Goal: Answer question/provide support: Share knowledge or assist other users

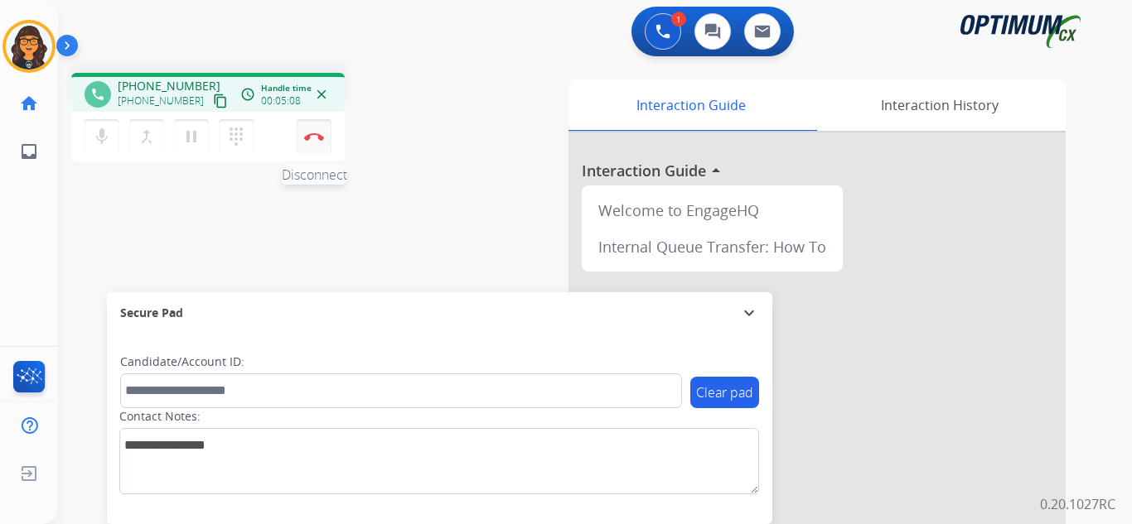
click at [307, 133] on img at bounding box center [314, 137] width 20 height 8
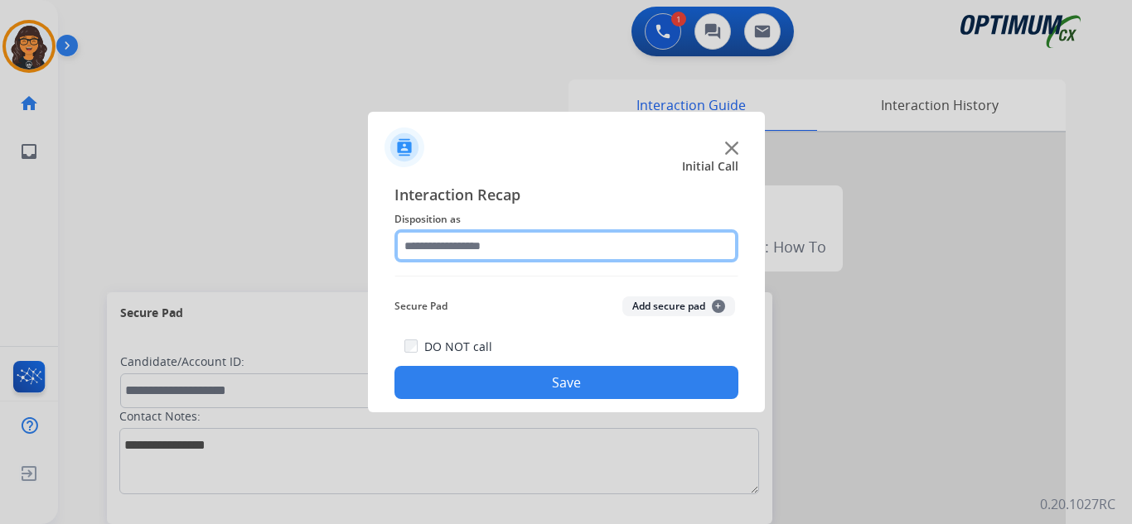
click at [455, 239] on input "text" at bounding box center [566, 246] width 344 height 33
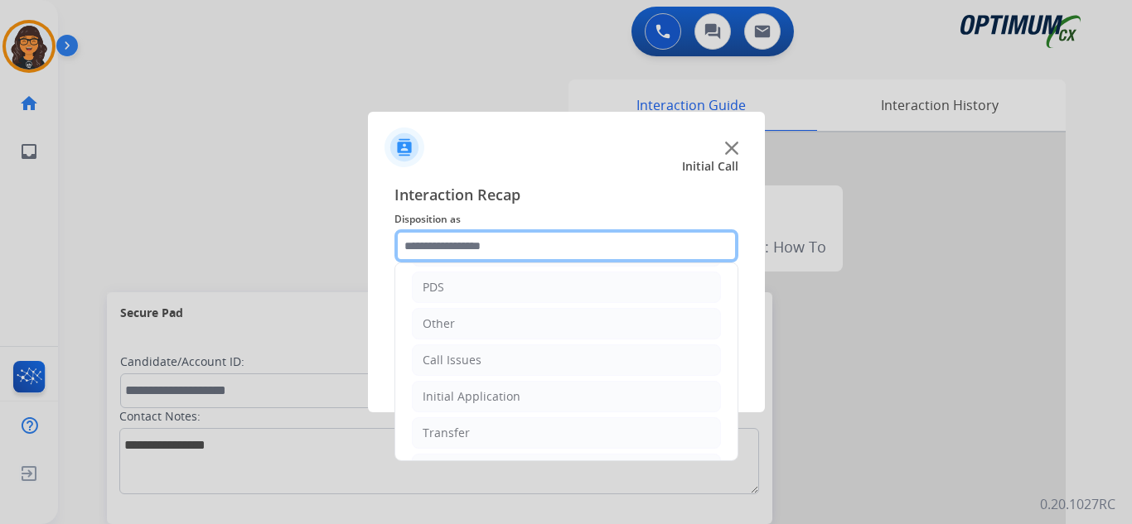
scroll to position [113, 0]
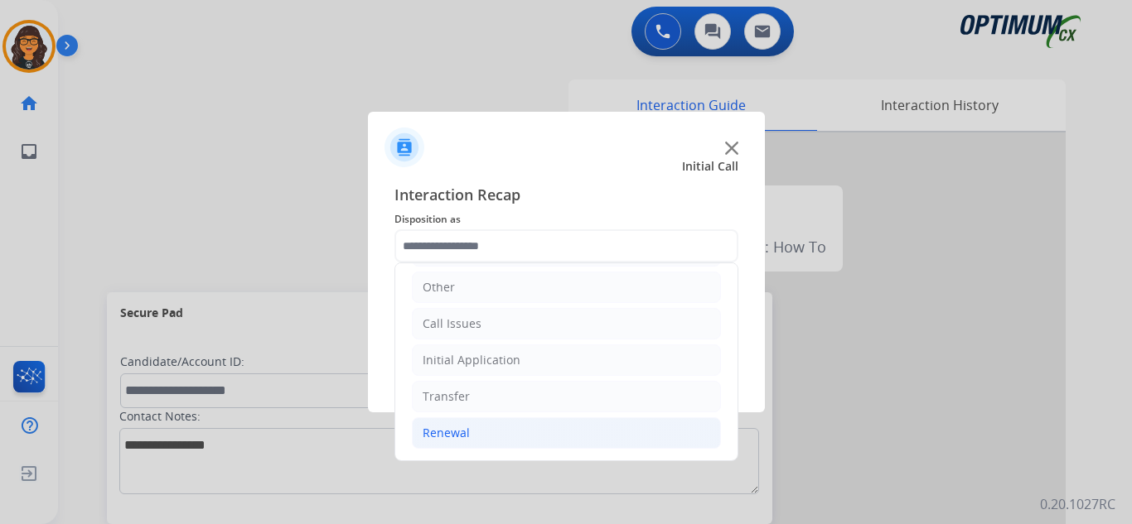
click at [451, 442] on li "Renewal" at bounding box center [566, 433] width 309 height 31
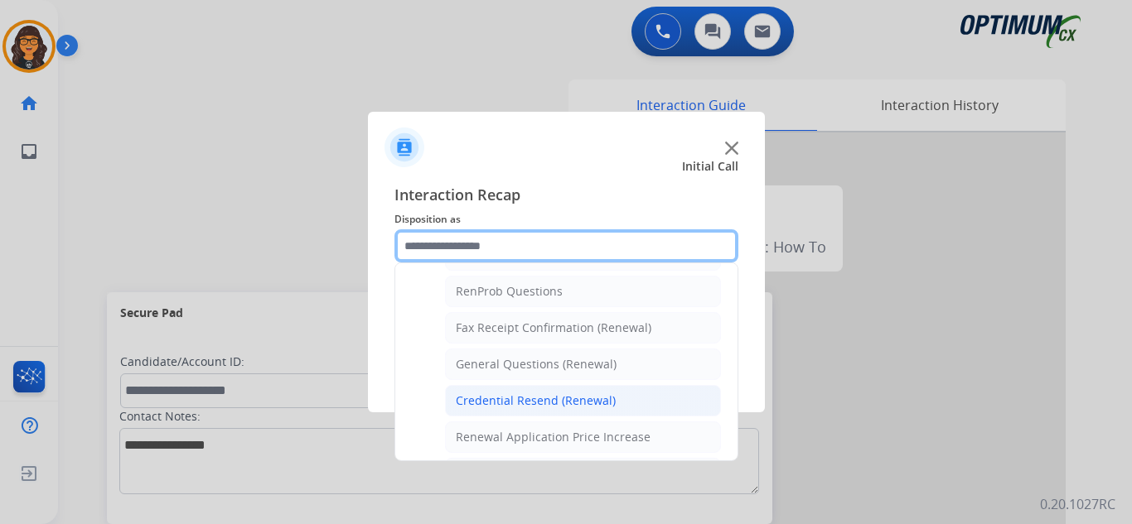
scroll to position [444, 0]
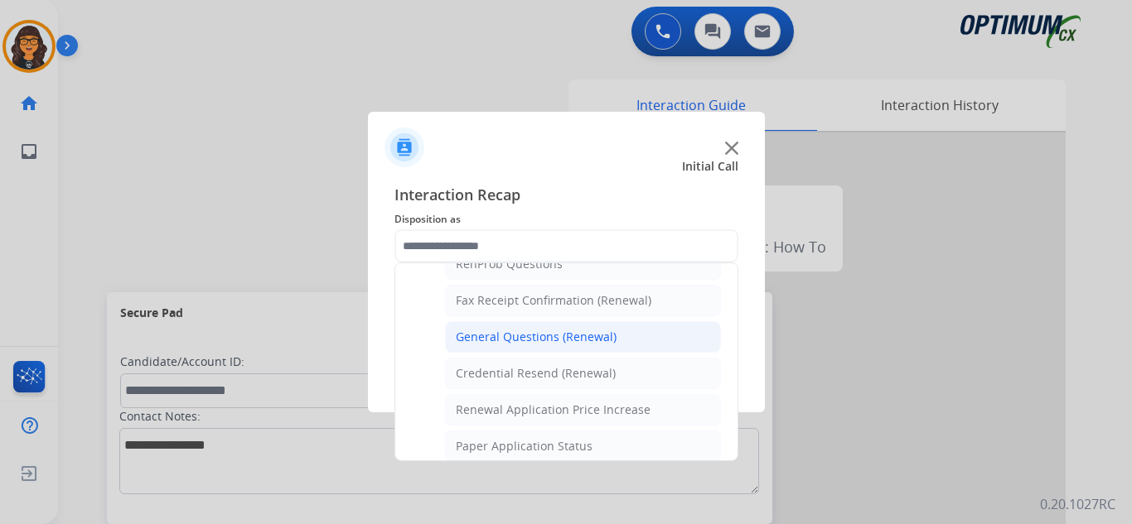
click at [542, 336] on div "General Questions (Renewal)" at bounding box center [536, 337] width 161 height 17
type input "**********"
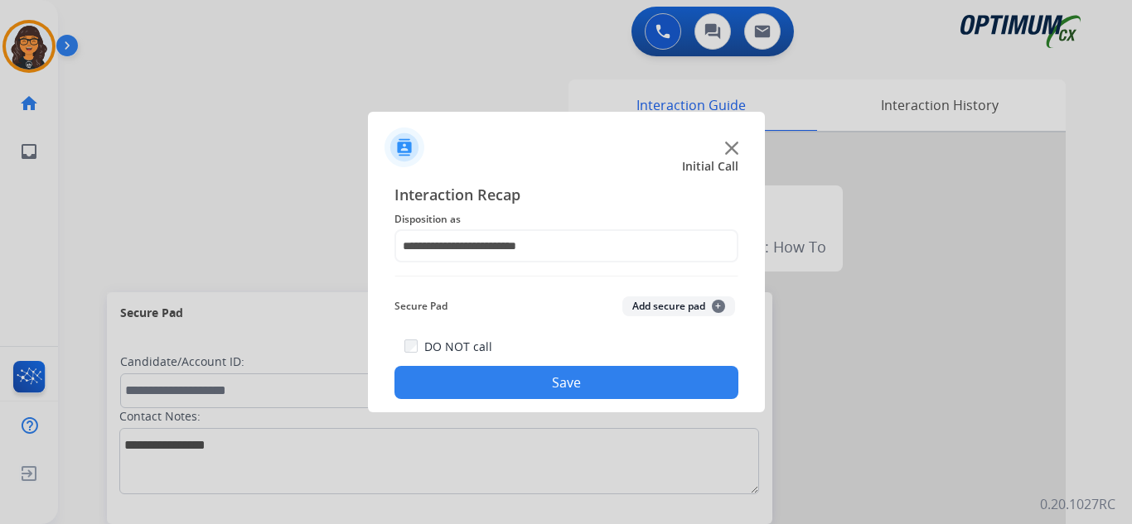
click at [525, 382] on button "Save" at bounding box center [566, 382] width 344 height 33
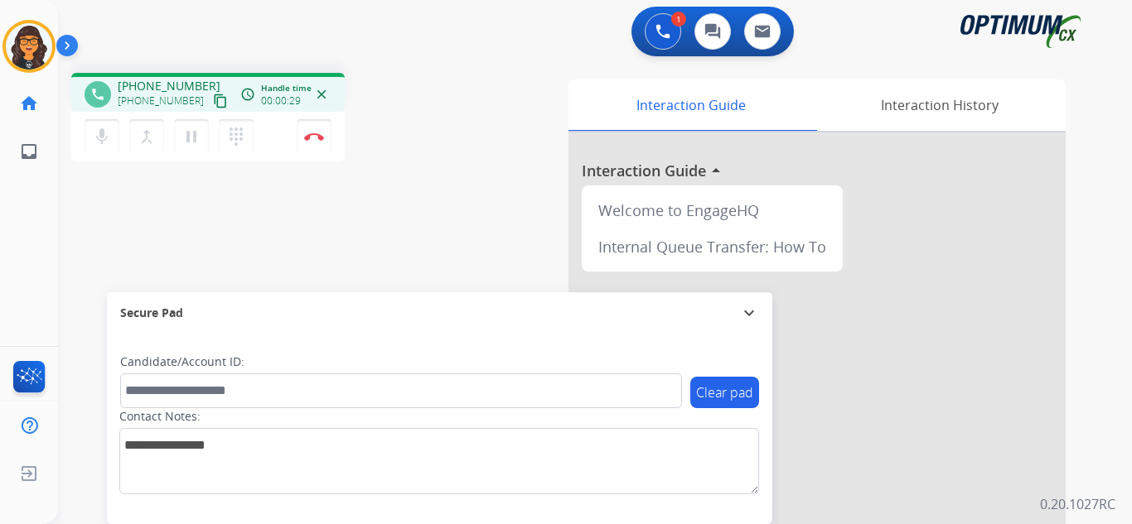
click at [213, 99] on mat-icon "content_copy" at bounding box center [220, 101] width 15 height 15
click at [308, 134] on img at bounding box center [314, 137] width 20 height 8
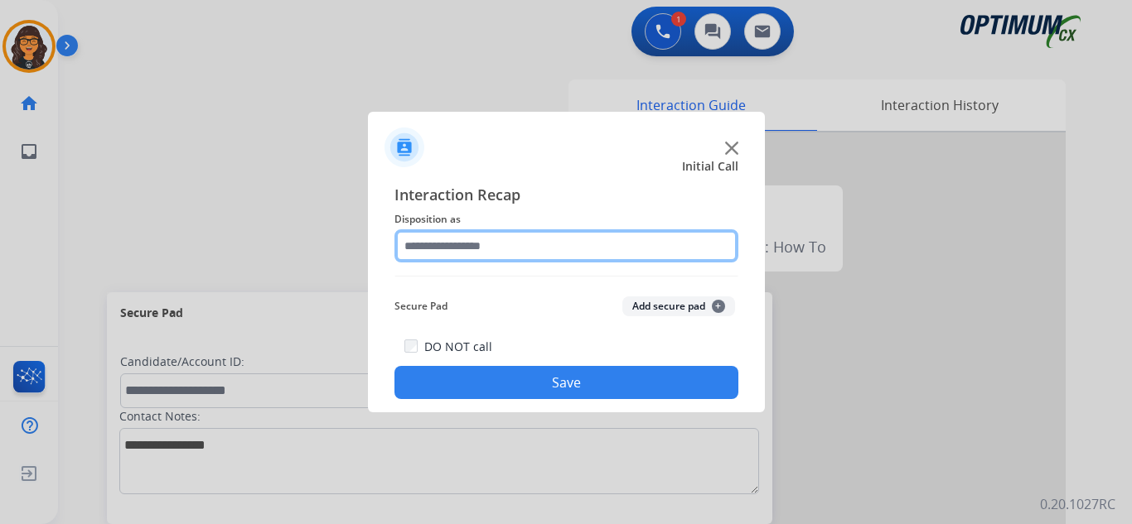
click at [480, 247] on input "text" at bounding box center [566, 246] width 344 height 33
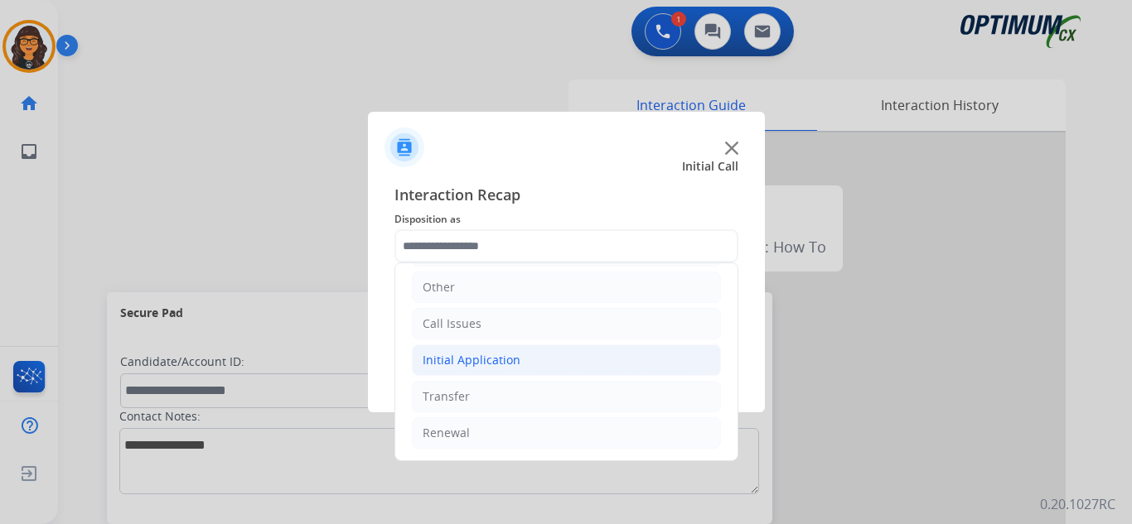
click at [476, 365] on div "Initial Application" at bounding box center [472, 360] width 98 height 17
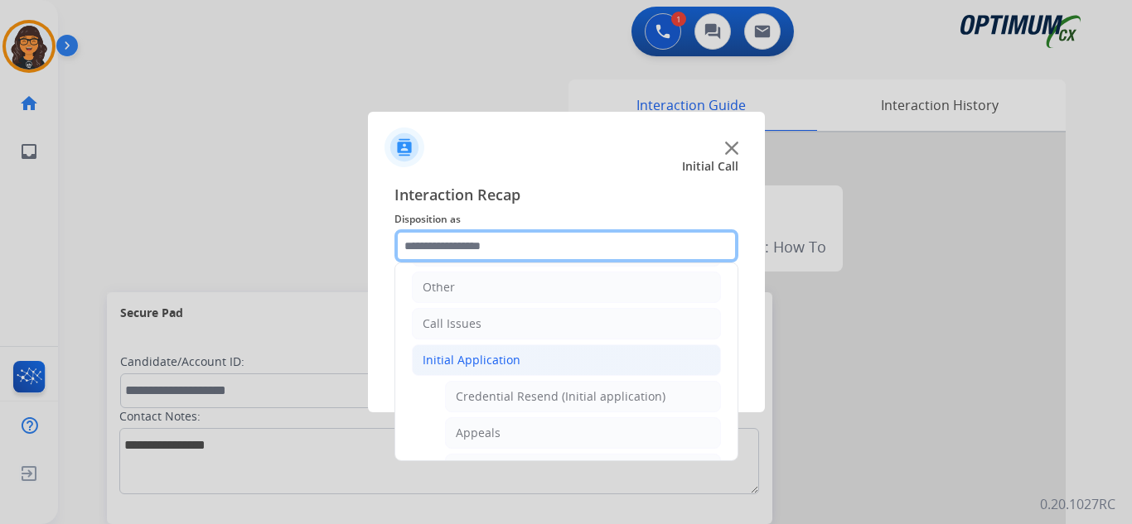
scroll to position [278, 0]
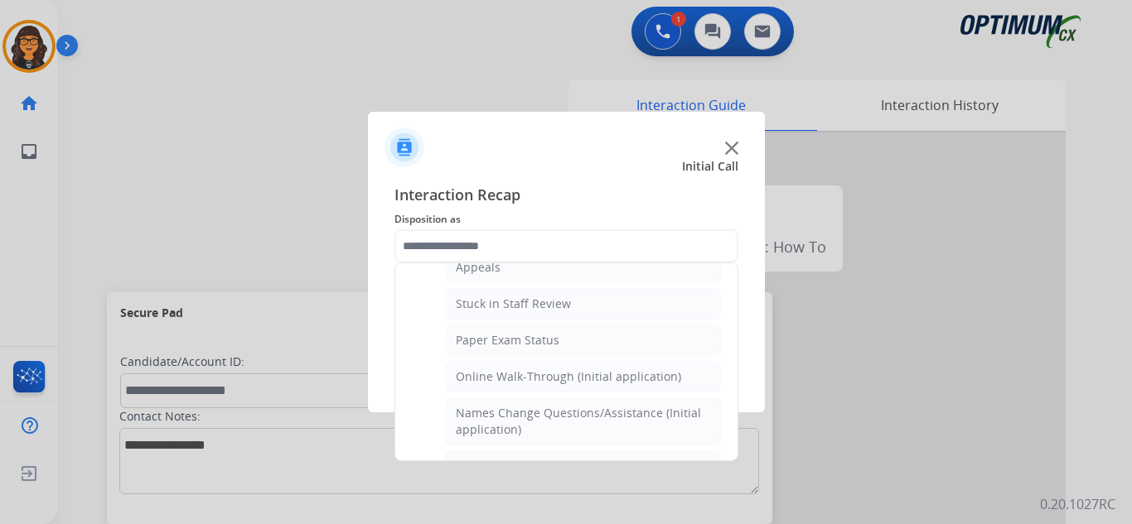
click at [529, 386] on li "Online Walk-Through (Initial application)" at bounding box center [583, 376] width 276 height 31
type input "**********"
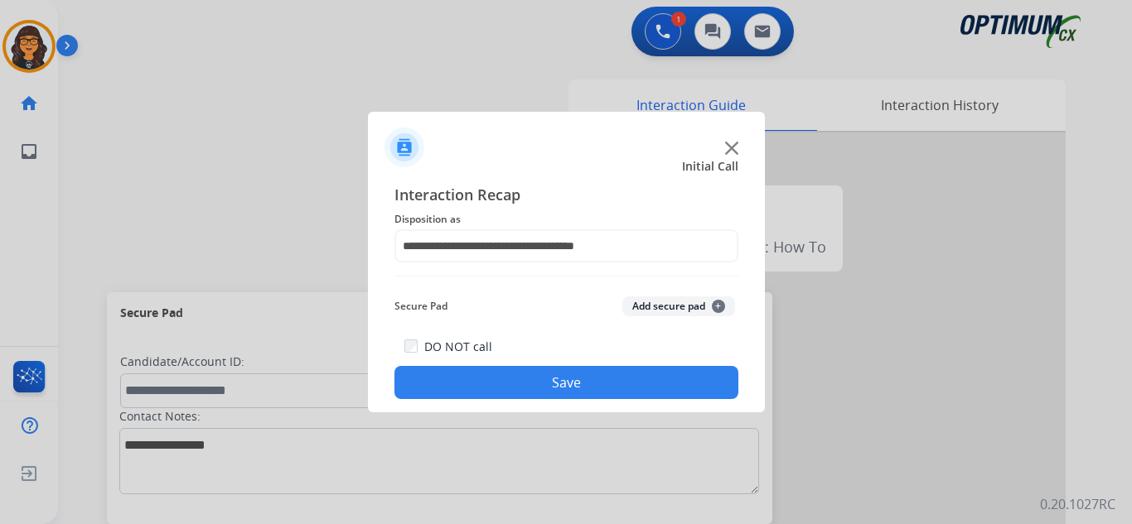
click at [515, 375] on button "Save" at bounding box center [566, 382] width 344 height 33
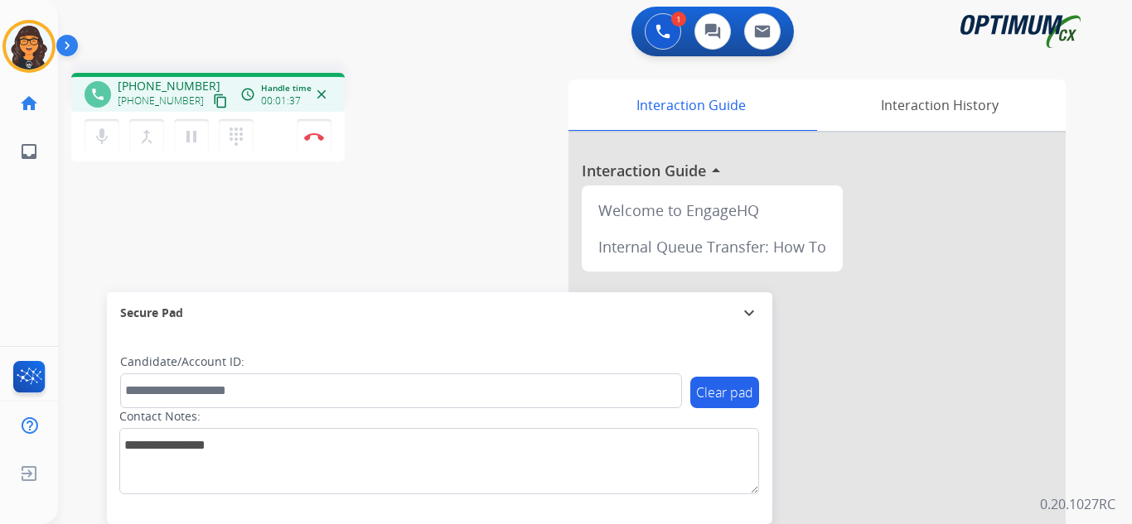
drag, startPoint x: 205, startPoint y: 101, endPoint x: 207, endPoint y: 82, distance: 19.2
click at [213, 101] on mat-icon "content_copy" at bounding box center [220, 101] width 15 height 15
click at [311, 138] on img at bounding box center [314, 137] width 20 height 8
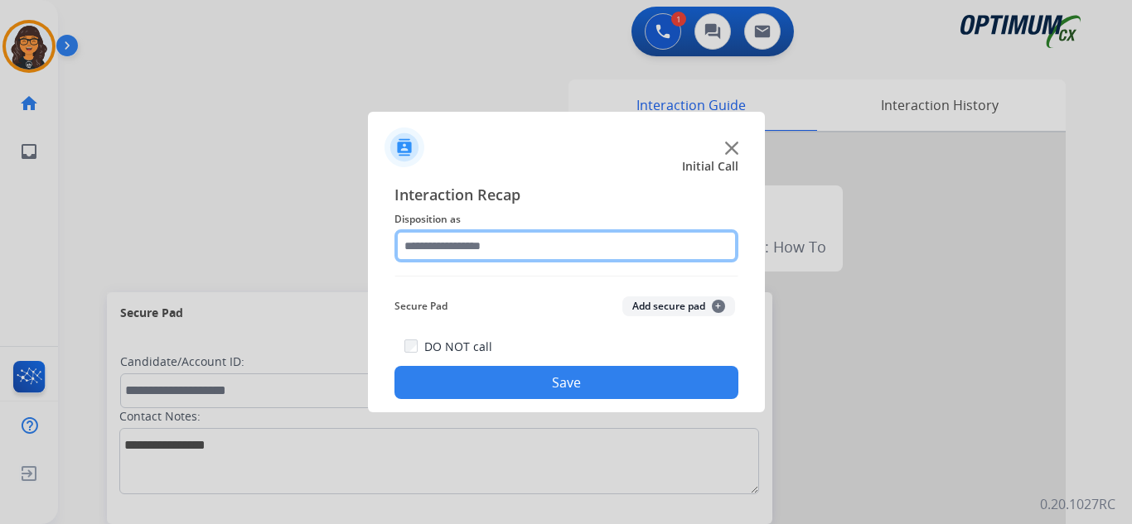
click at [470, 242] on input "text" at bounding box center [566, 246] width 344 height 33
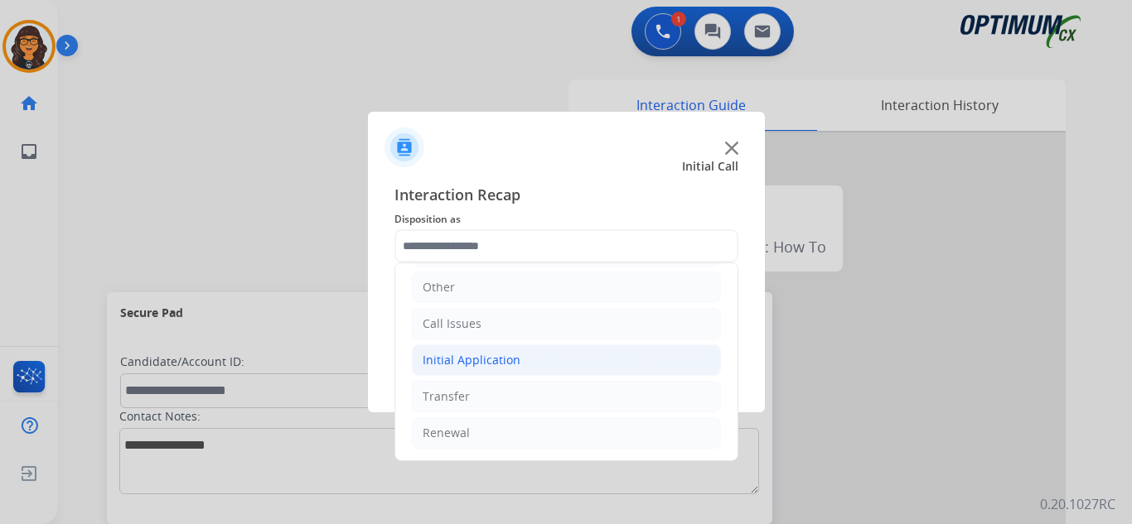
click at [504, 353] on div "Initial Application" at bounding box center [472, 360] width 98 height 17
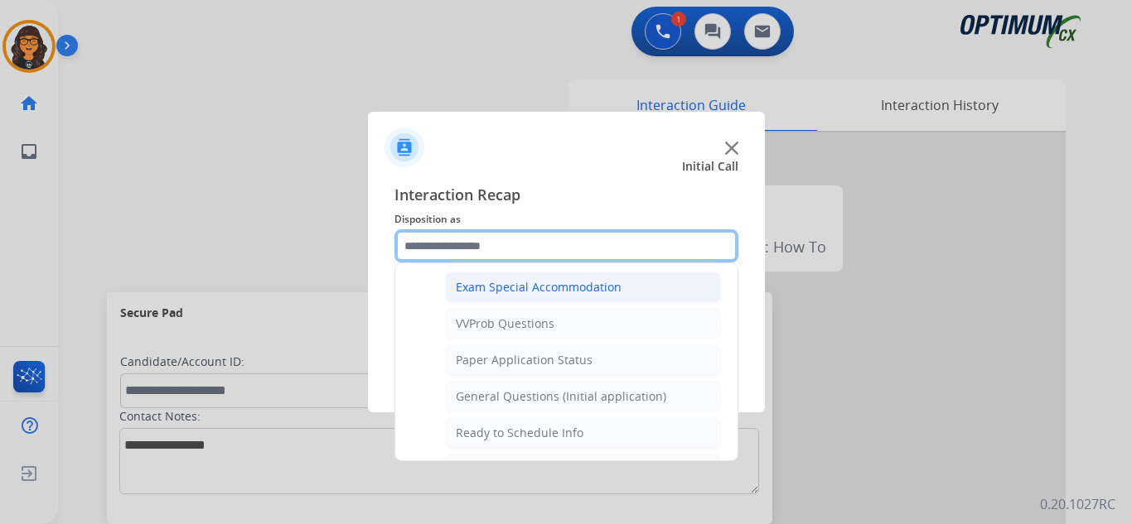
scroll to position [941, 0]
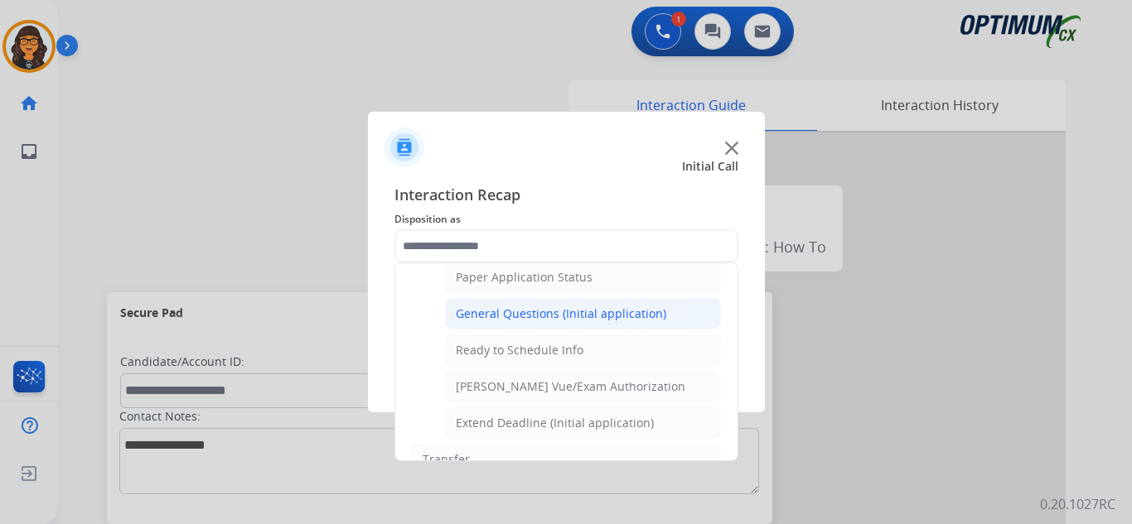
click at [516, 310] on div "General Questions (Initial application)" at bounding box center [561, 314] width 210 height 17
type input "**********"
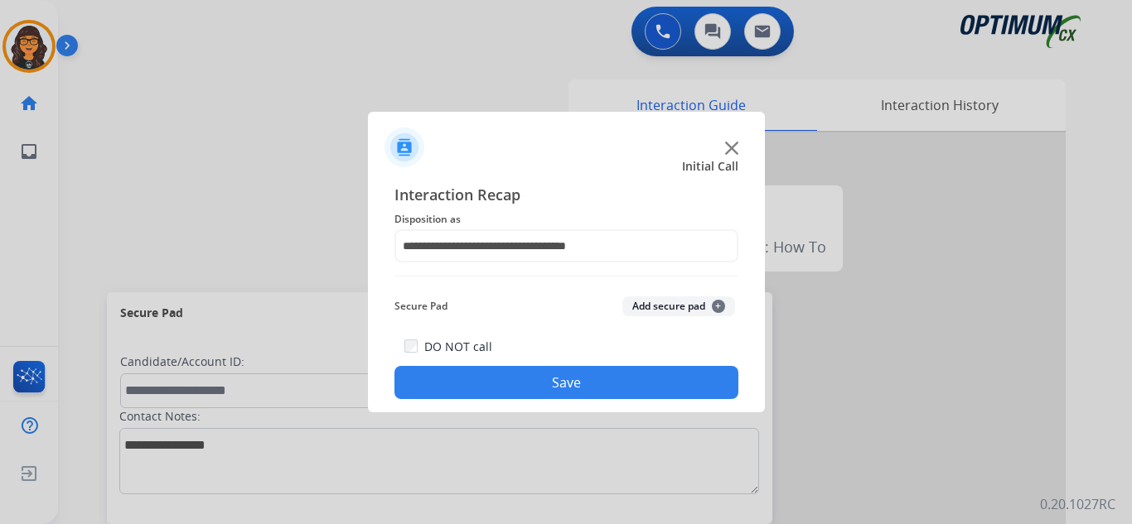
click at [547, 374] on button "Save" at bounding box center [566, 382] width 344 height 33
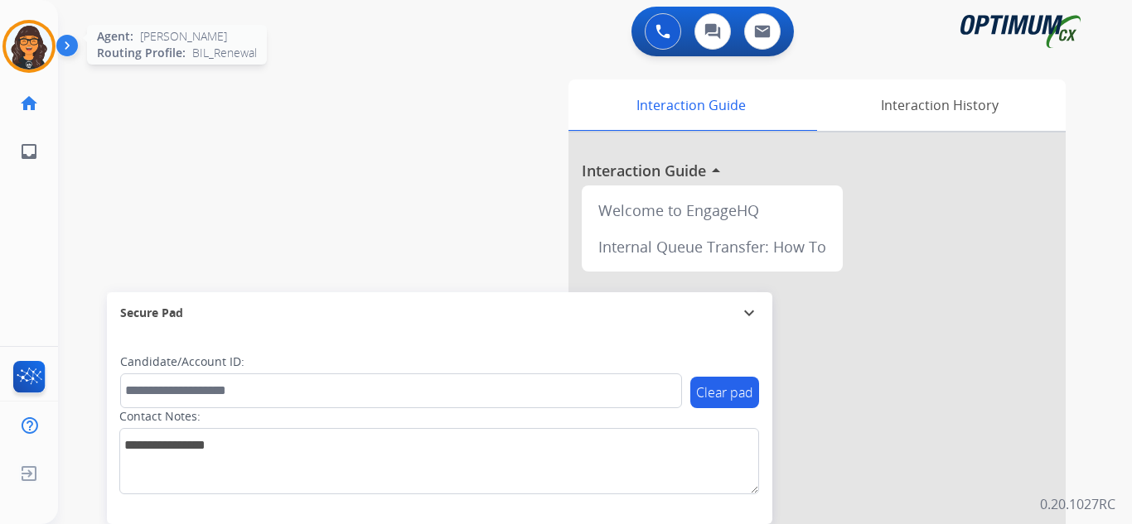
click at [24, 49] on img at bounding box center [29, 46] width 46 height 46
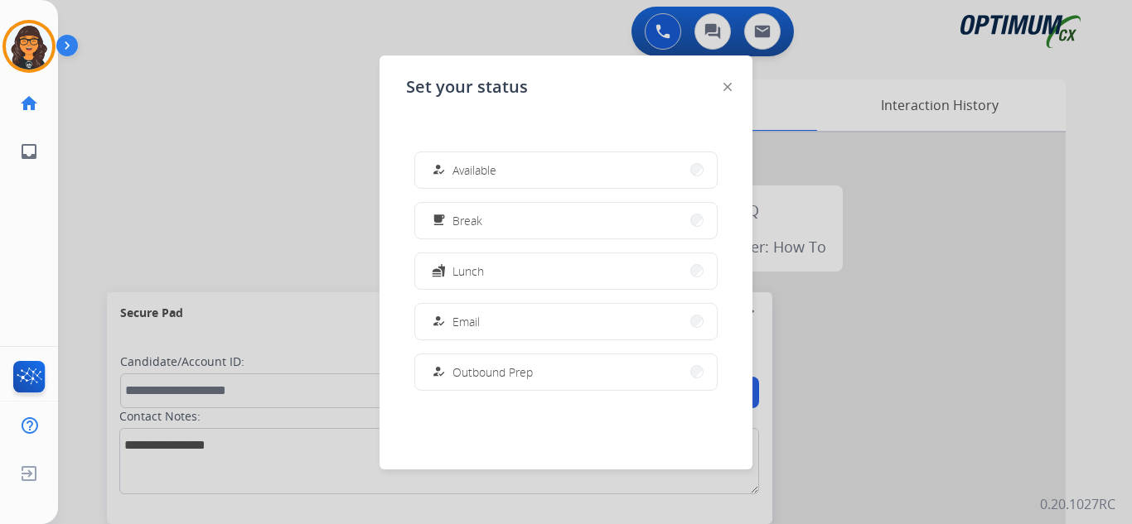
click at [500, 173] on button "how_to_reg Available" at bounding box center [566, 170] width 302 height 36
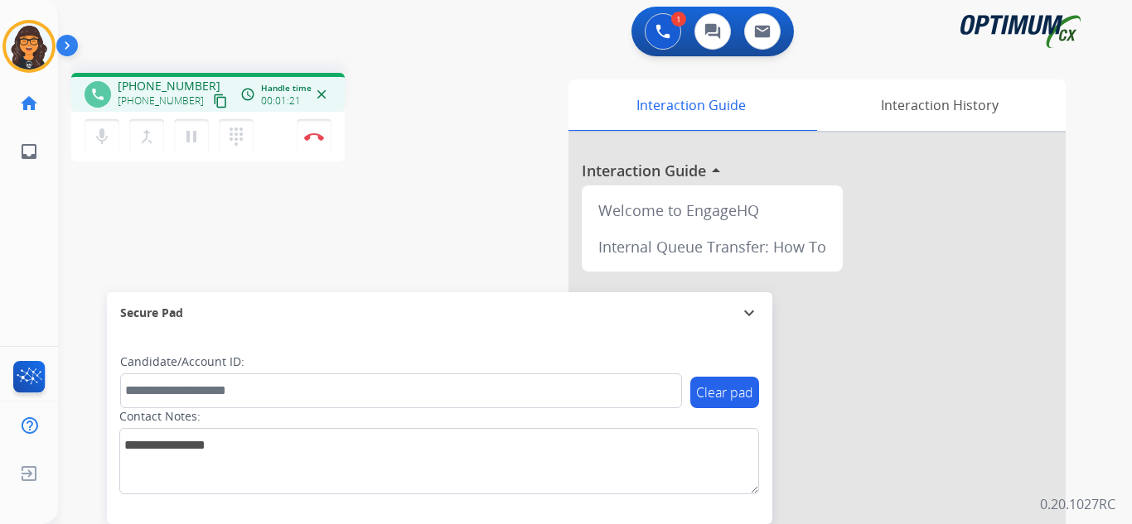
click at [213, 104] on mat-icon "content_copy" at bounding box center [220, 101] width 15 height 15
click at [314, 137] on img at bounding box center [314, 137] width 20 height 8
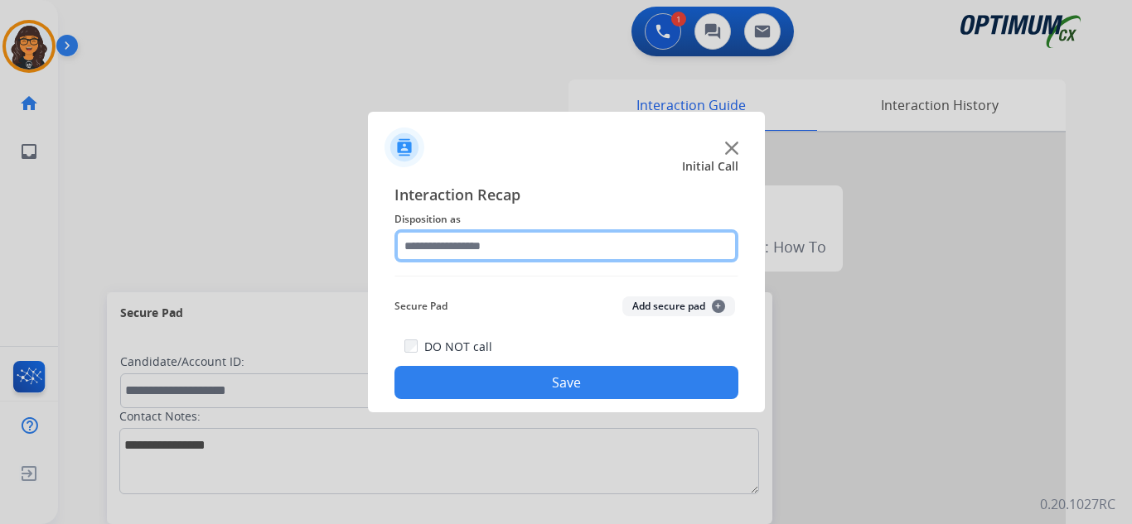
click at [459, 258] on input "text" at bounding box center [566, 246] width 344 height 33
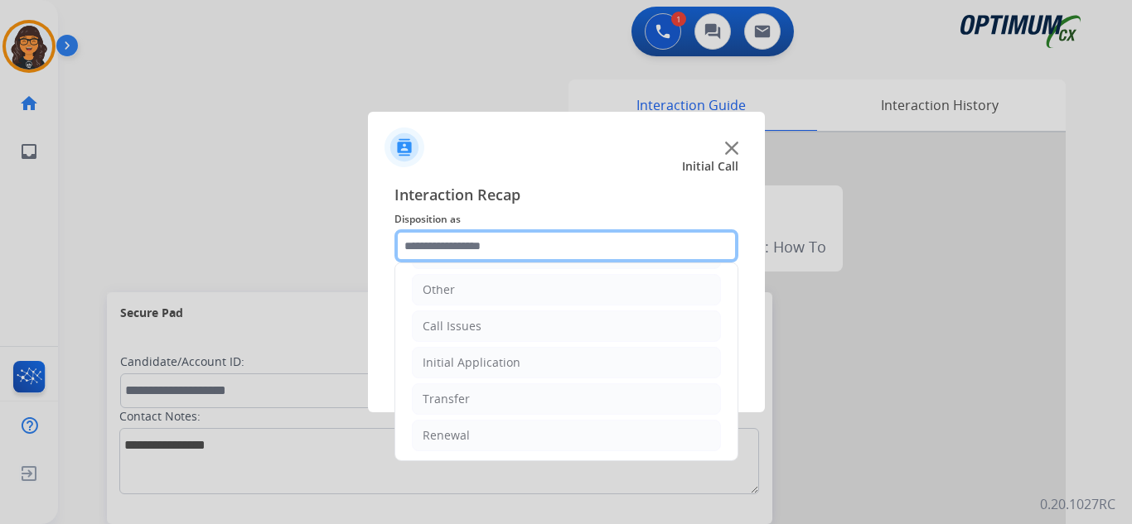
scroll to position [113, 0]
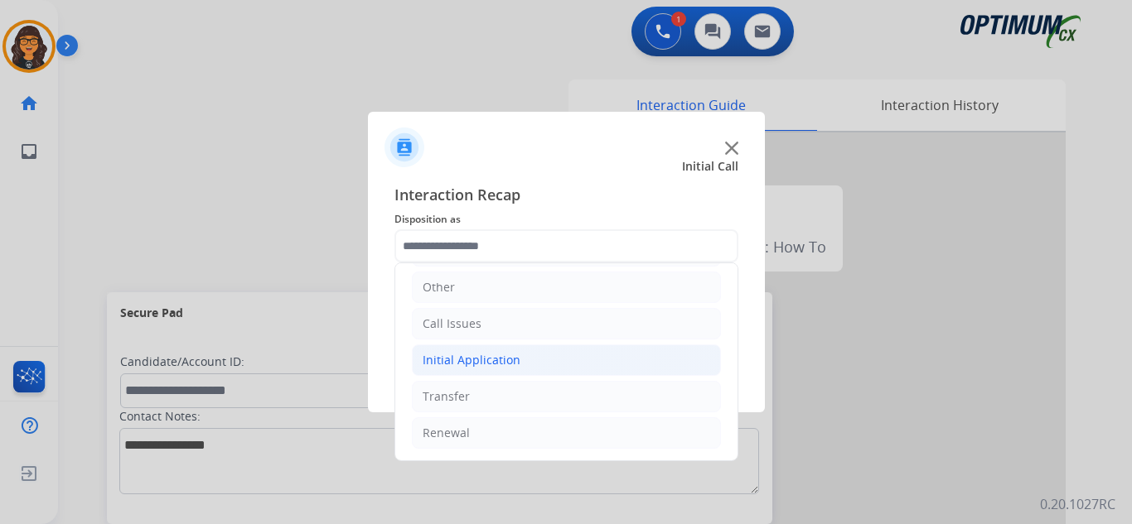
click at [486, 358] on div "Initial Application" at bounding box center [472, 360] width 98 height 17
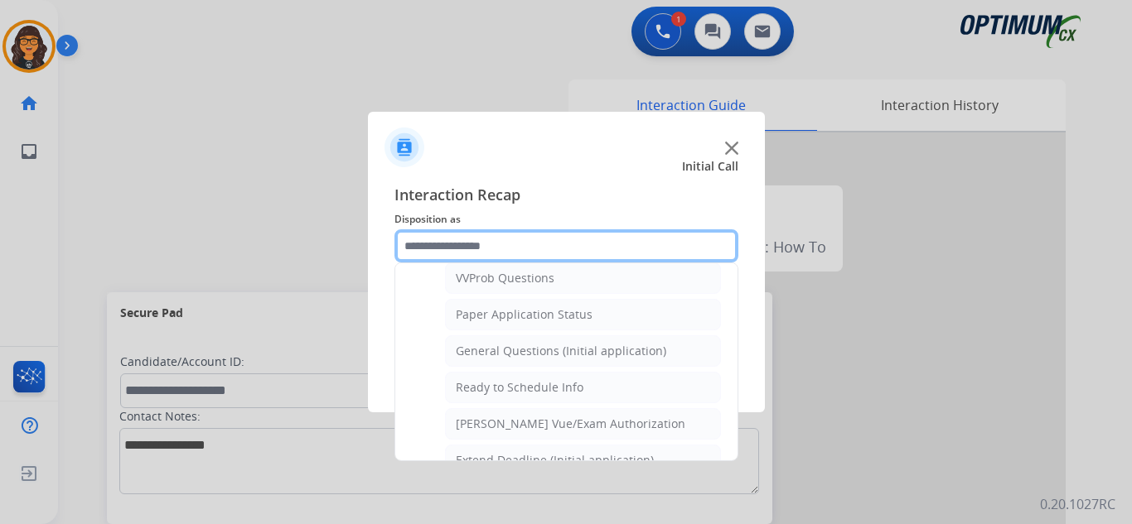
scroll to position [941, 0]
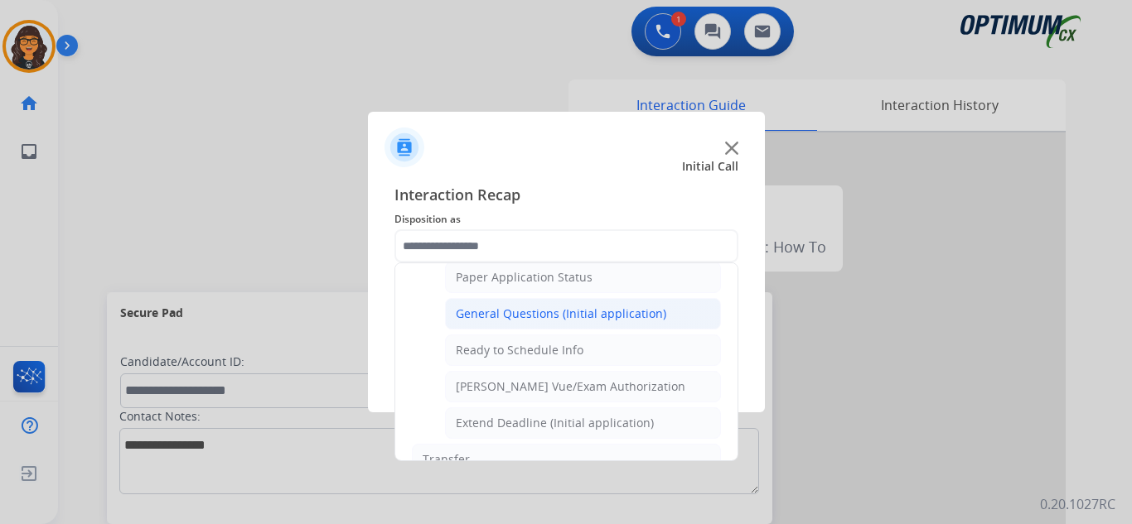
click at [558, 308] on div "General Questions (Initial application)" at bounding box center [561, 314] width 210 height 17
type input "**********"
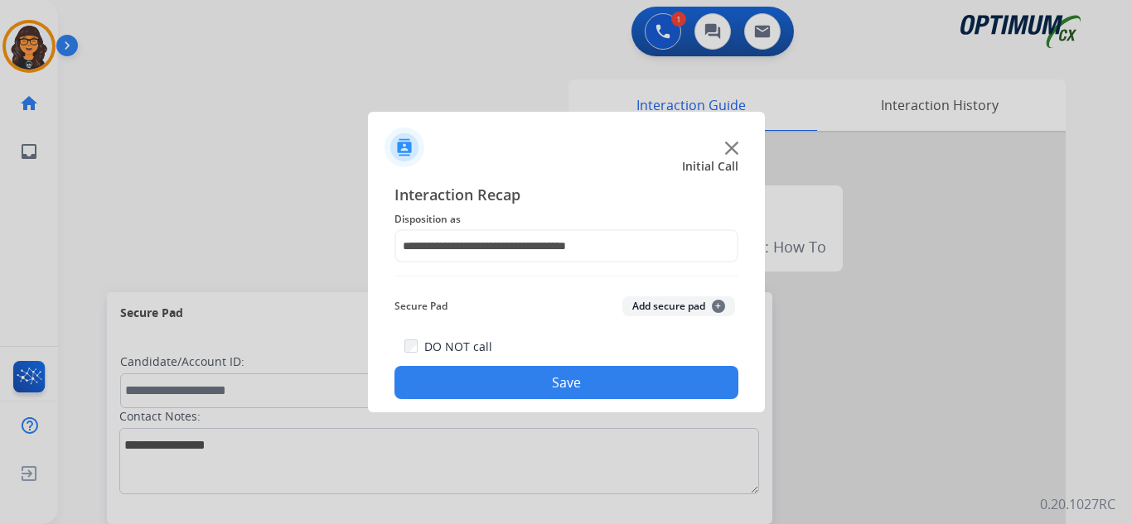
click at [563, 375] on button "Save" at bounding box center [566, 382] width 344 height 33
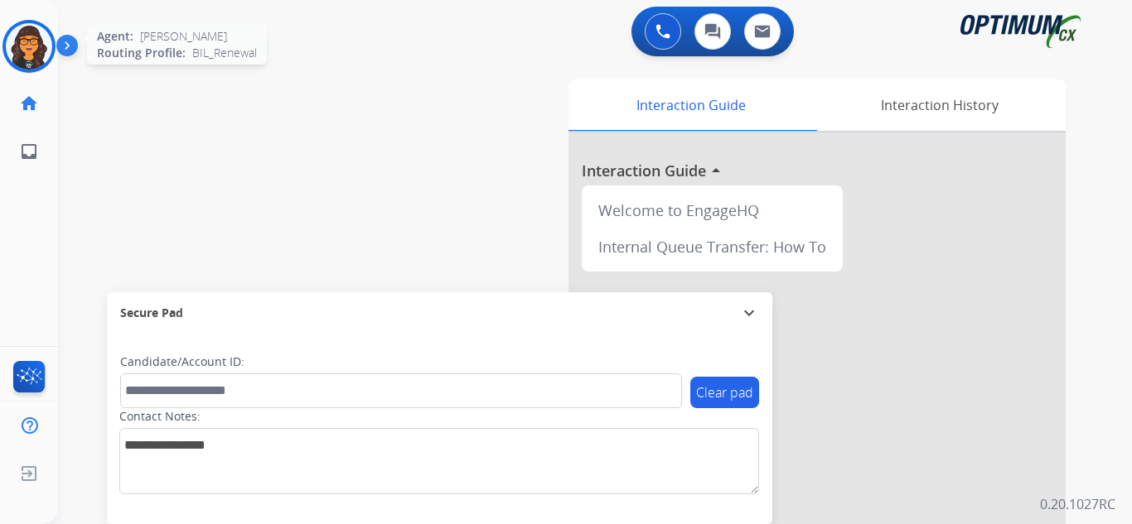
click at [41, 31] on img at bounding box center [29, 46] width 46 height 46
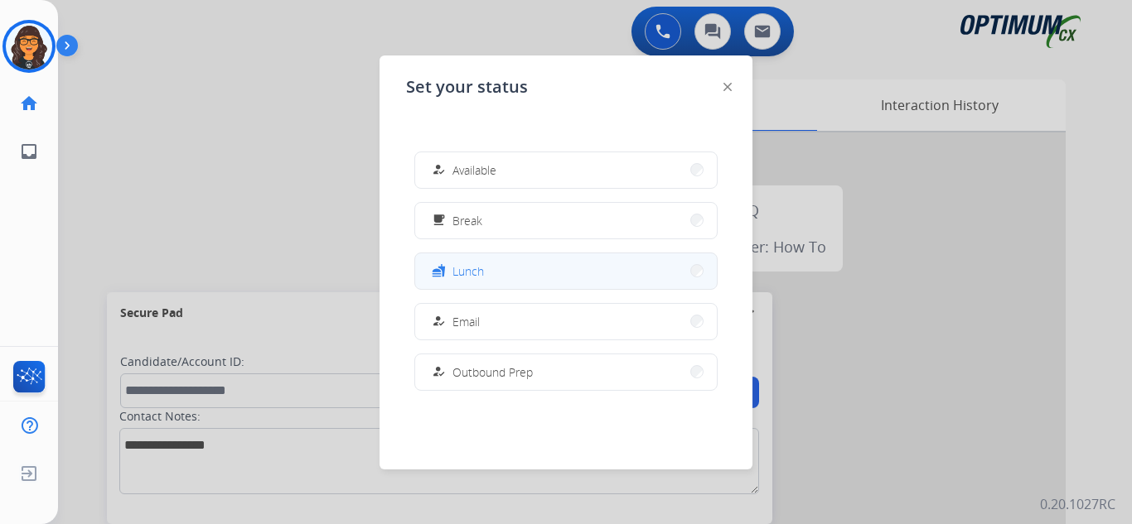
click at [486, 279] on button "fastfood Lunch" at bounding box center [566, 272] width 302 height 36
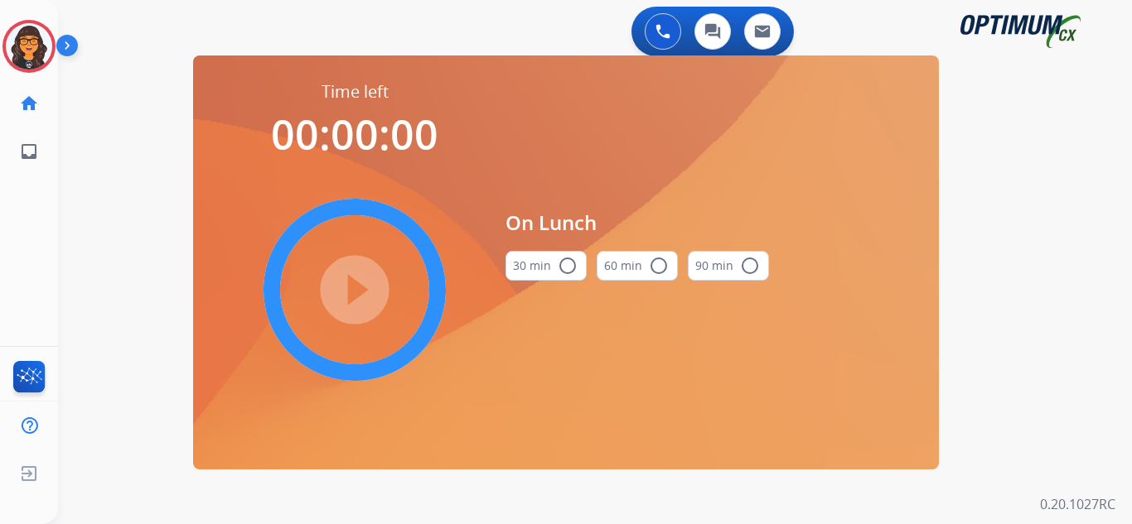
click at [563, 268] on mat-icon "radio_button_unchecked" at bounding box center [568, 266] width 20 height 20
click at [345, 280] on mat-icon "play_circle_filled" at bounding box center [355, 290] width 20 height 20
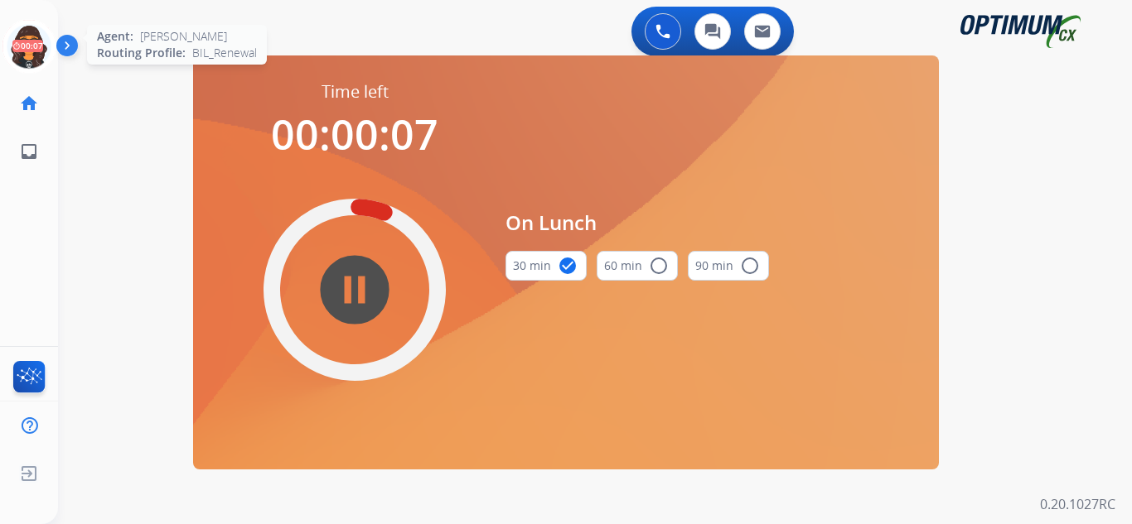
click at [41, 46] on icon at bounding box center [29, 47] width 54 height 54
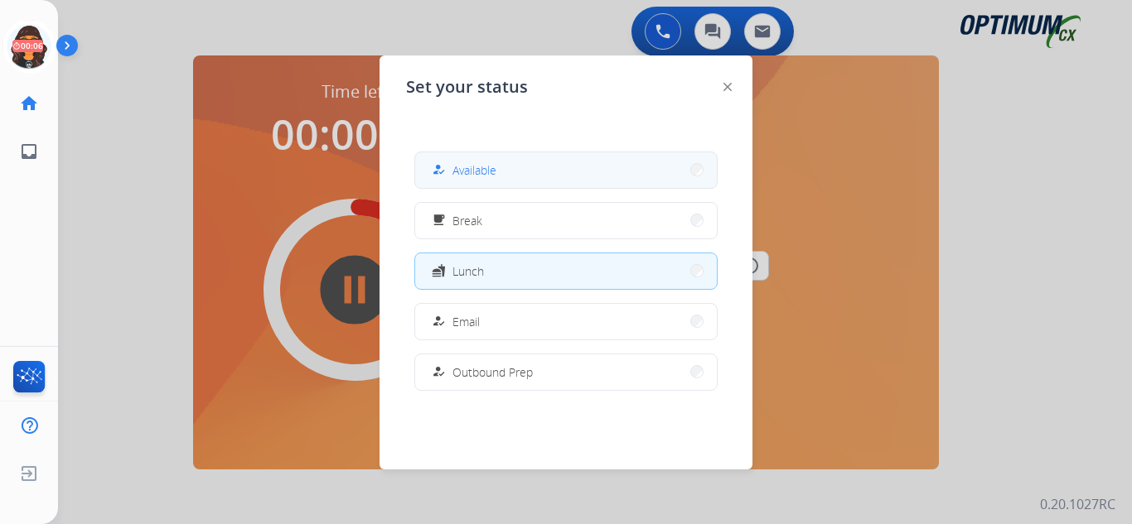
click at [481, 173] on span "Available" at bounding box center [474, 170] width 44 height 17
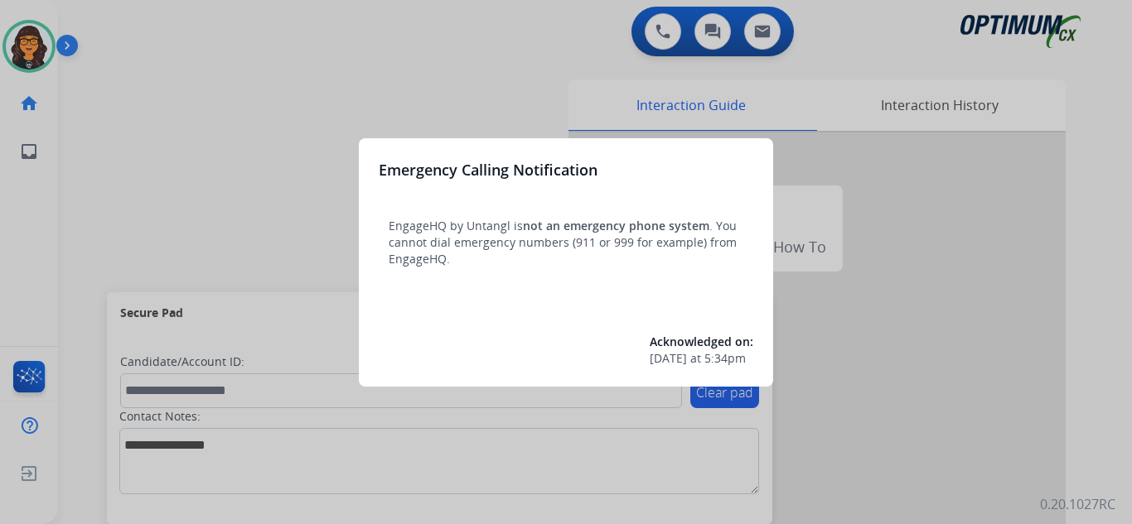
click at [115, 44] on div at bounding box center [566, 262] width 1132 height 524
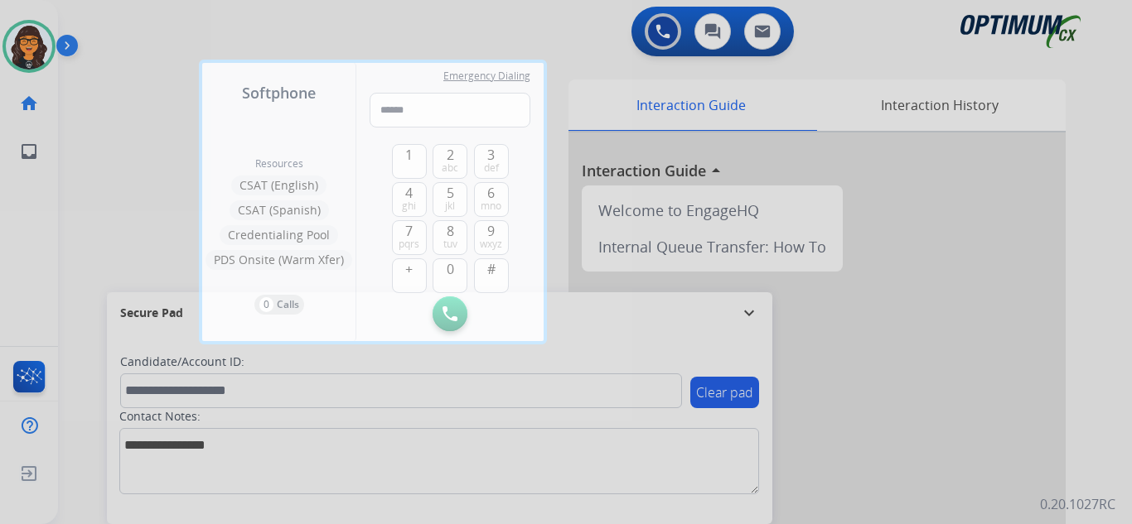
click at [115, 43] on div at bounding box center [566, 262] width 1132 height 524
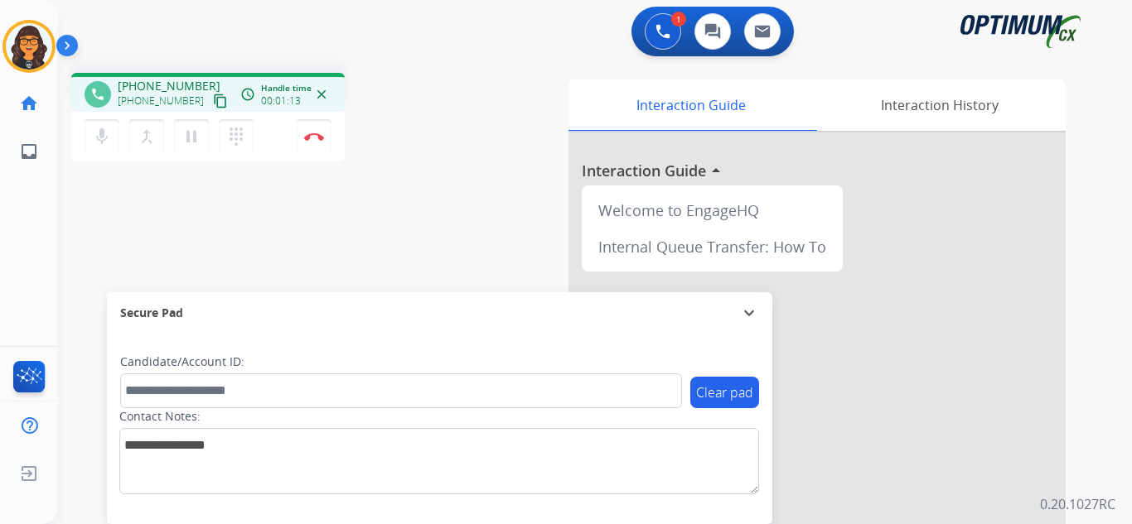
click at [213, 99] on mat-icon "content_copy" at bounding box center [220, 101] width 15 height 15
click at [310, 134] on img at bounding box center [314, 137] width 20 height 8
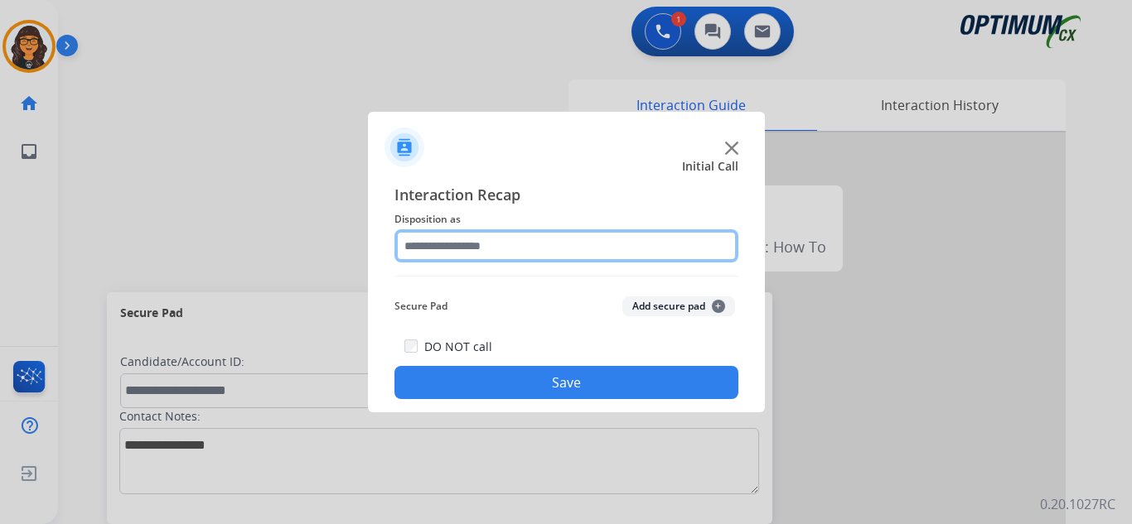
drag, startPoint x: 475, startPoint y: 229, endPoint x: 486, endPoint y: 239, distance: 15.8
click at [486, 239] on input "text" at bounding box center [566, 246] width 344 height 33
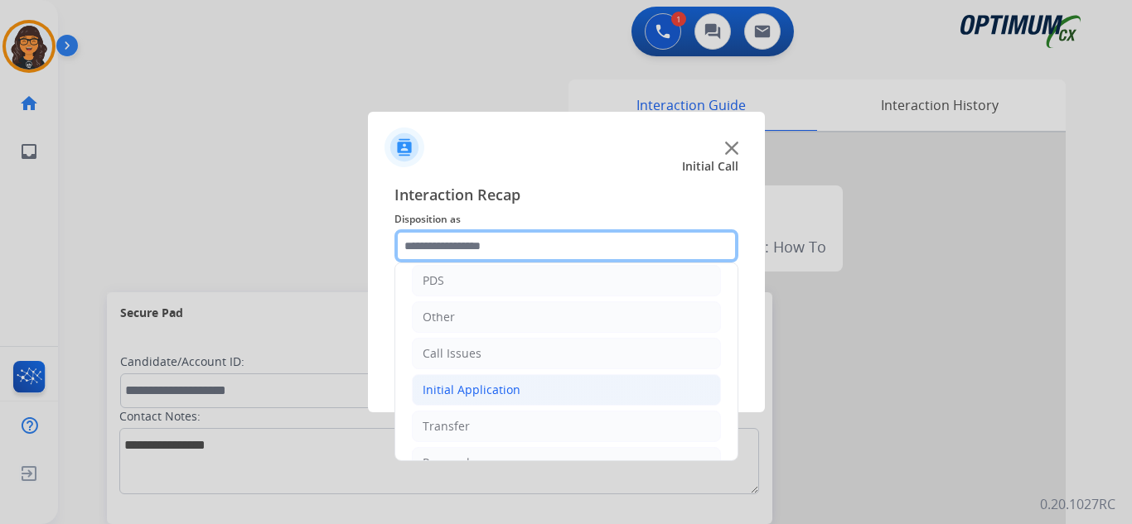
scroll to position [113, 0]
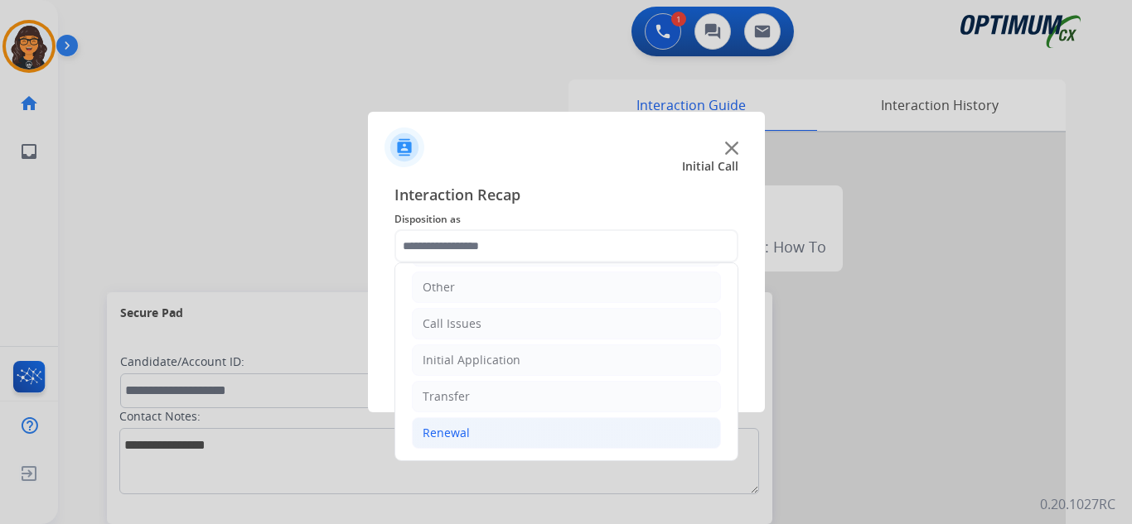
click at [468, 433] on li "Renewal" at bounding box center [566, 433] width 309 height 31
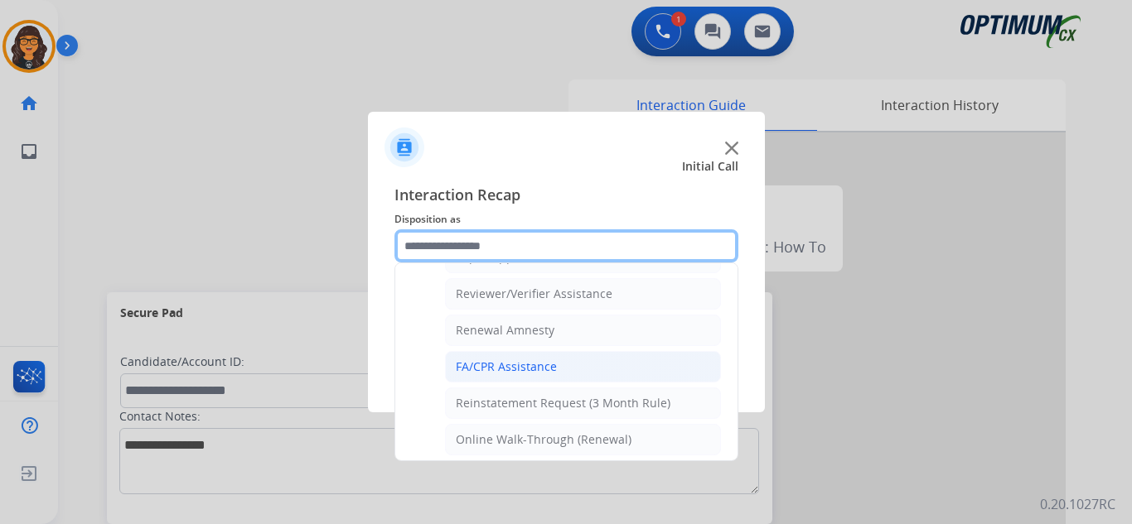
scroll to position [640, 0]
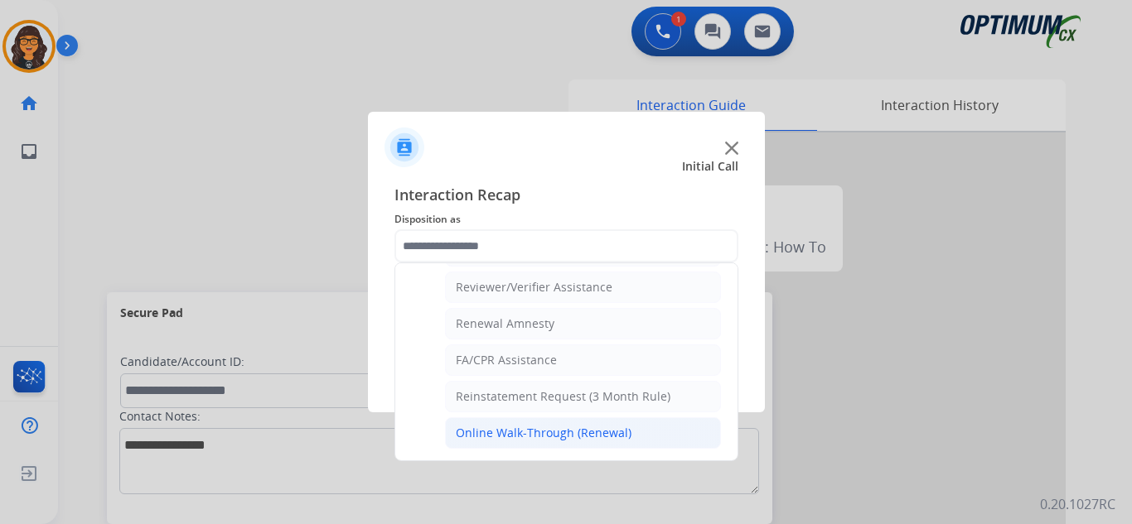
click at [515, 430] on div "Online Walk-Through (Renewal)" at bounding box center [544, 433] width 176 height 17
type input "**********"
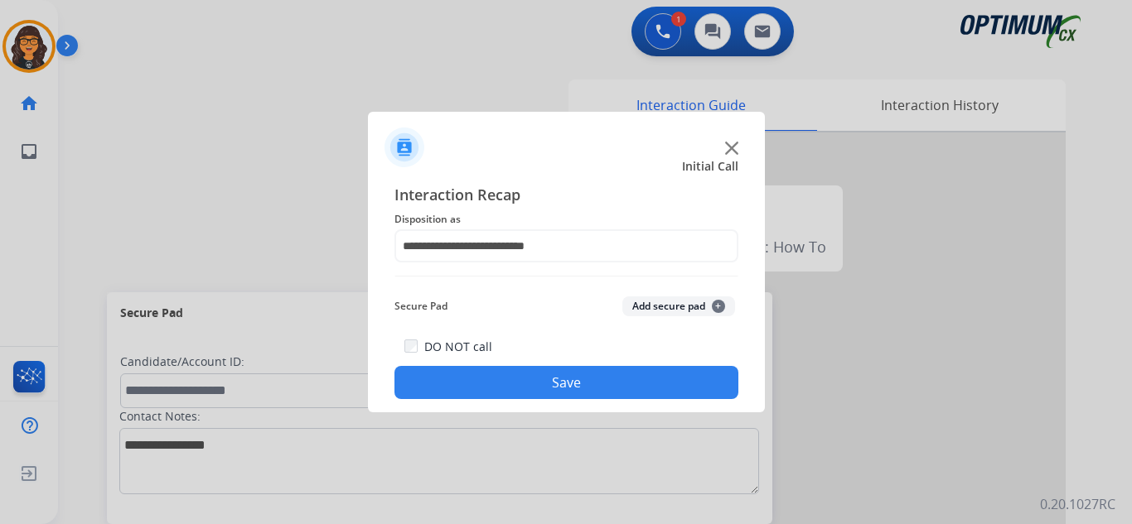
click at [538, 390] on button "Save" at bounding box center [566, 382] width 344 height 33
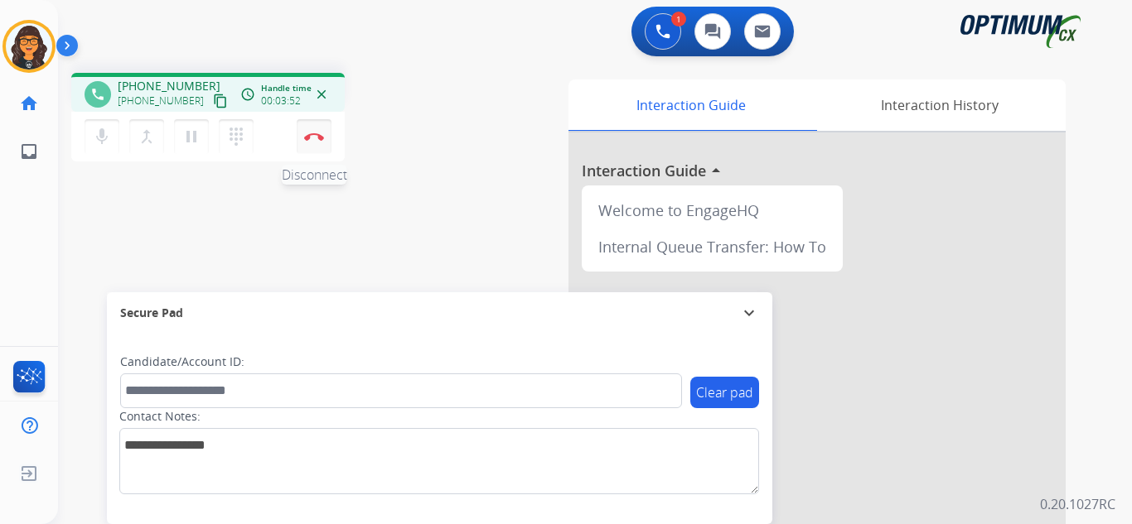
click at [307, 139] on img at bounding box center [314, 137] width 20 height 8
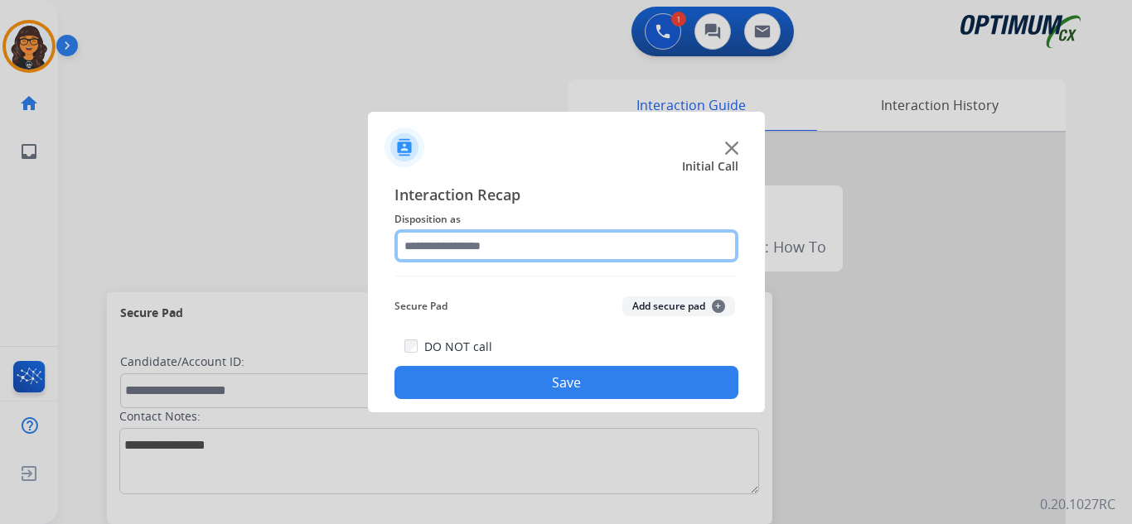
click at [484, 244] on input "text" at bounding box center [566, 246] width 344 height 33
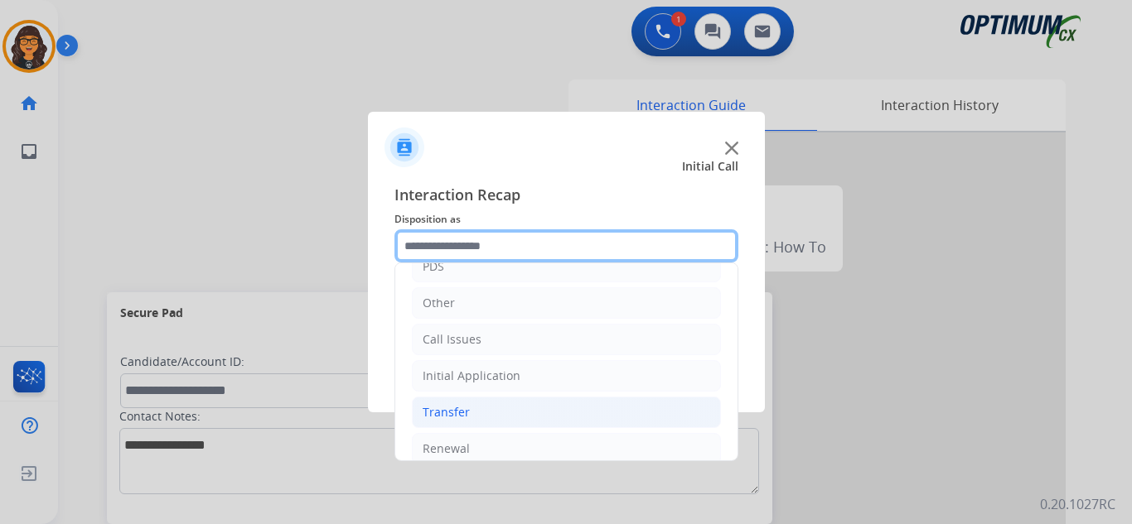
scroll to position [113, 0]
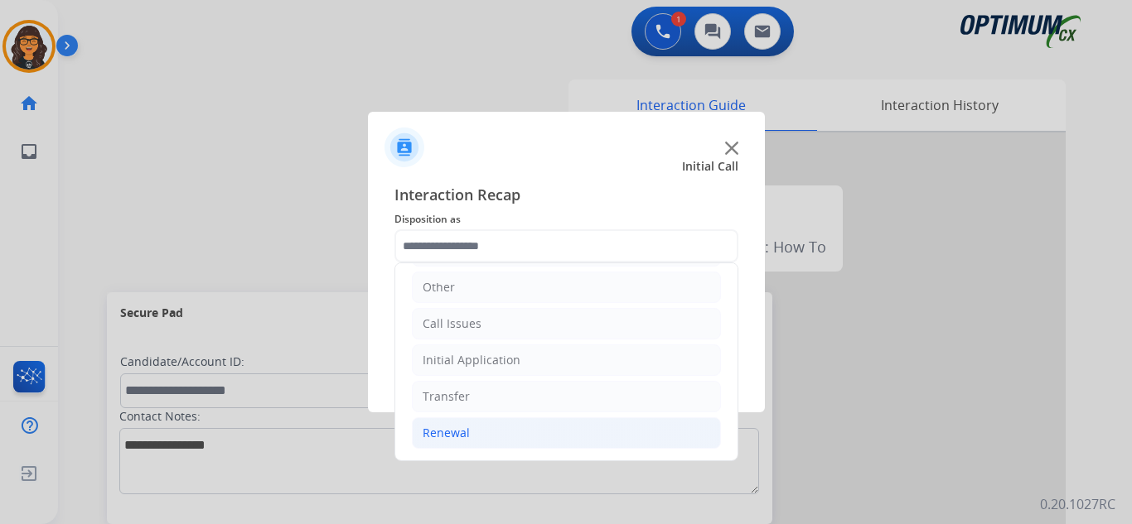
click at [481, 430] on li "Renewal" at bounding box center [566, 433] width 309 height 31
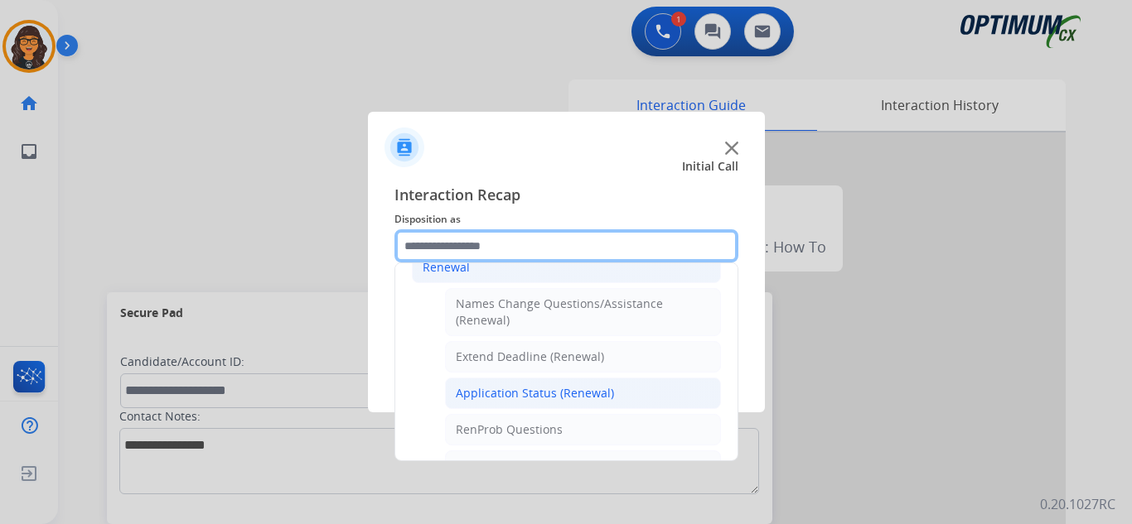
scroll to position [361, 0]
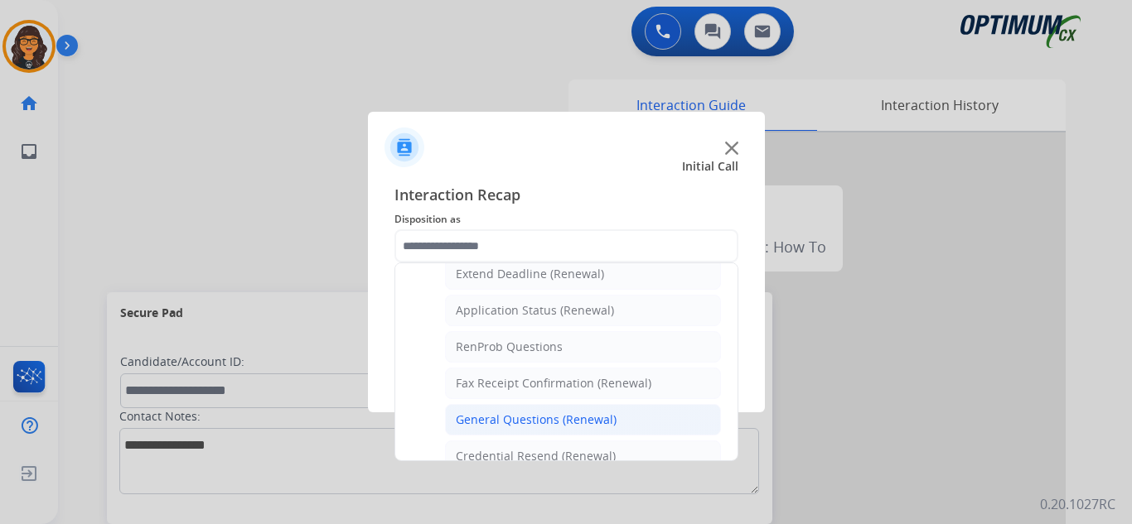
click at [546, 417] on div "General Questions (Renewal)" at bounding box center [536, 420] width 161 height 17
type input "**********"
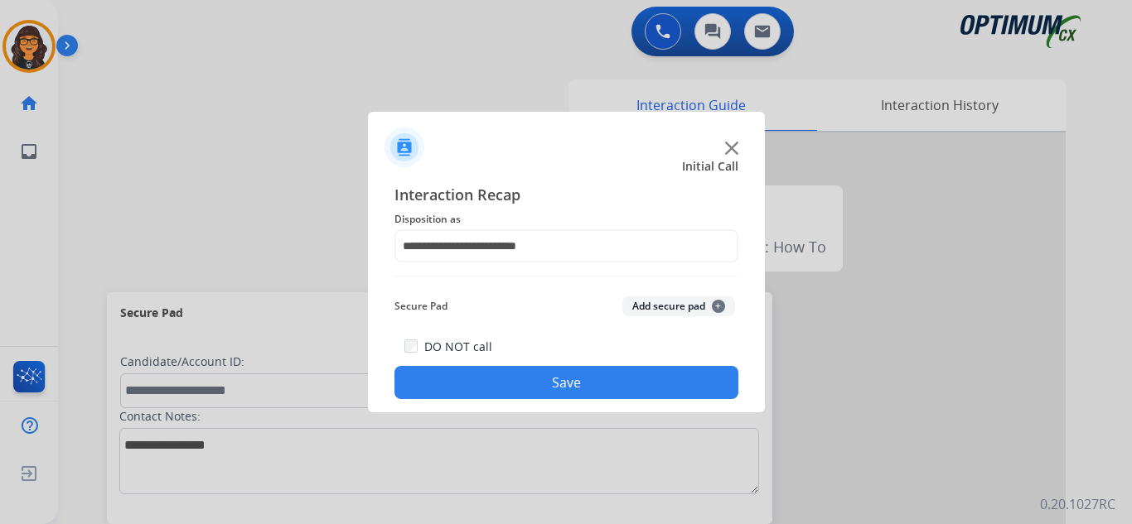
click at [565, 389] on button "Save" at bounding box center [566, 382] width 344 height 33
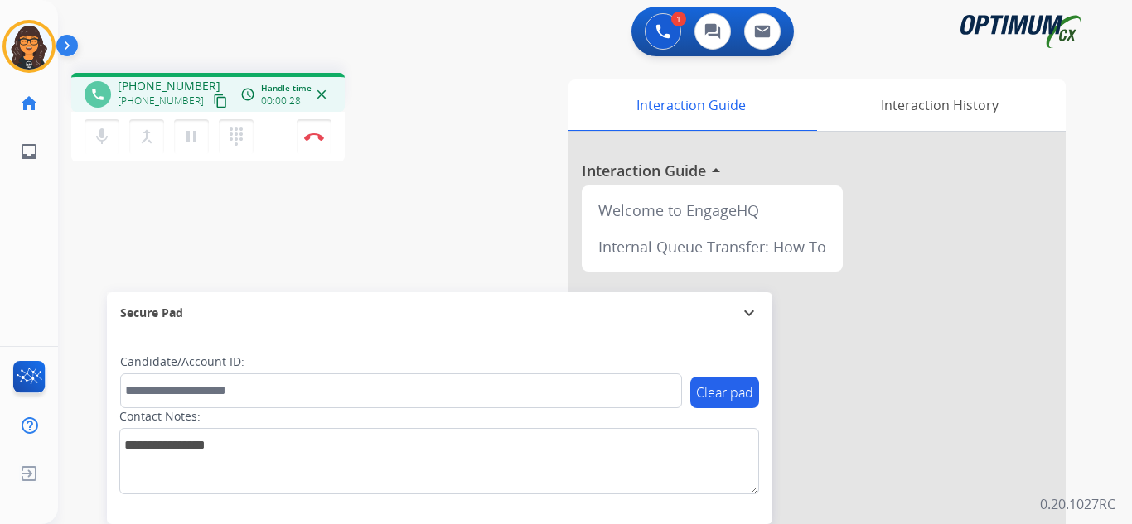
click at [213, 98] on mat-icon "content_copy" at bounding box center [220, 101] width 15 height 15
click at [312, 141] on button "Disconnect" at bounding box center [314, 136] width 35 height 35
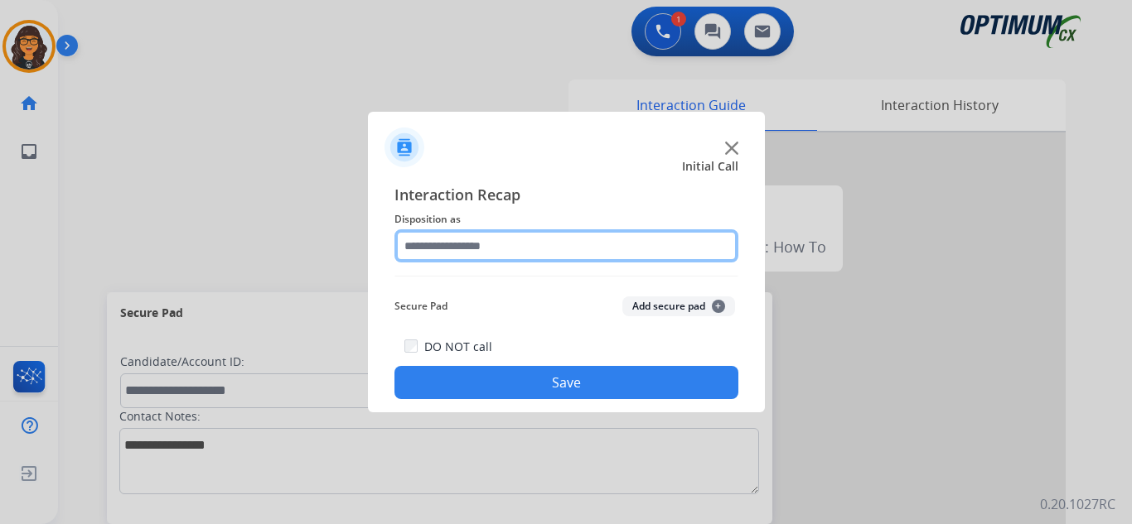
click at [428, 247] on input "text" at bounding box center [566, 246] width 344 height 33
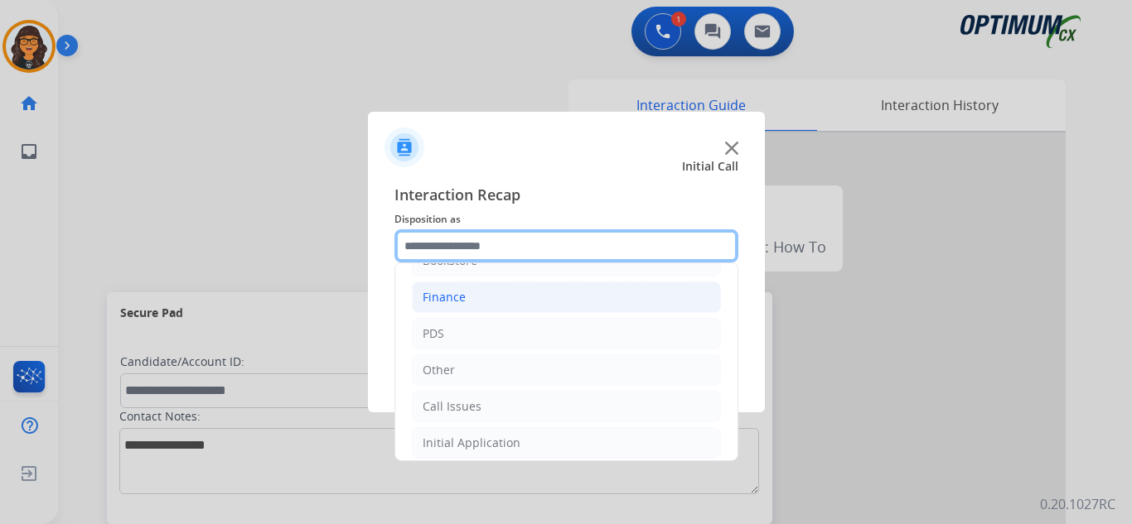
scroll to position [83, 0]
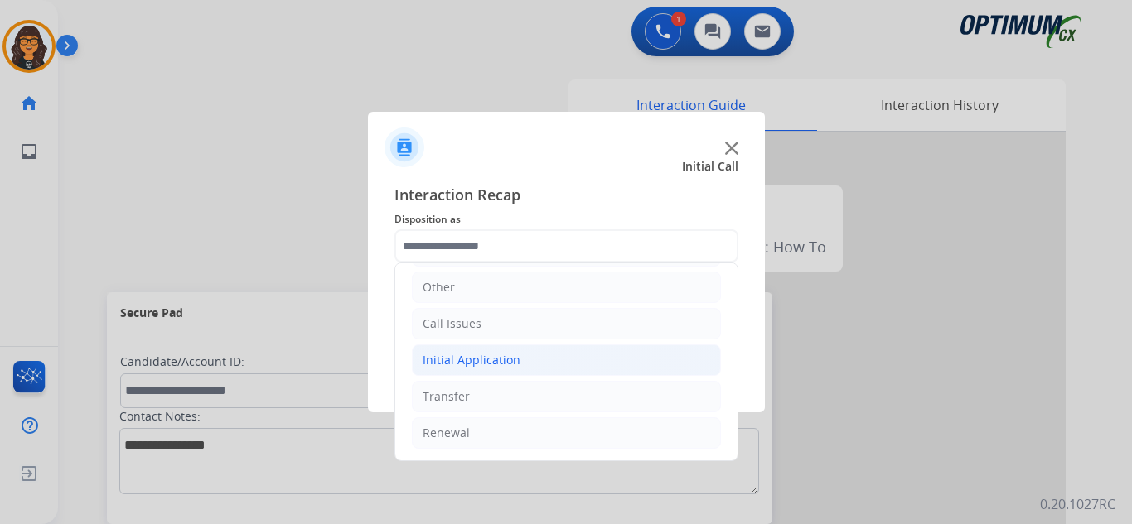
click at [490, 356] on div "Initial Application" at bounding box center [472, 360] width 98 height 17
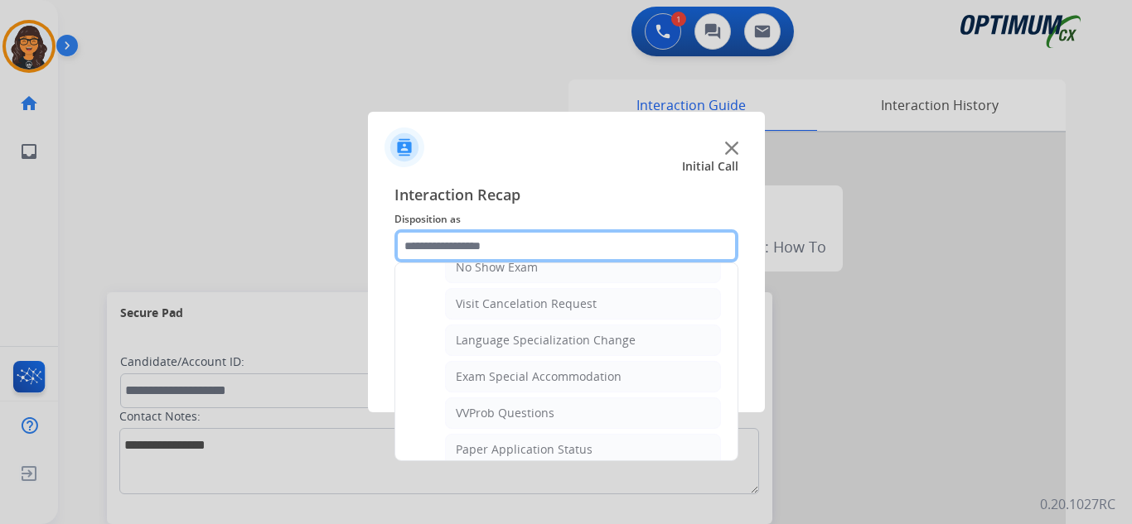
scroll to position [610, 0]
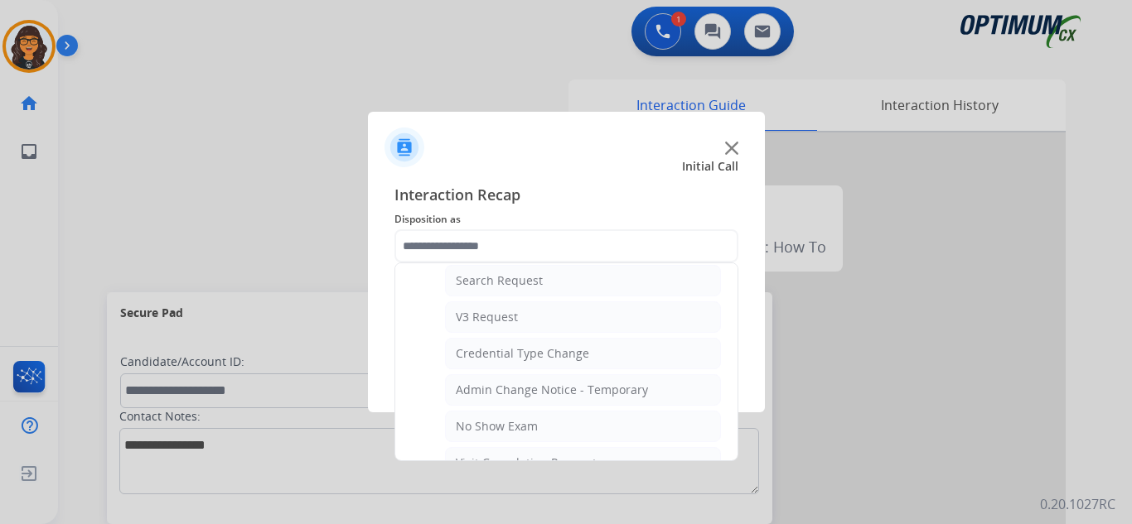
drag, startPoint x: 493, startPoint y: 316, endPoint x: 505, endPoint y: 331, distance: 19.6
click at [493, 315] on div "V3 Request" at bounding box center [487, 317] width 62 height 17
type input "**********"
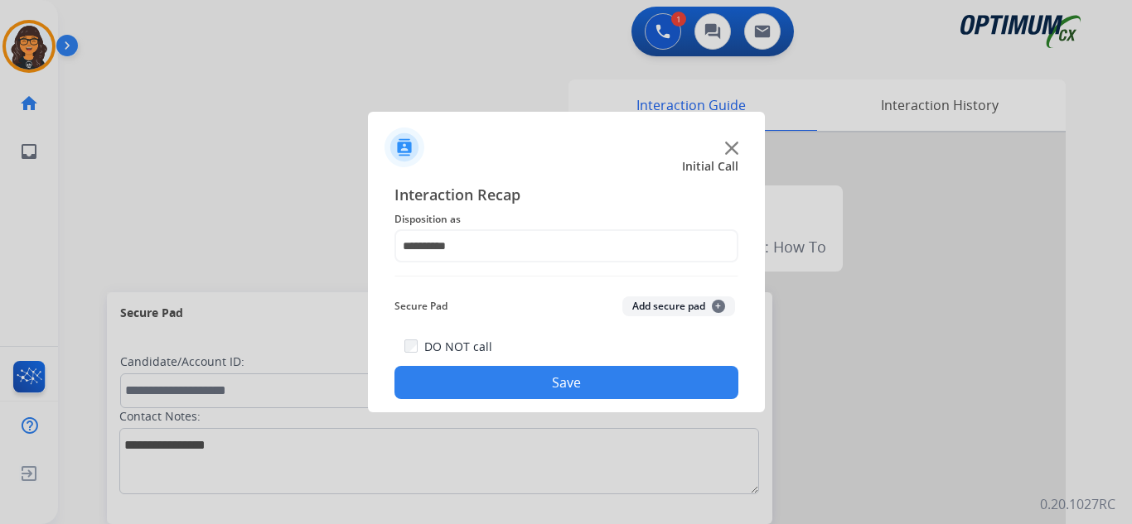
click at [527, 384] on button "Save" at bounding box center [566, 382] width 344 height 33
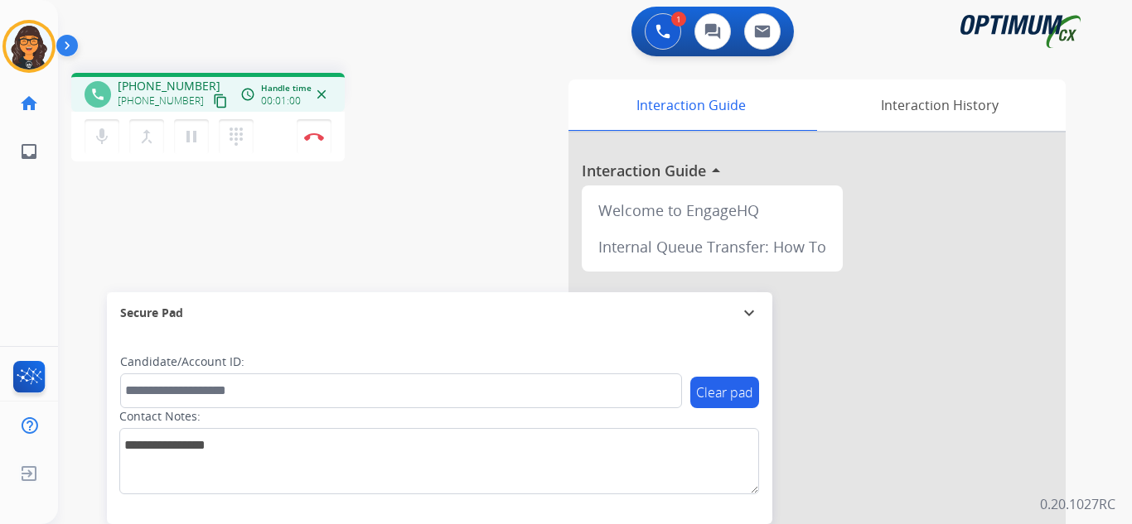
click at [213, 102] on mat-icon "content_copy" at bounding box center [220, 101] width 15 height 15
click at [315, 137] on img at bounding box center [314, 137] width 20 height 8
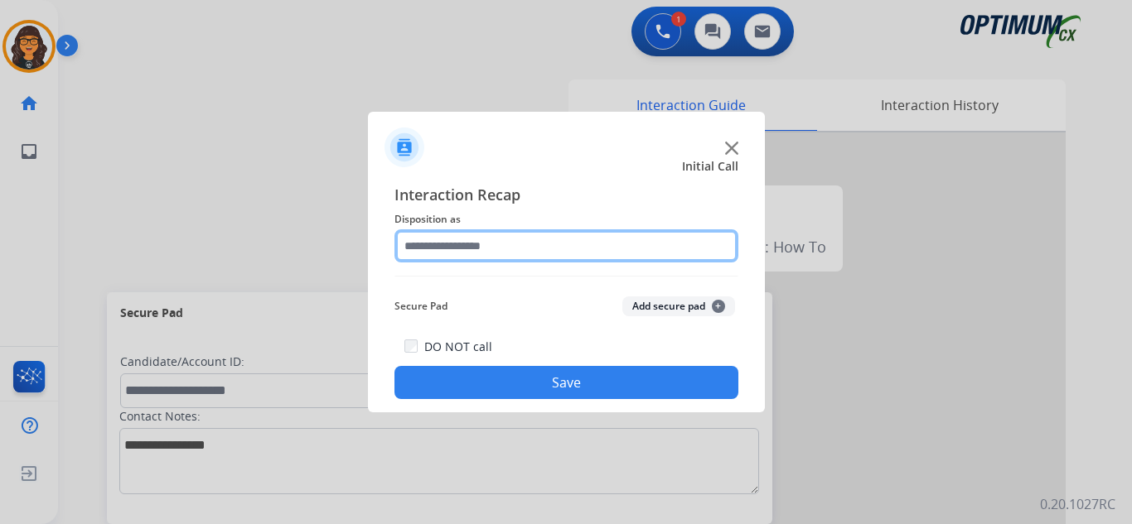
click at [470, 257] on input "text" at bounding box center [566, 246] width 344 height 33
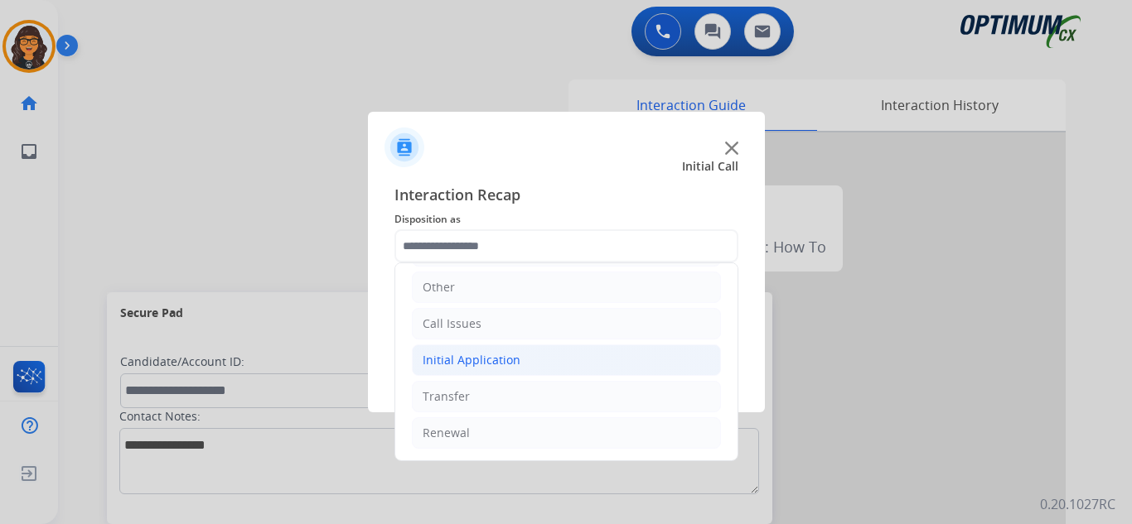
click at [499, 364] on div "Initial Application" at bounding box center [472, 360] width 98 height 17
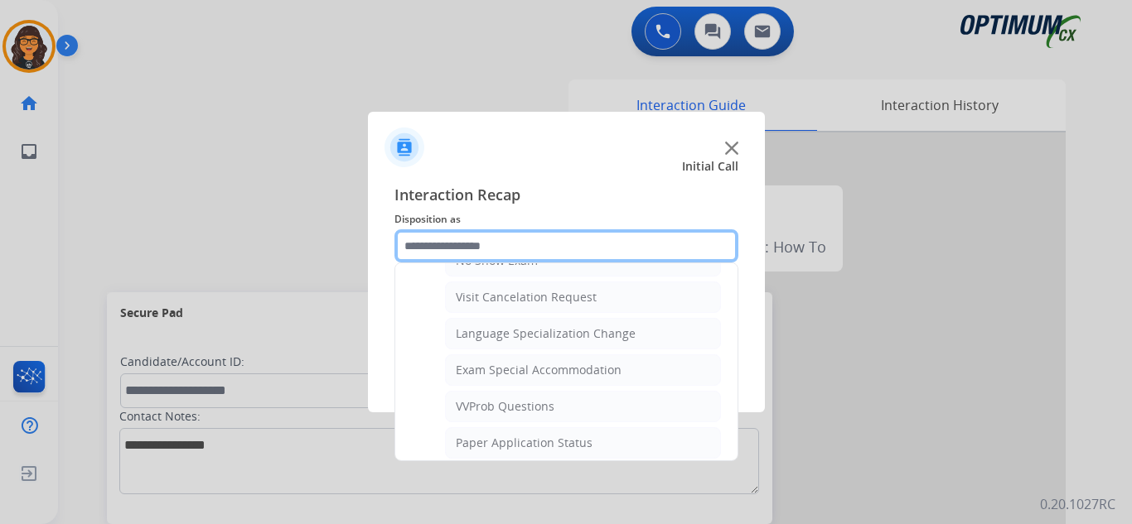
scroll to position [858, 0]
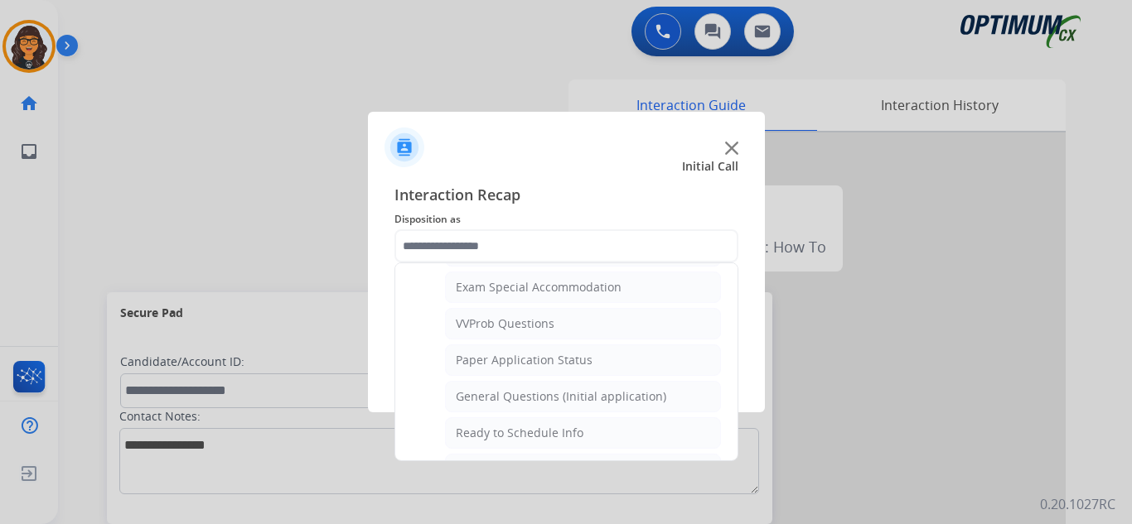
click at [553, 399] on div "General Questions (Initial application)" at bounding box center [561, 397] width 210 height 17
type input "**********"
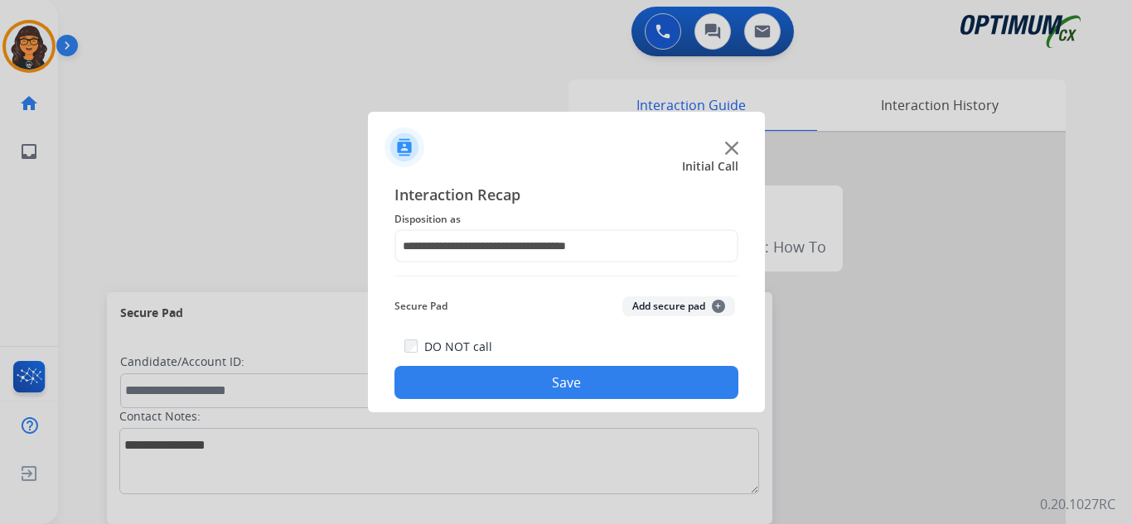
click at [553, 382] on button "Save" at bounding box center [566, 382] width 344 height 33
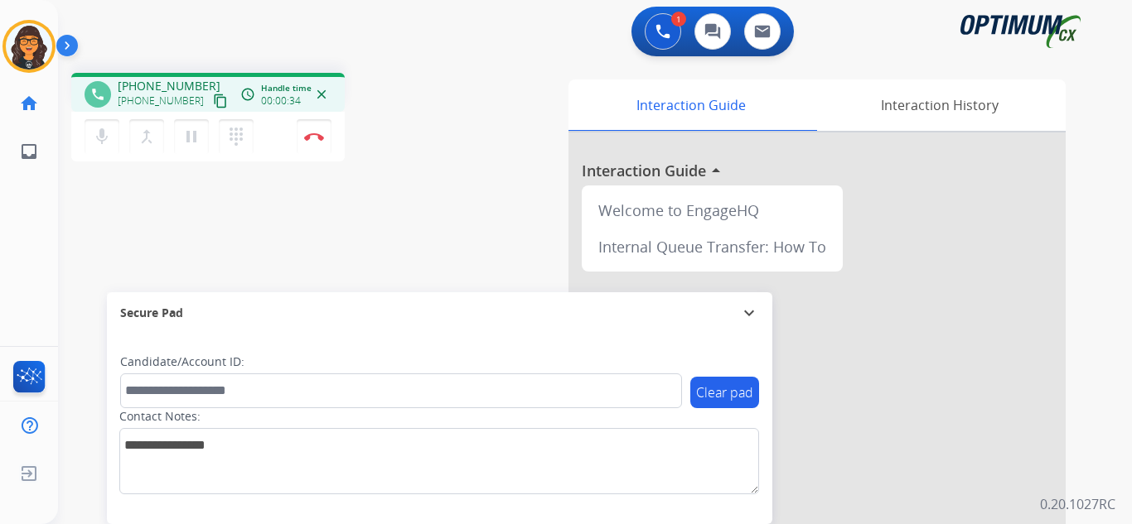
click at [213, 99] on mat-icon "content_copy" at bounding box center [220, 101] width 15 height 15
click at [314, 135] on img at bounding box center [314, 137] width 20 height 8
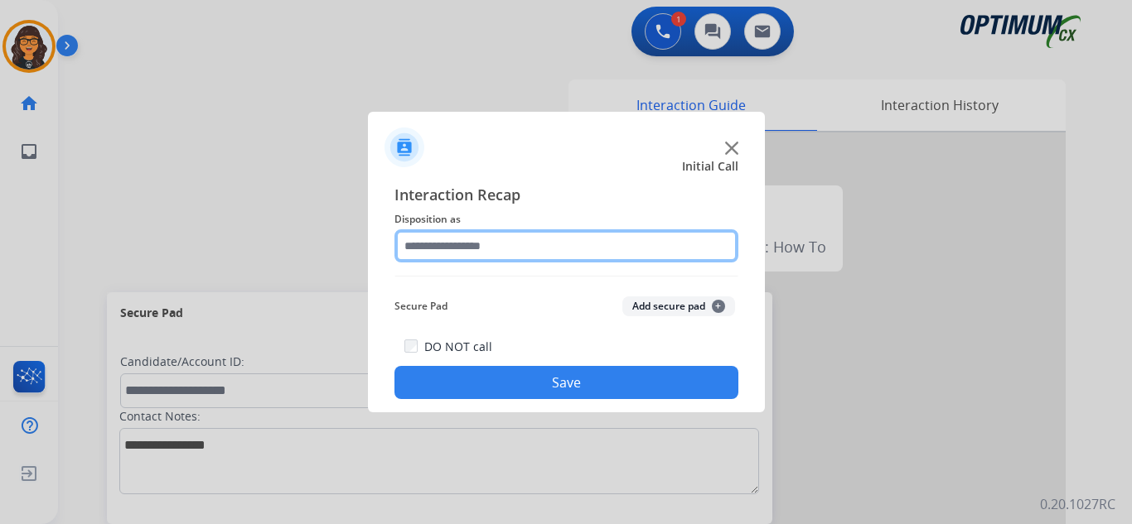
click at [443, 239] on input "text" at bounding box center [566, 246] width 344 height 33
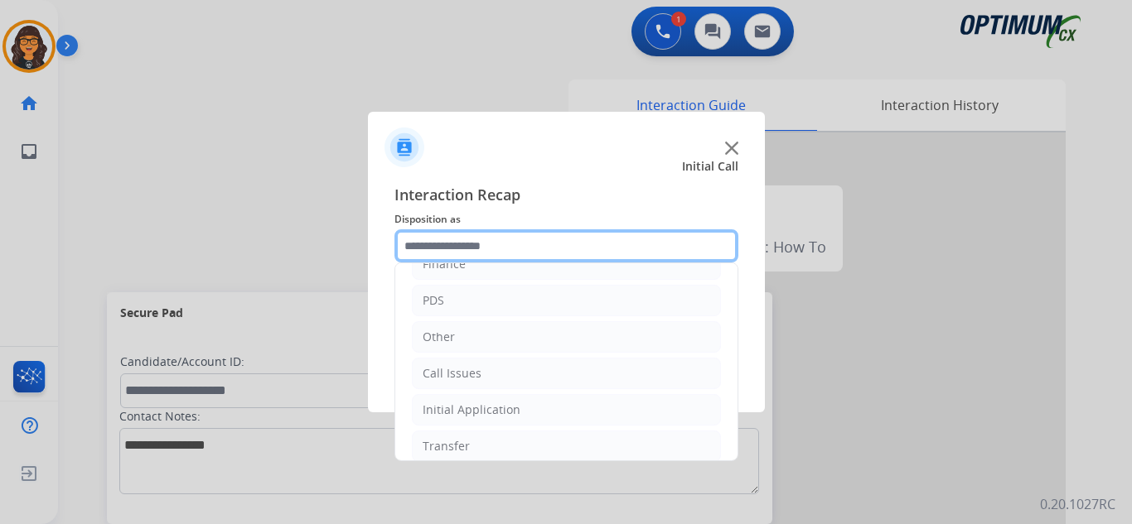
scroll to position [113, 0]
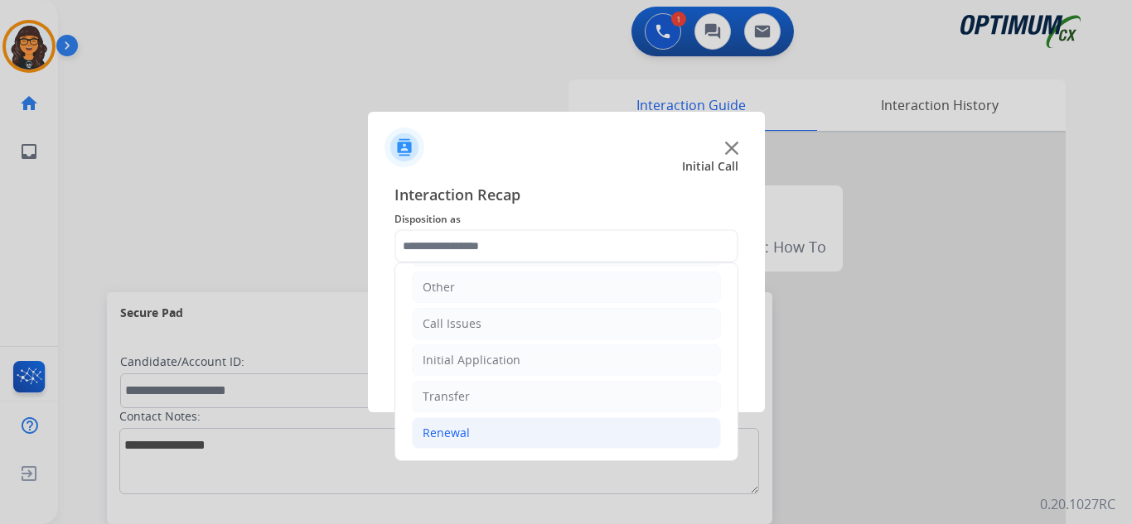
click at [448, 424] on li "Renewal" at bounding box center [566, 433] width 309 height 31
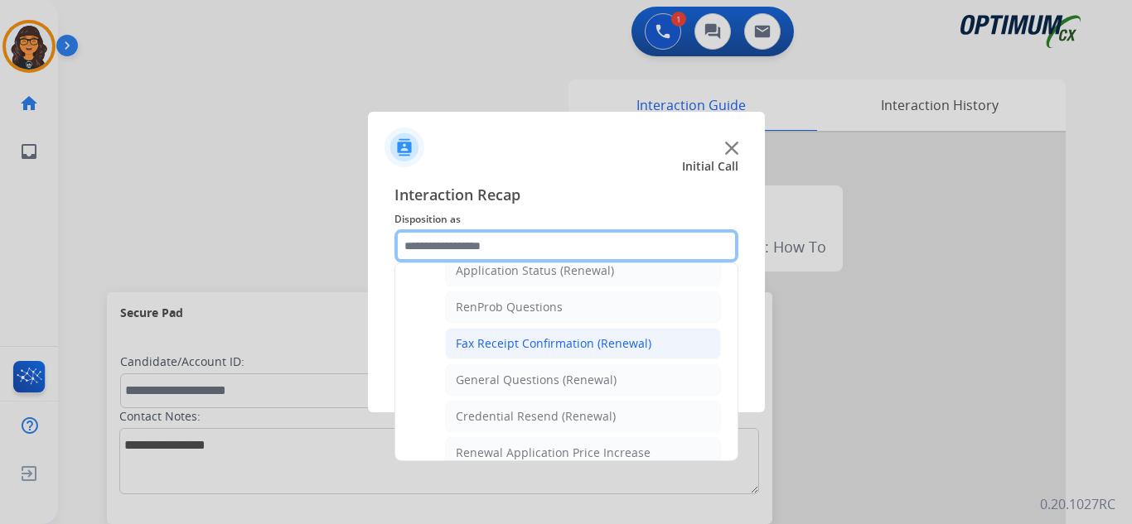
scroll to position [391, 0]
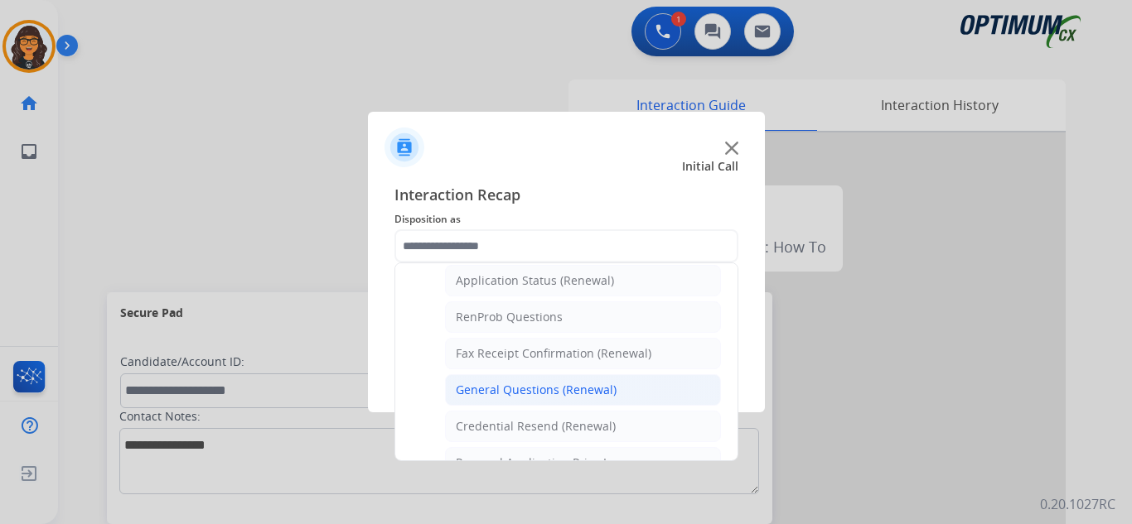
click at [533, 391] on div "General Questions (Renewal)" at bounding box center [536, 390] width 161 height 17
type input "**********"
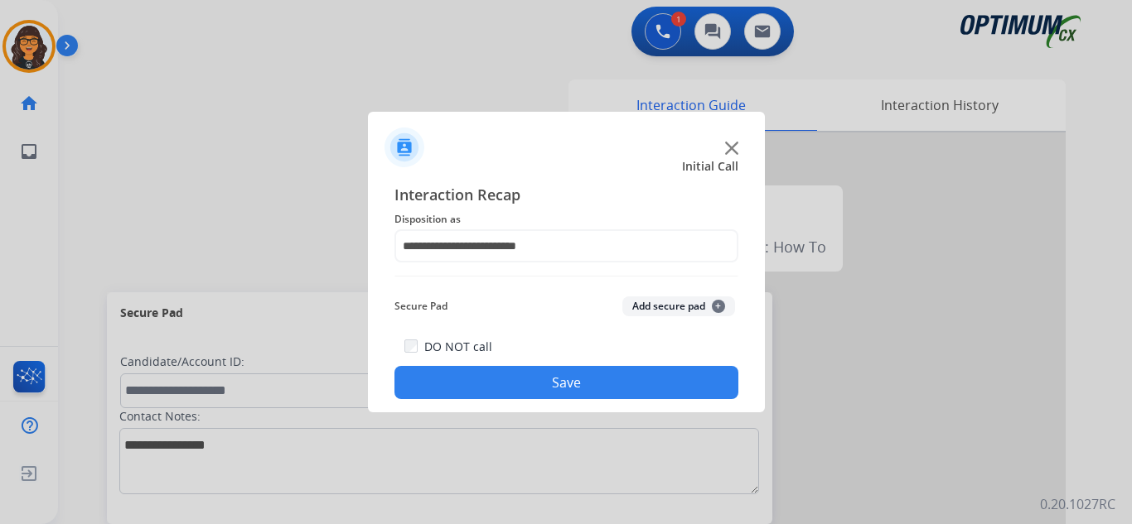
click at [534, 389] on button "Save" at bounding box center [566, 382] width 344 height 33
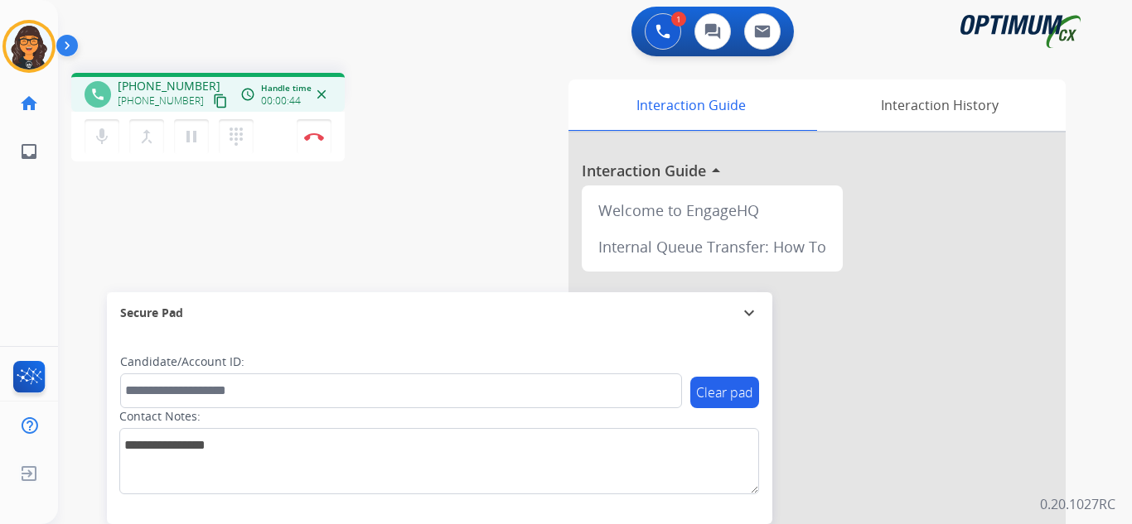
click at [213, 99] on mat-icon "content_copy" at bounding box center [220, 101] width 15 height 15
click at [314, 134] on img at bounding box center [314, 137] width 20 height 8
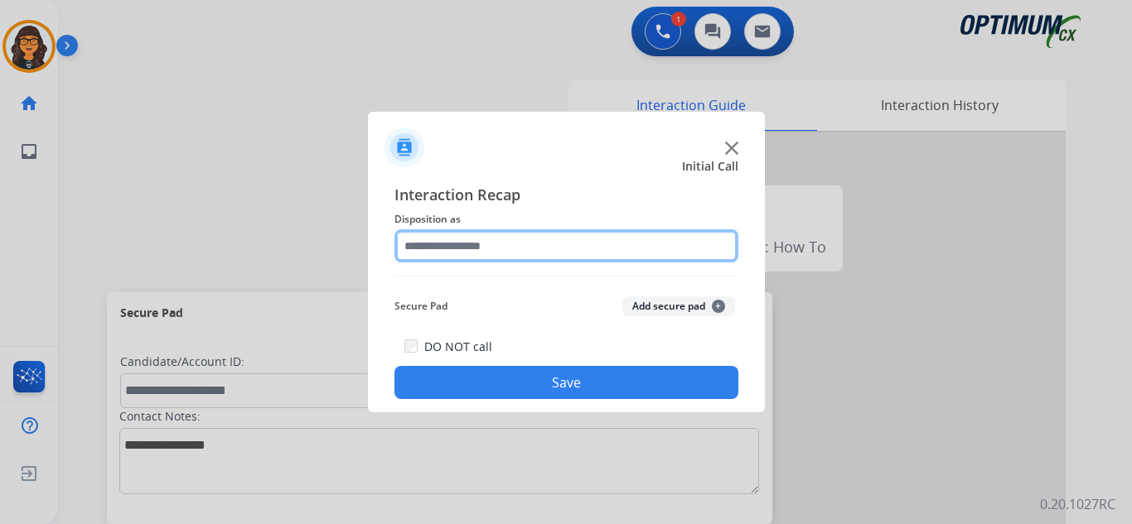
click at [442, 249] on input "text" at bounding box center [566, 246] width 344 height 33
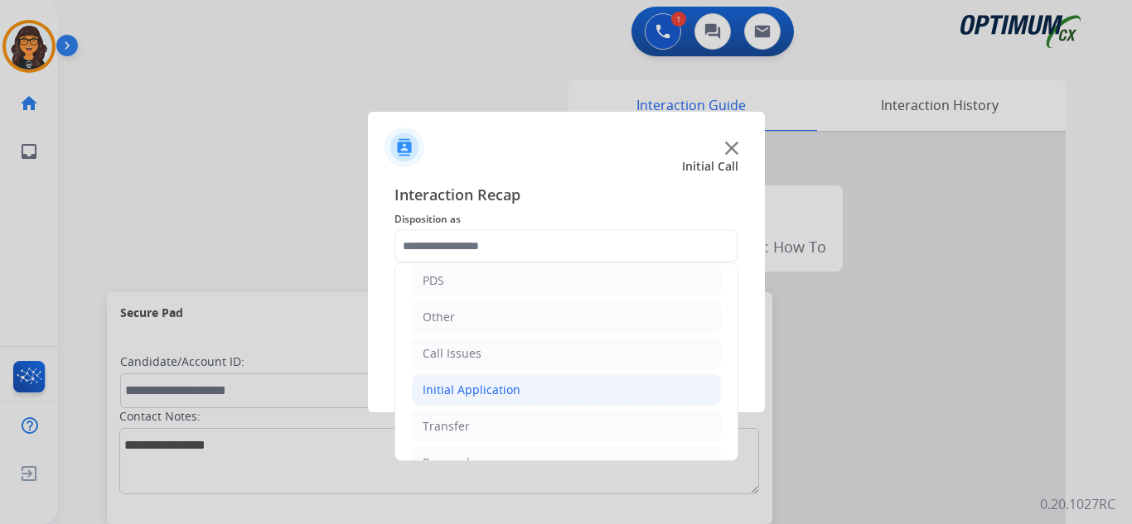
click at [470, 393] on div "Initial Application" at bounding box center [472, 390] width 98 height 17
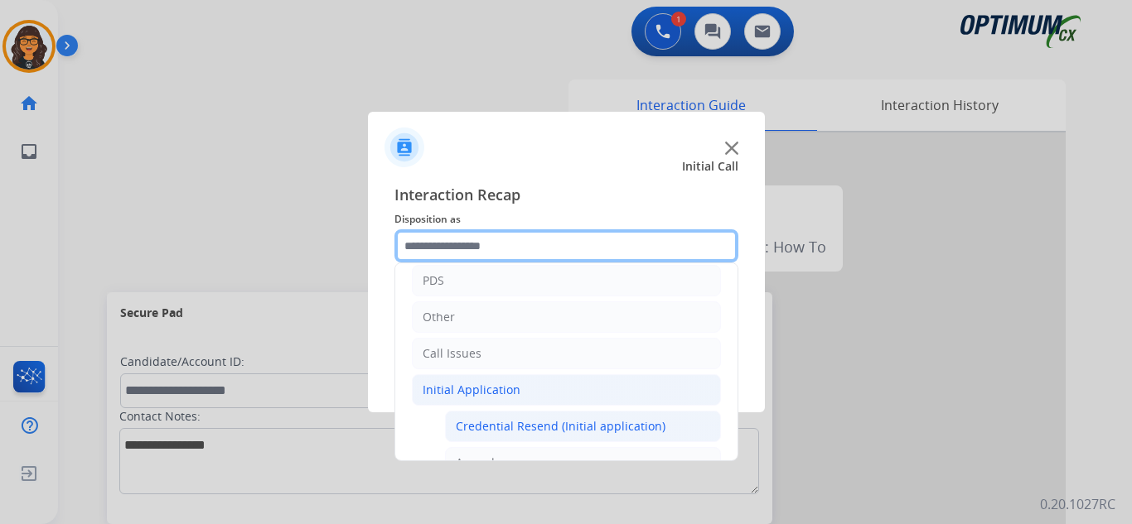
scroll to position [166, 0]
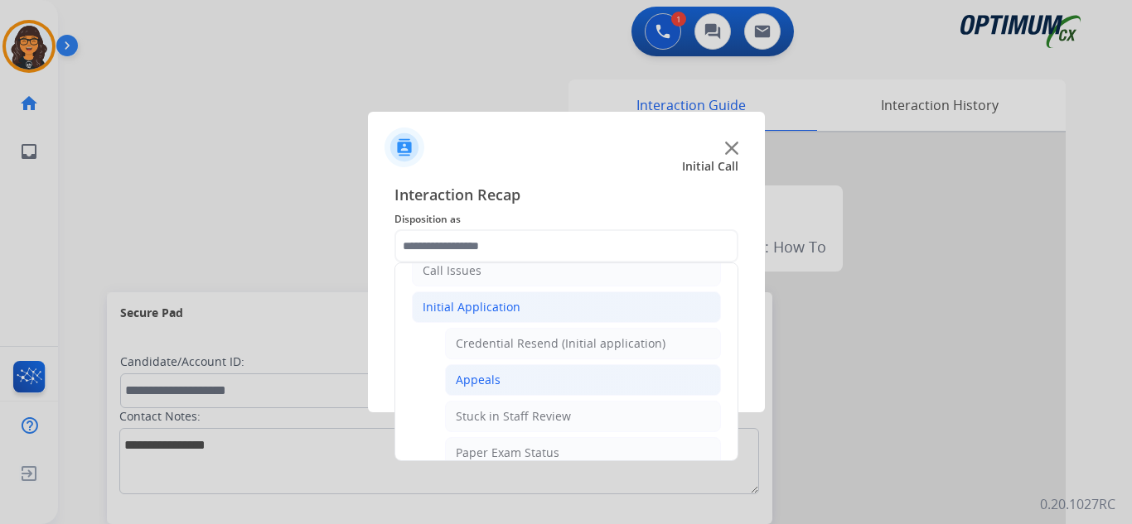
click at [486, 382] on div "Appeals" at bounding box center [478, 380] width 45 height 17
type input "*******"
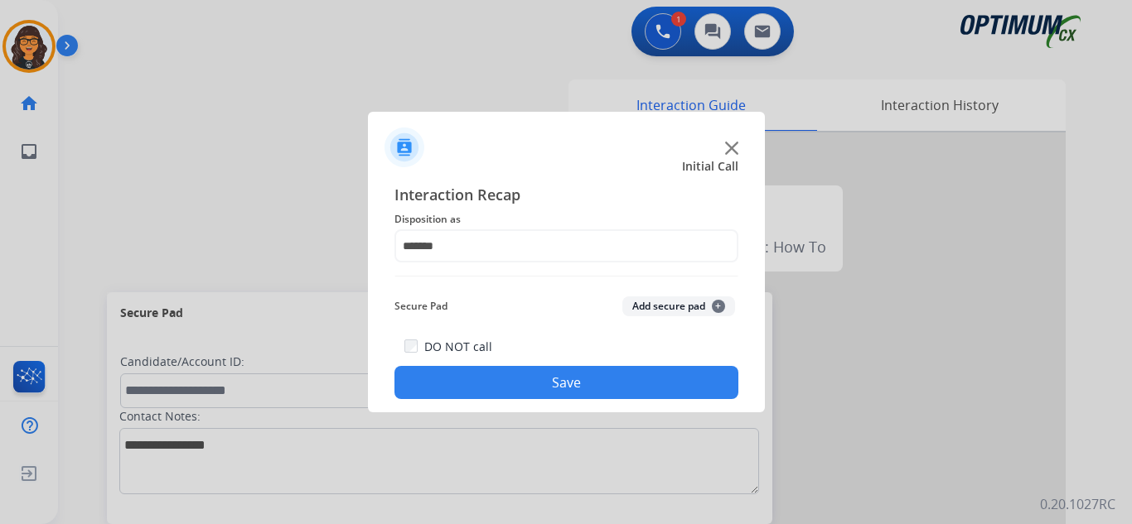
drag, startPoint x: 524, startPoint y: 392, endPoint x: 457, endPoint y: 356, distance: 76.0
click at [516, 391] on button "Save" at bounding box center [566, 382] width 344 height 33
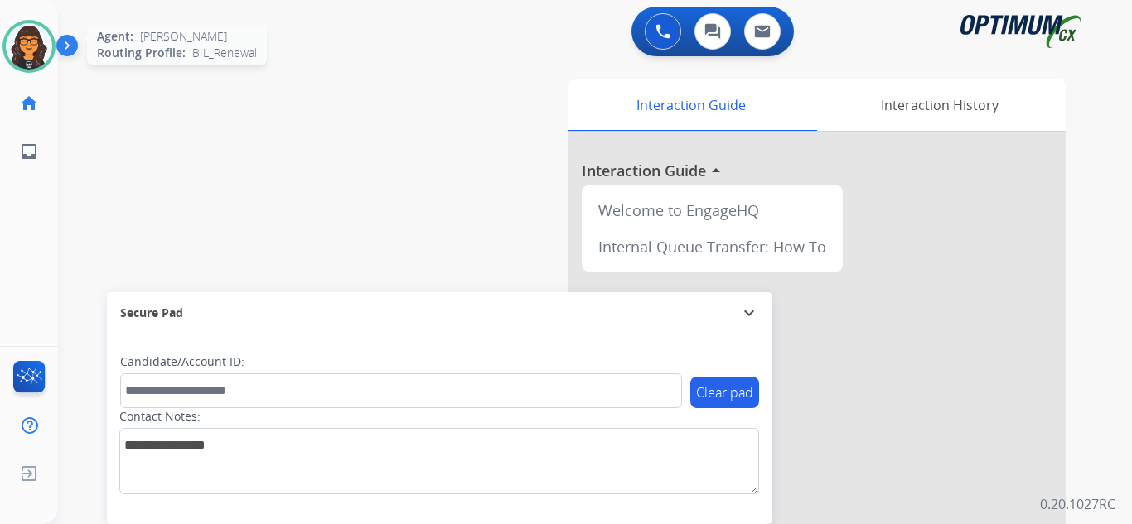
click at [28, 47] on img at bounding box center [29, 46] width 46 height 46
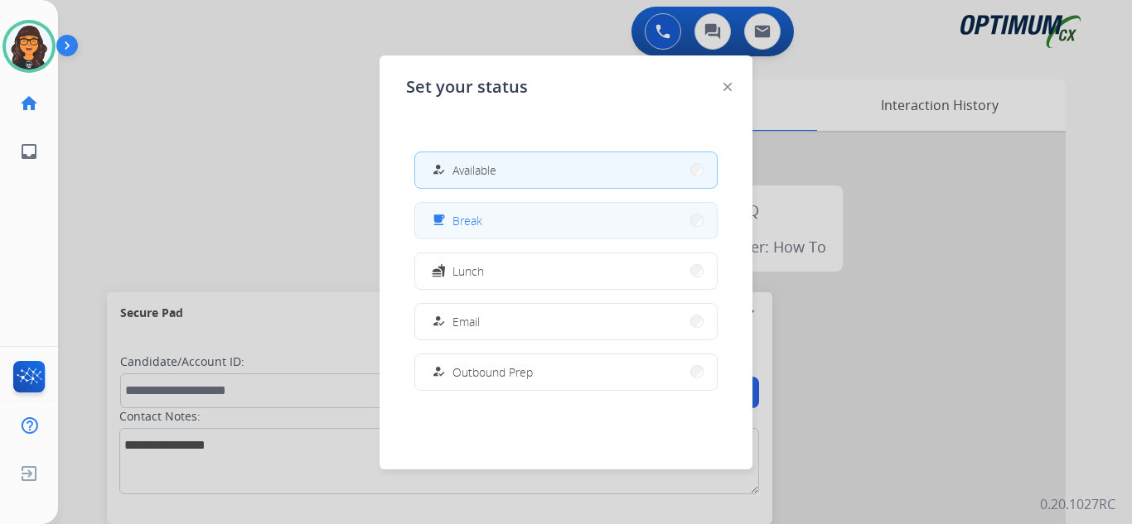
click at [495, 228] on button "free_breakfast Break" at bounding box center [566, 221] width 302 height 36
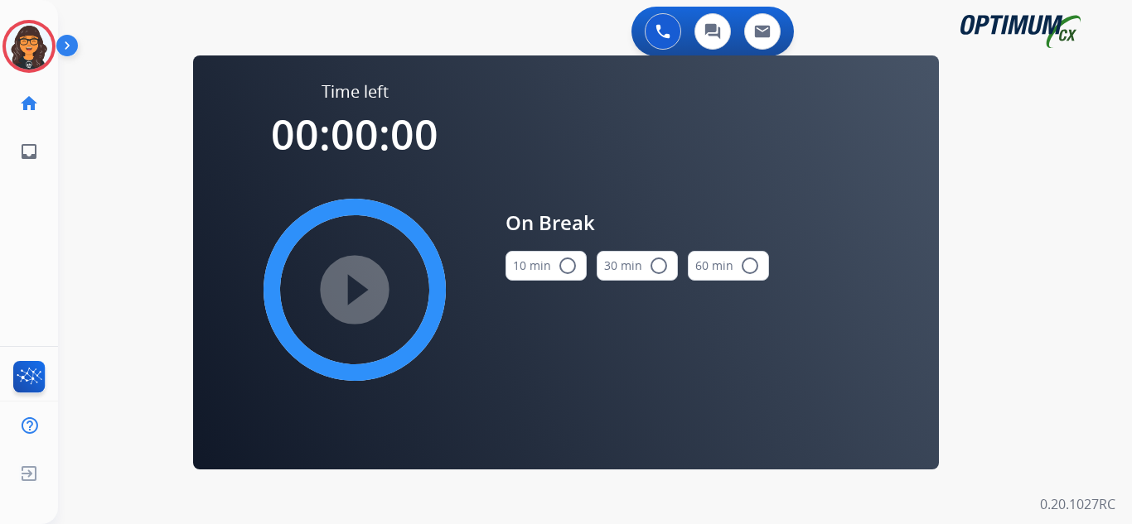
click at [518, 262] on button "10 min radio_button_unchecked" at bounding box center [545, 266] width 81 height 30
click at [365, 280] on mat-icon "play_circle_filled" at bounding box center [355, 290] width 20 height 20
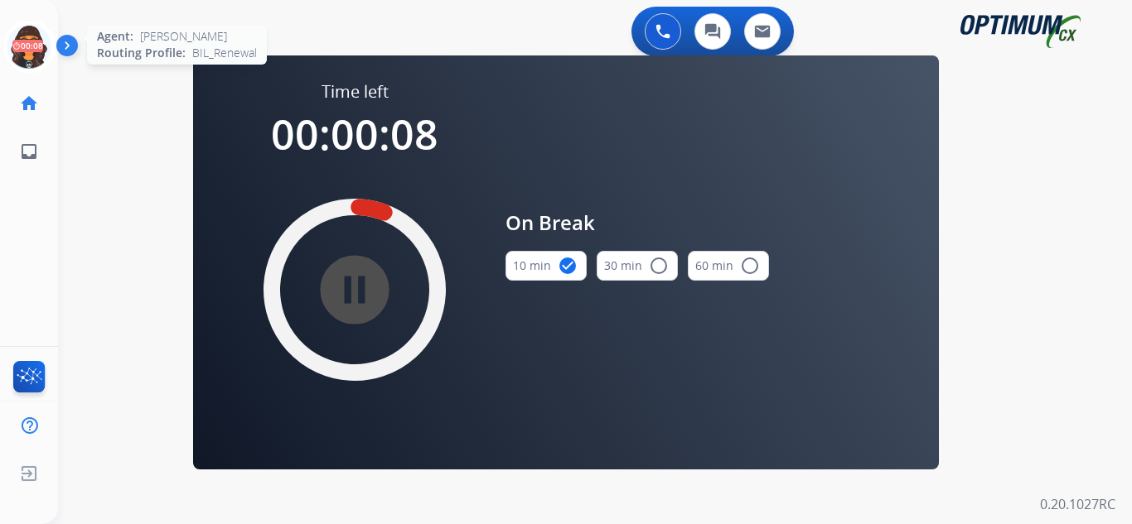
click at [24, 45] on icon at bounding box center [29, 47] width 54 height 54
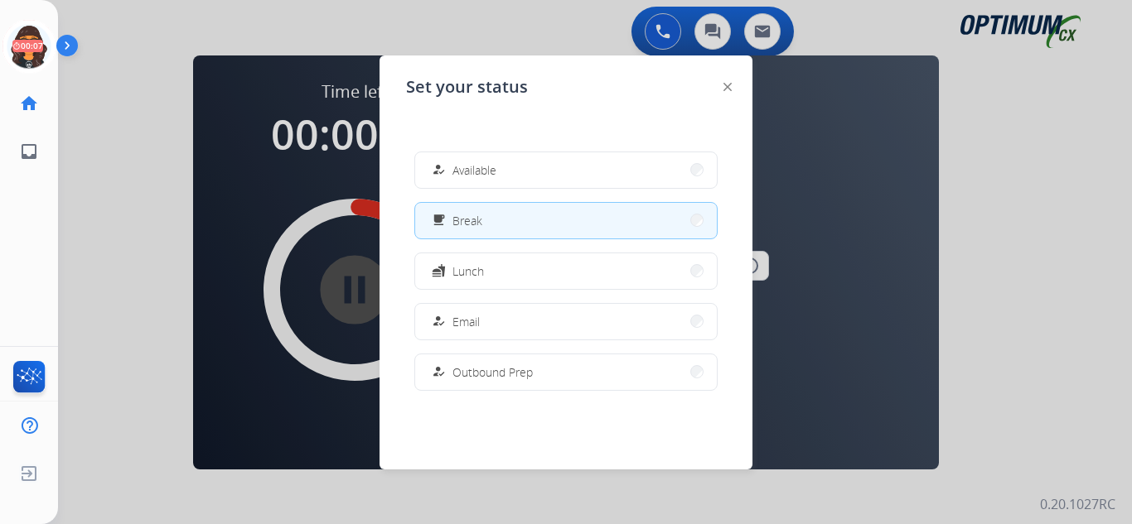
click at [488, 171] on span "Available" at bounding box center [474, 170] width 44 height 17
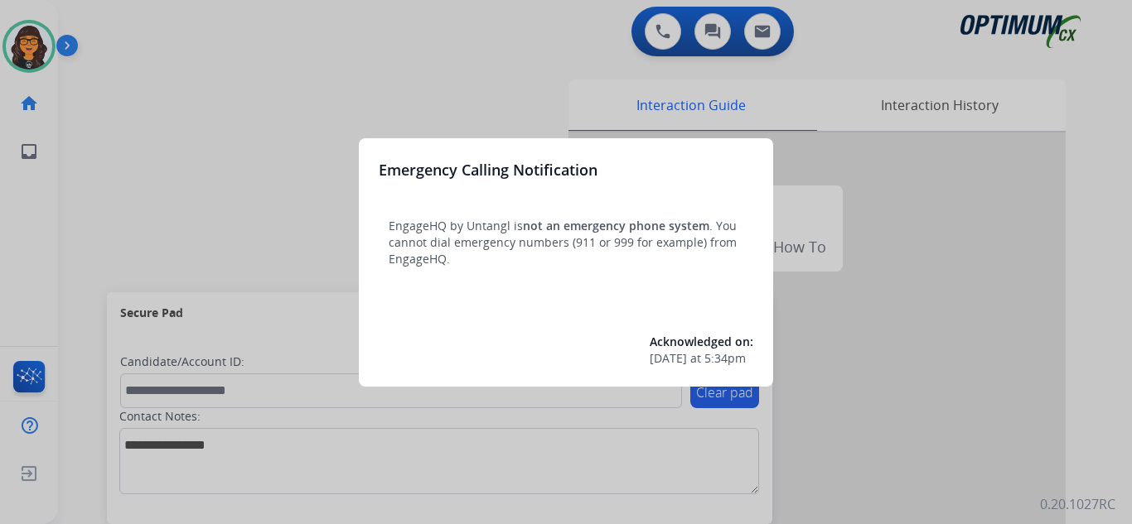
click at [132, 36] on div at bounding box center [566, 262] width 1132 height 524
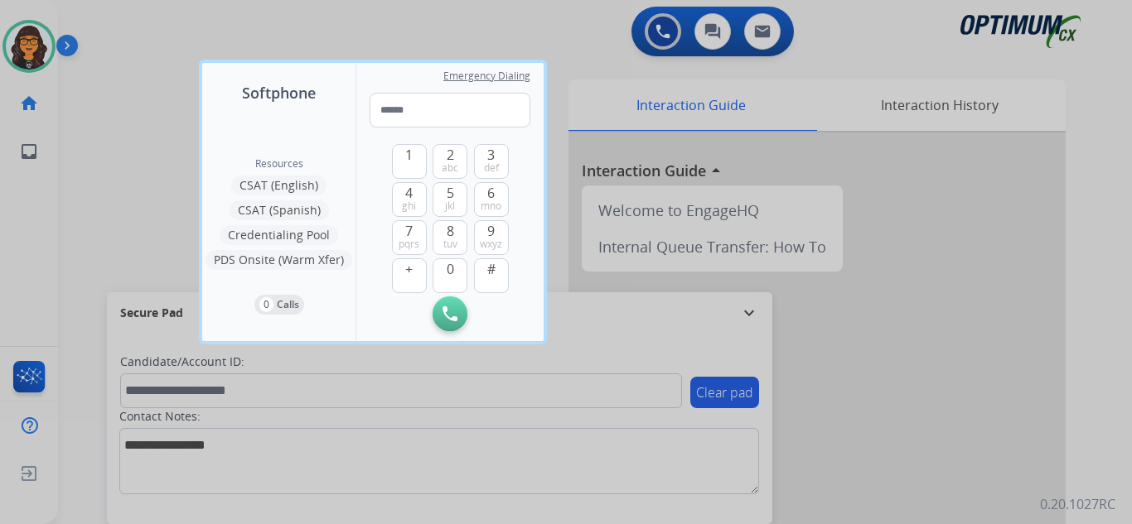
click at [127, 35] on div at bounding box center [566, 262] width 1132 height 524
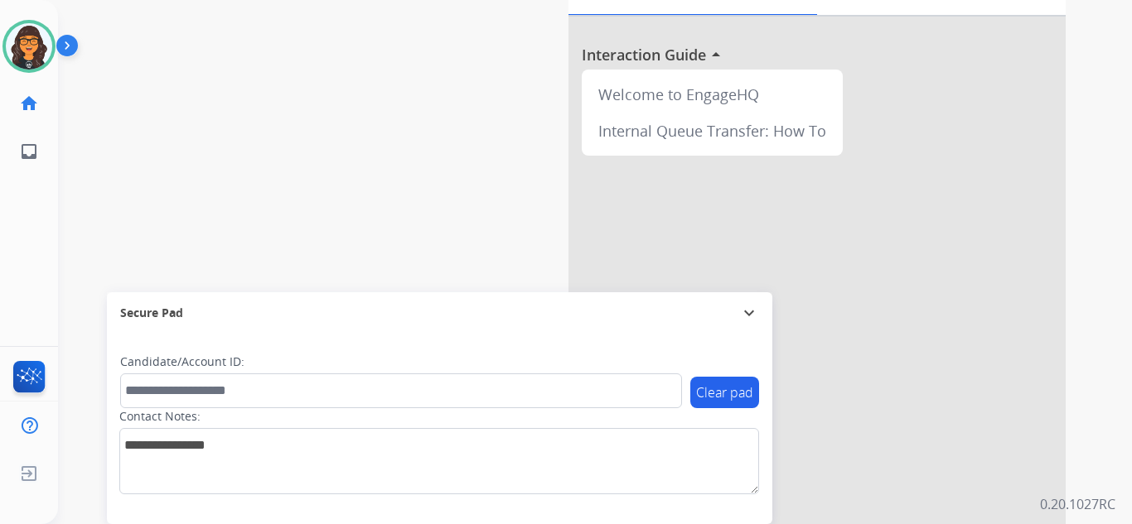
scroll to position [166, 0]
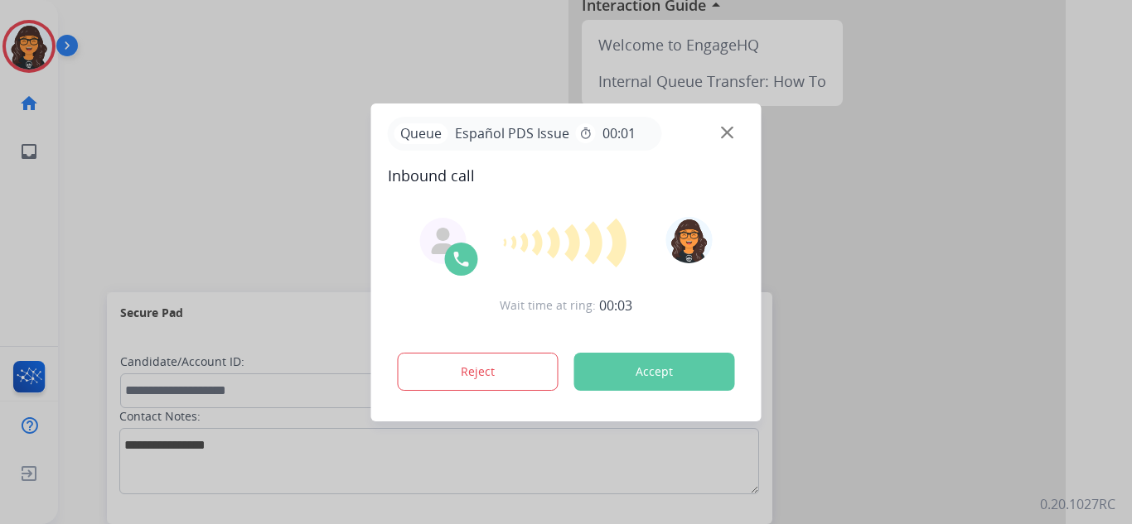
click at [639, 368] on button "Accept" at bounding box center [654, 372] width 161 height 38
click at [649, 376] on button "Accept" at bounding box center [654, 372] width 161 height 38
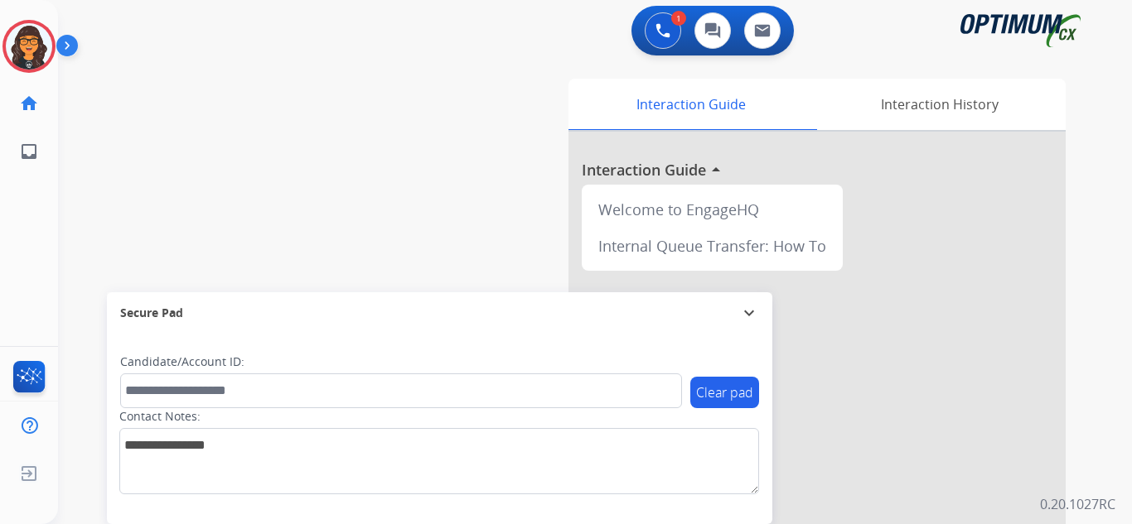
scroll to position [0, 0]
click at [27, 45] on img at bounding box center [29, 46] width 46 height 46
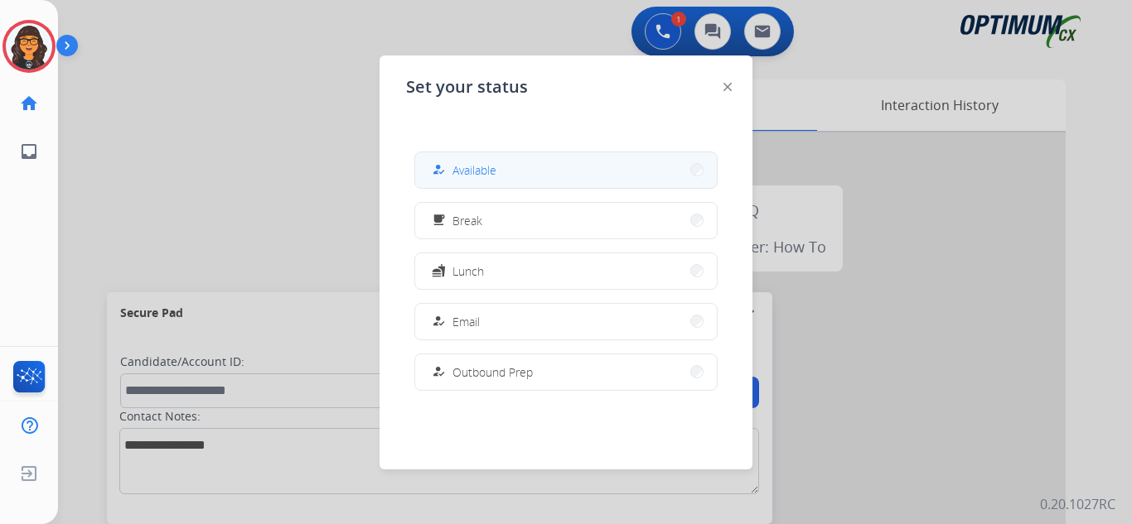
click at [463, 167] on span "Available" at bounding box center [474, 170] width 44 height 17
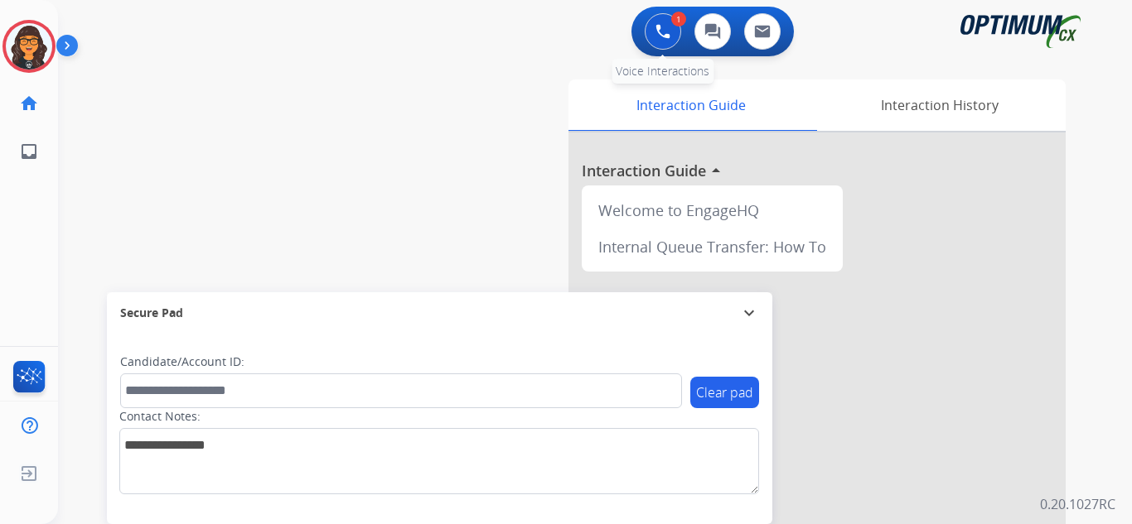
click at [652, 27] on button at bounding box center [663, 31] width 36 height 36
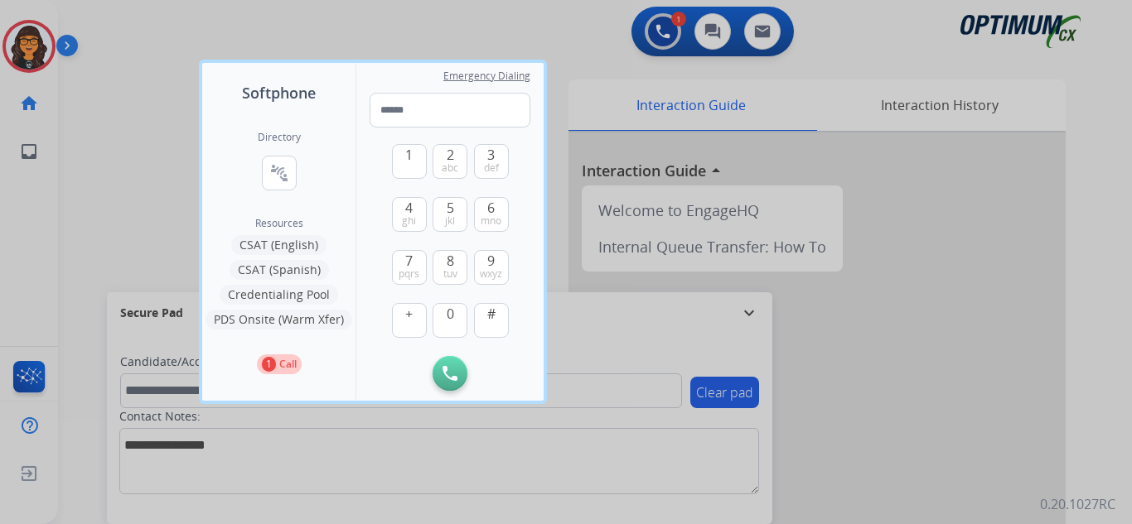
click at [423, 21] on div at bounding box center [566, 262] width 1132 height 524
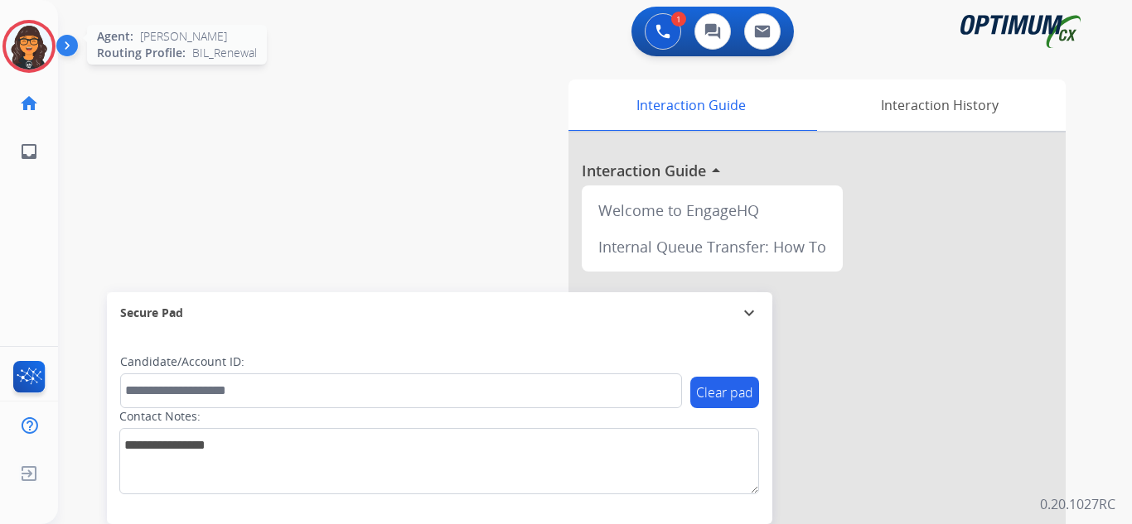
click at [27, 41] on img at bounding box center [29, 46] width 46 height 46
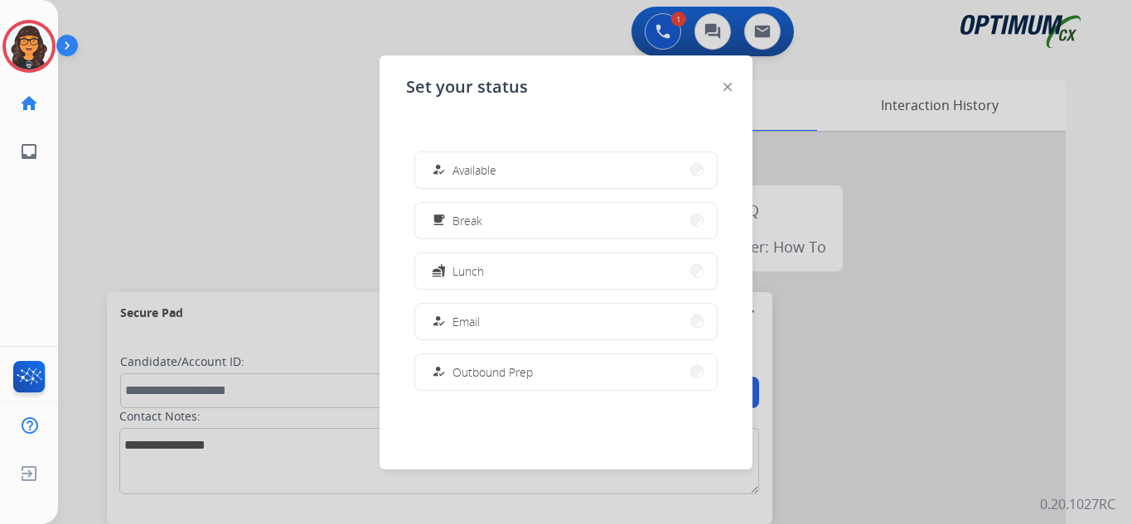
click at [485, 170] on span "Available" at bounding box center [474, 170] width 44 height 17
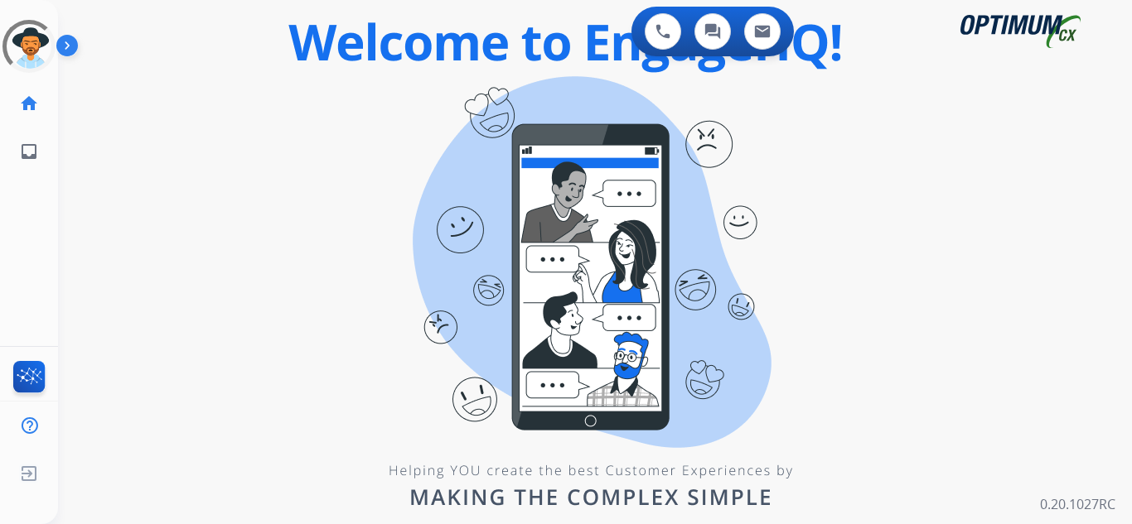
click at [907, 3] on app-navbar "0 Voice Interactions 0 Chat Interactions 0 Email Interactions" at bounding box center [575, 30] width 1034 height 60
click at [123, 30] on div "0 Voice Interactions 0 Chat Interactions 0 Email Interactions" at bounding box center [585, 33] width 1014 height 53
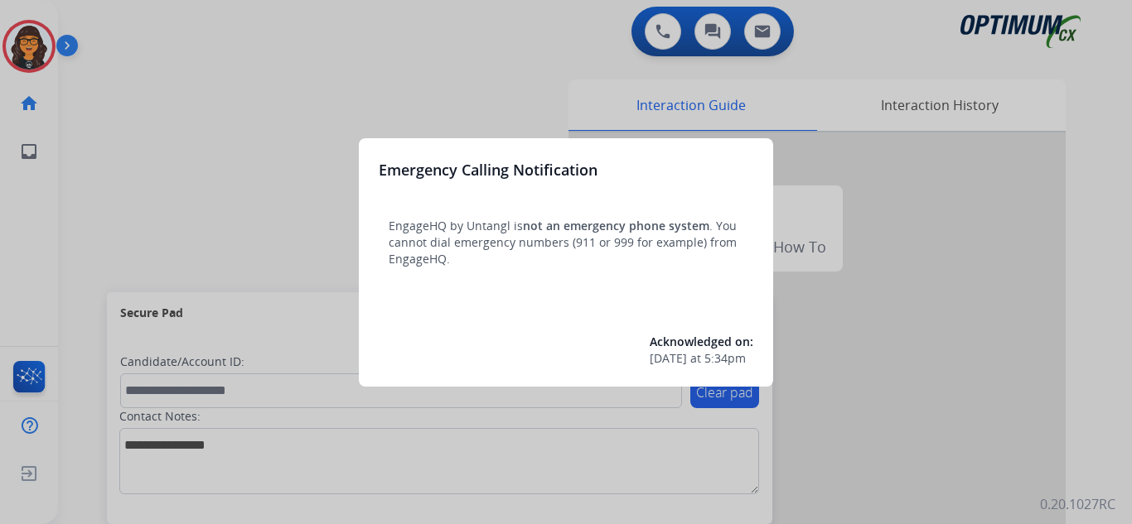
click at [130, 25] on div at bounding box center [566, 262] width 1132 height 524
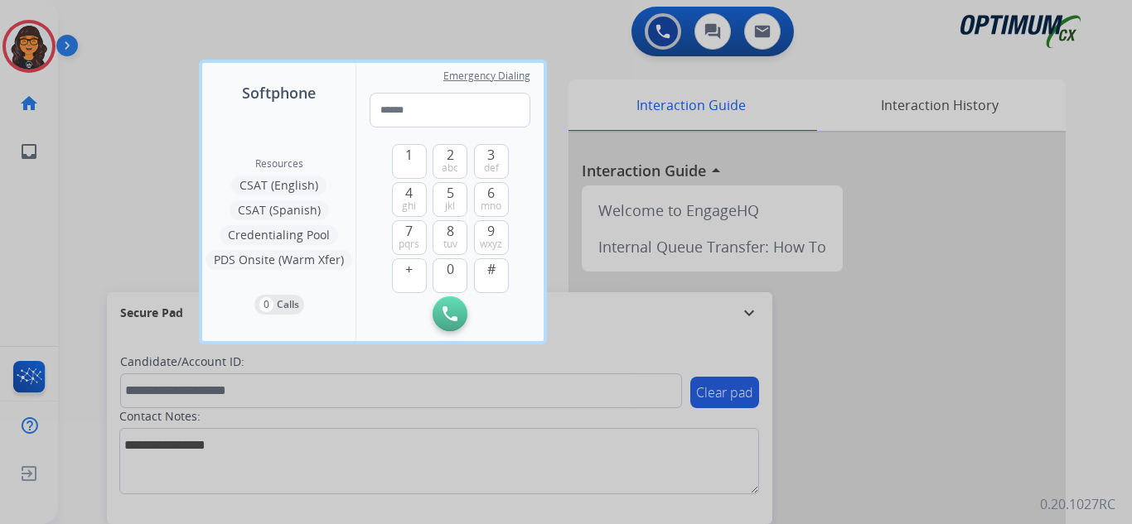
click at [128, 24] on div at bounding box center [566, 262] width 1132 height 524
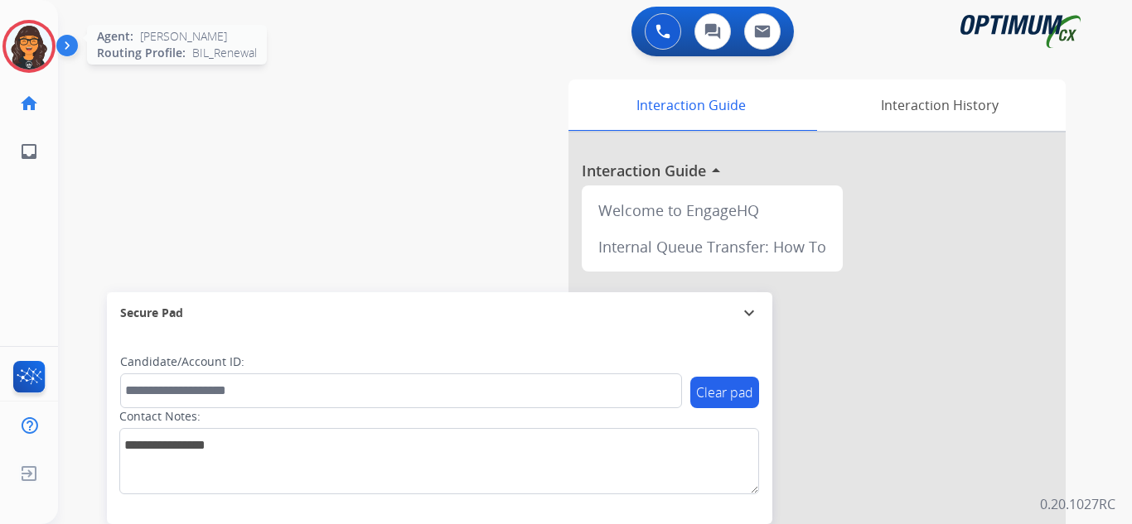
click at [36, 52] on img at bounding box center [29, 46] width 46 height 46
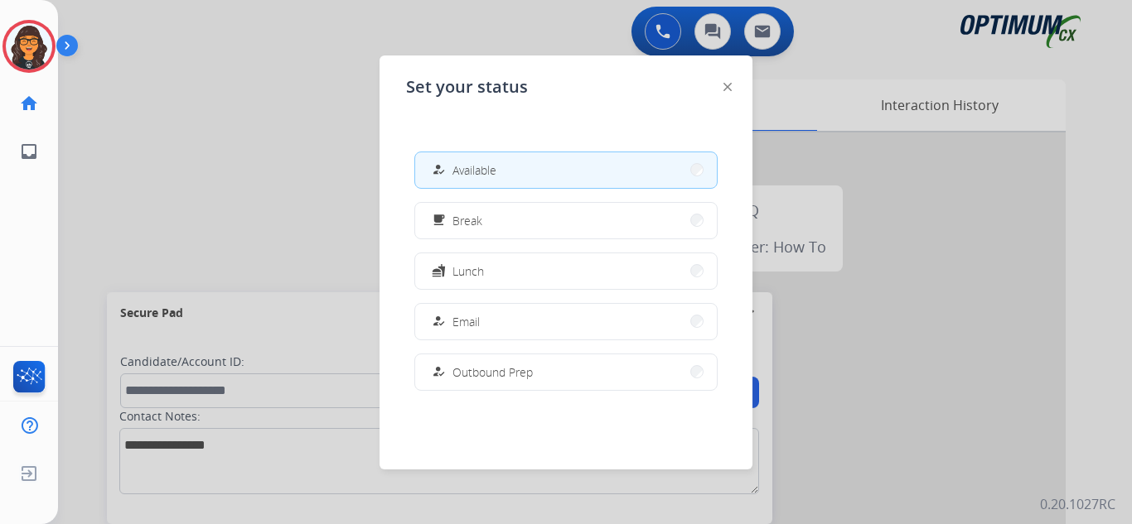
click at [727, 89] on img at bounding box center [727, 87] width 8 height 8
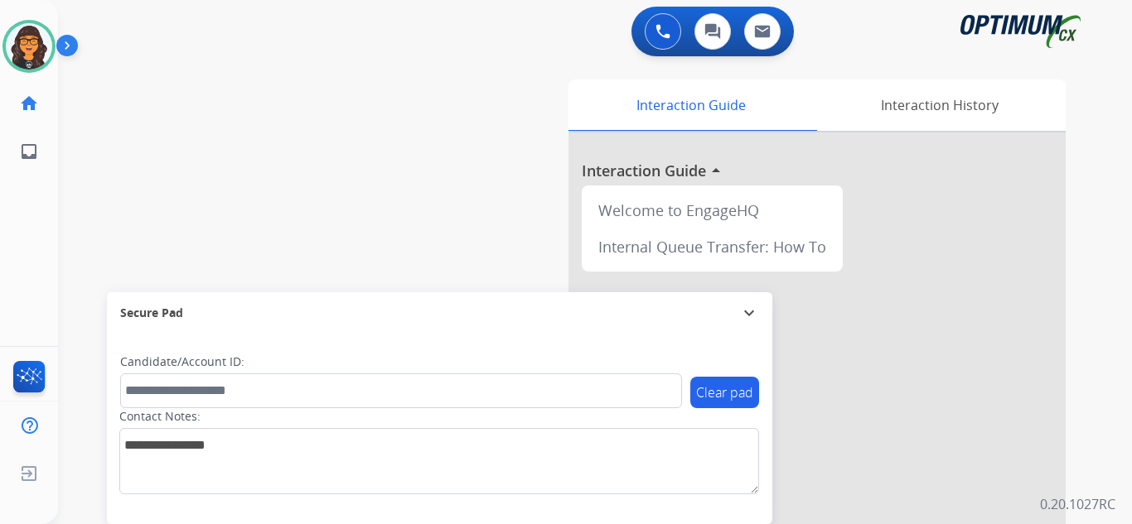
click at [110, 19] on div "0 Voice Interactions 0 Chat Interactions 0 Email Interactions" at bounding box center [585, 33] width 1014 height 53
click at [117, 42] on div "0 Voice Interactions 0 Chat Interactions 0 Email Interactions" at bounding box center [585, 33] width 1014 height 53
click at [44, 44] on img at bounding box center [29, 46] width 46 height 46
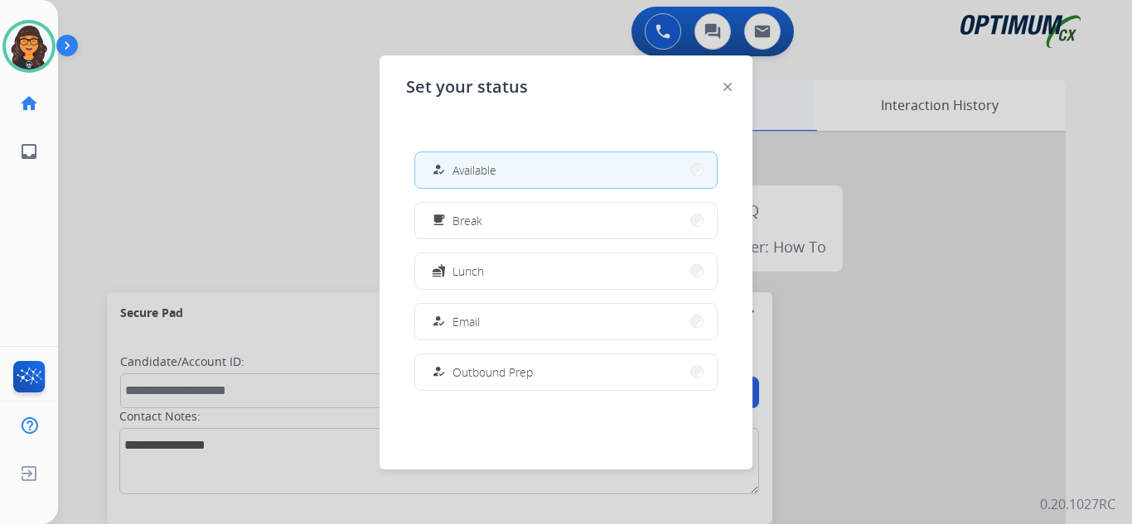
click at [726, 88] on img at bounding box center [727, 87] width 8 height 8
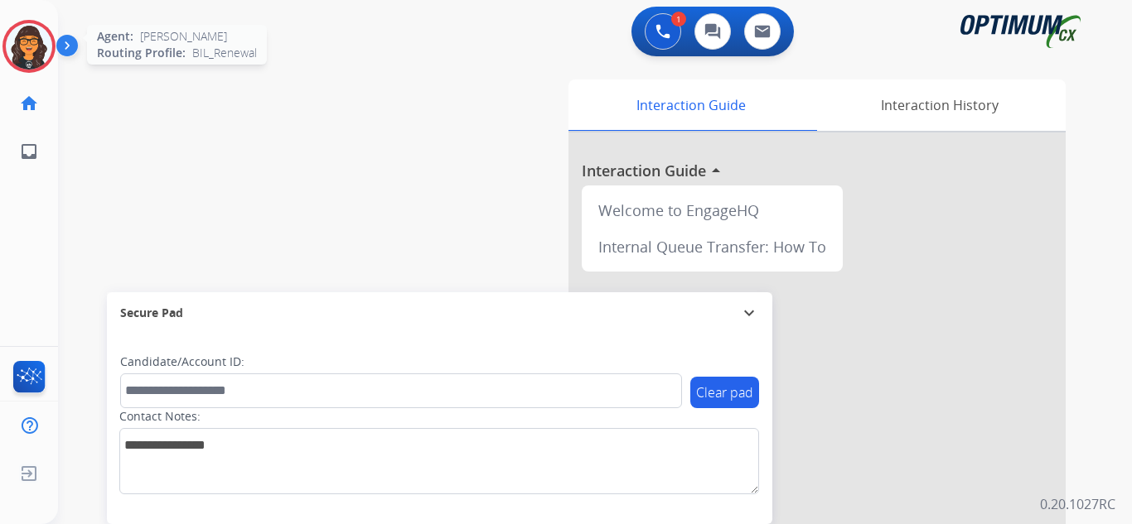
click at [15, 55] on img at bounding box center [29, 46] width 46 height 46
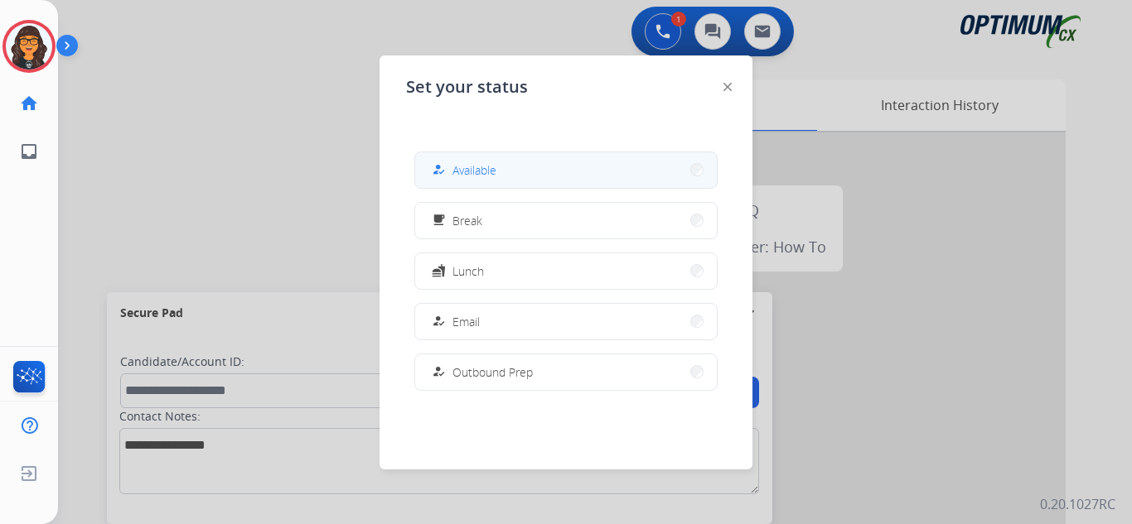
click at [455, 172] on div "how_to_reg Available" at bounding box center [462, 170] width 68 height 20
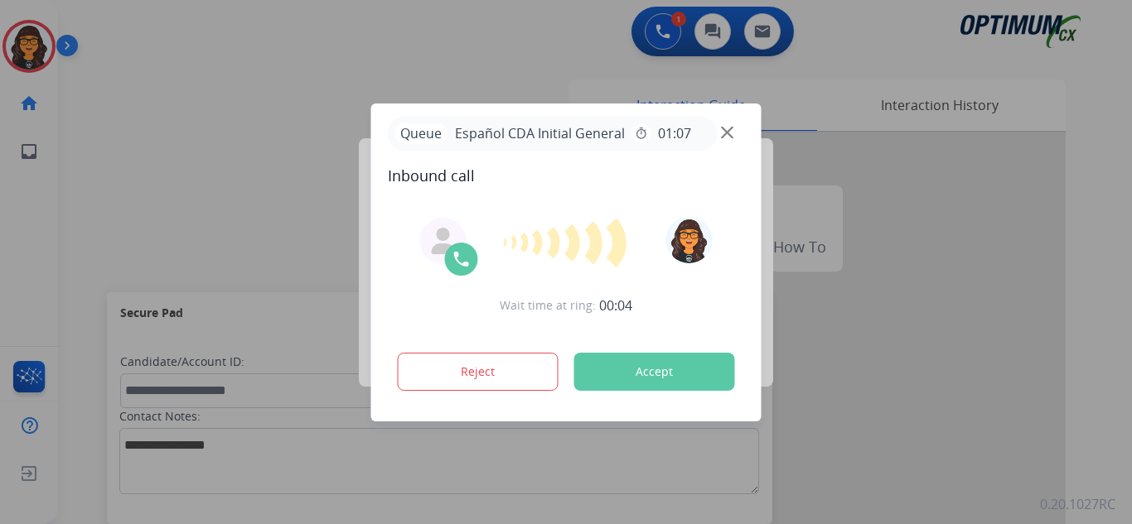
click at [640, 377] on button "Accept" at bounding box center [654, 372] width 161 height 38
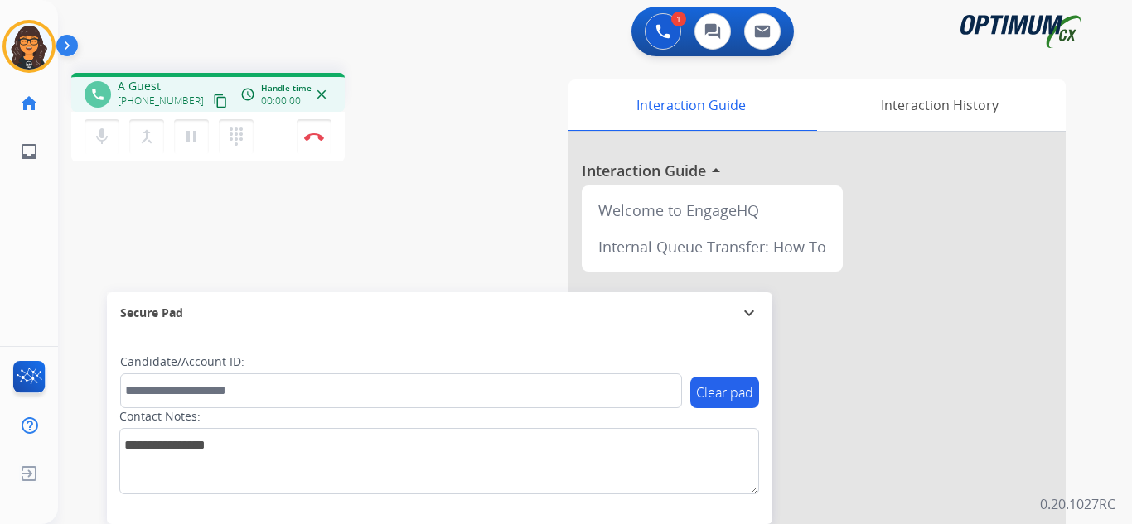
click at [149, 27] on div "1 Voice Interactions 0 Chat Interactions 0 Email Interactions" at bounding box center [585, 33] width 1014 height 53
click at [315, 138] on img at bounding box center [314, 137] width 20 height 8
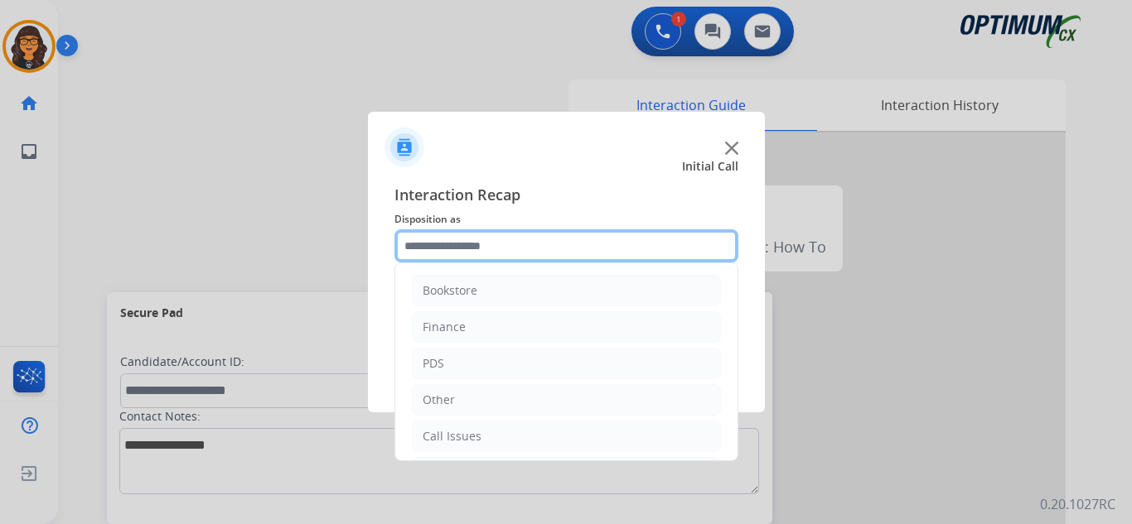
click at [442, 244] on input "text" at bounding box center [566, 246] width 344 height 33
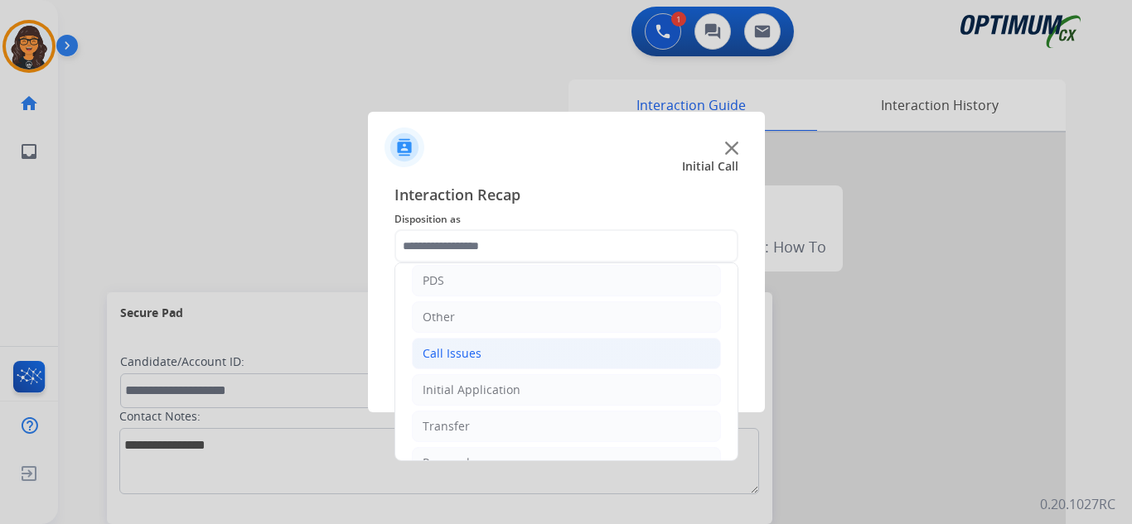
drag, startPoint x: 441, startPoint y: 356, endPoint x: 457, endPoint y: 357, distance: 15.8
click at [441, 356] on div "Call Issues" at bounding box center [452, 354] width 59 height 17
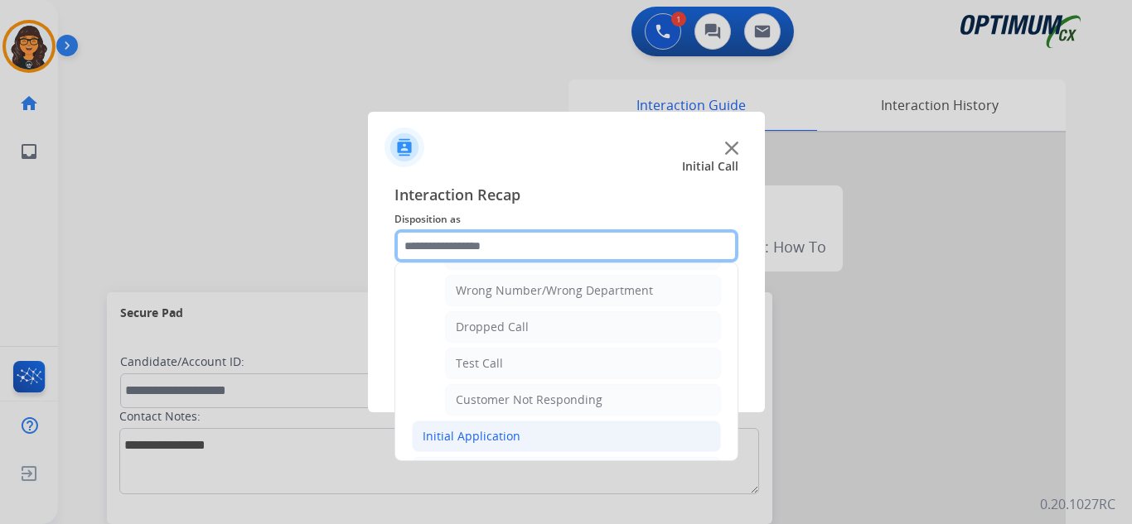
scroll to position [249, 0]
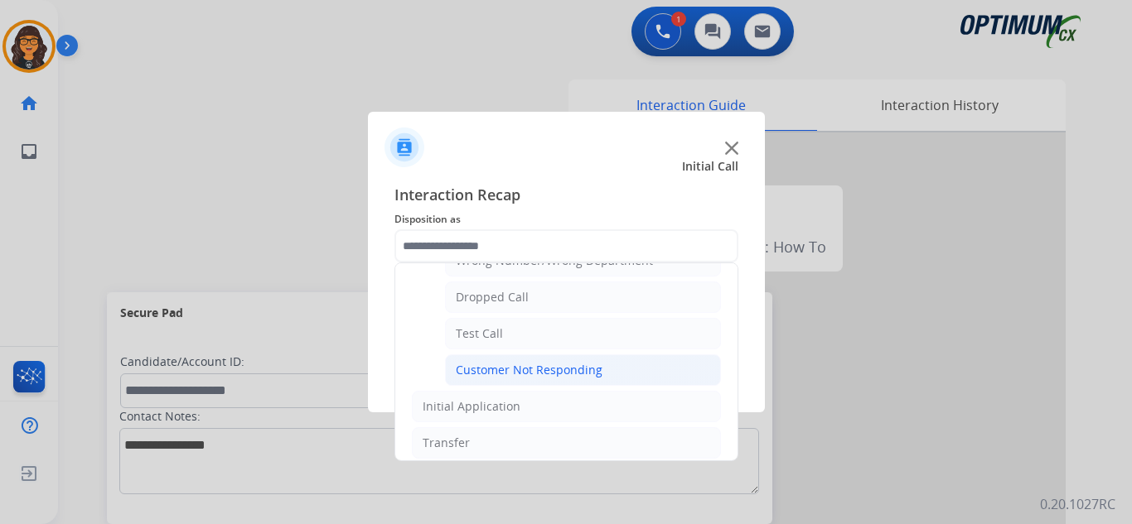
click at [563, 375] on div "Customer Not Responding" at bounding box center [529, 370] width 147 height 17
type input "**********"
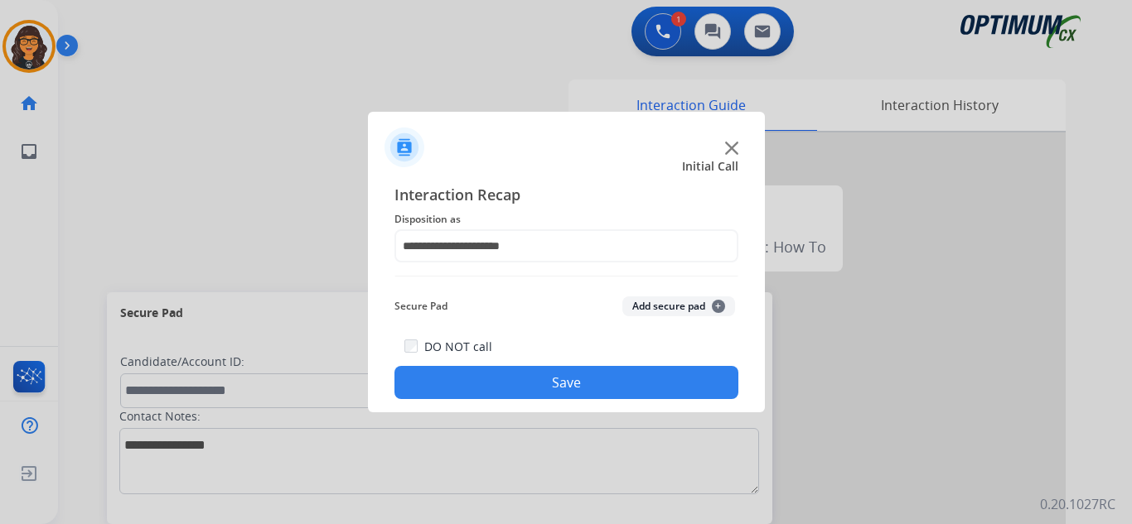
click at [553, 370] on button "Save" at bounding box center [566, 382] width 344 height 33
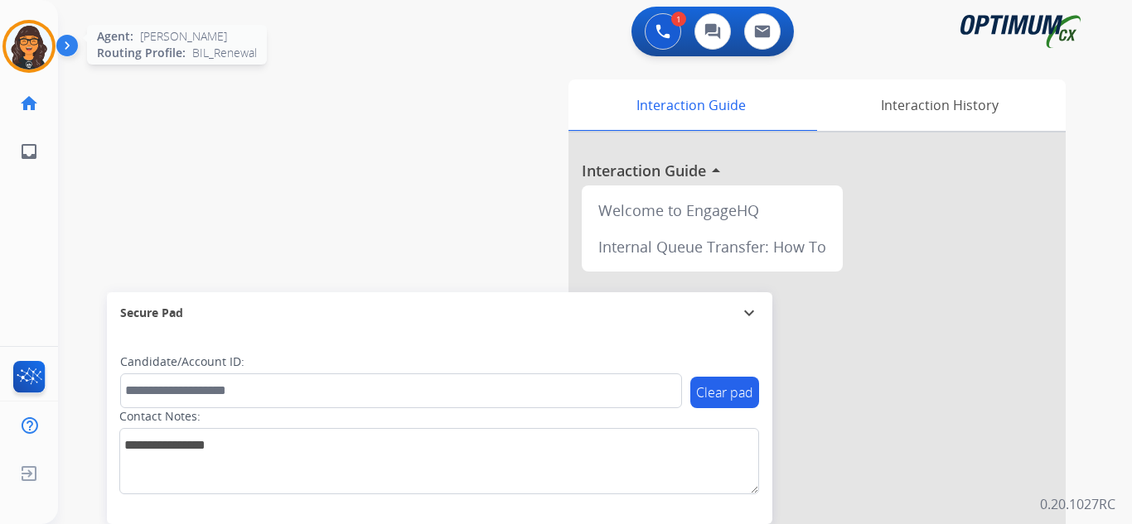
click at [30, 52] on img at bounding box center [29, 46] width 46 height 46
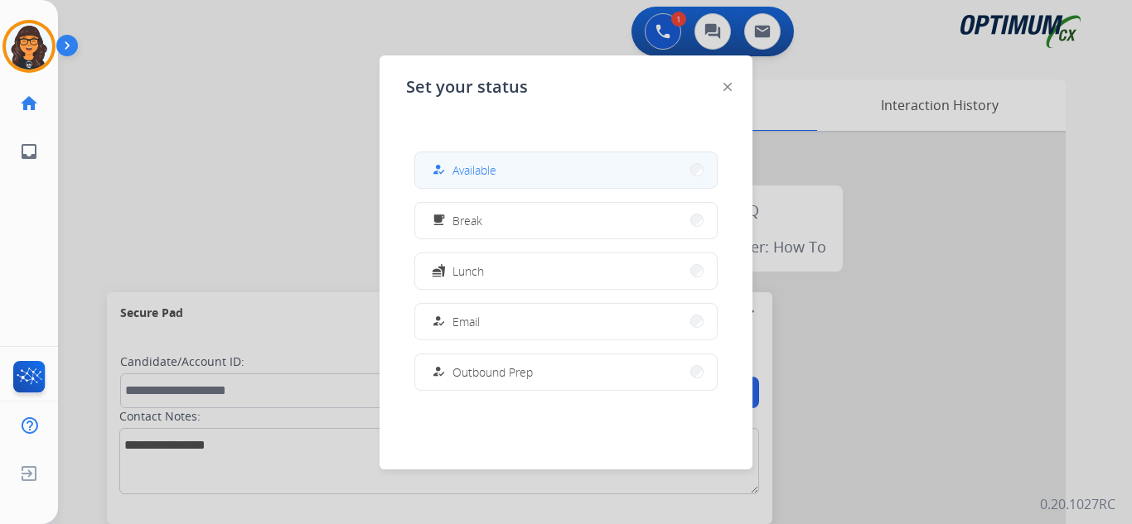
click at [475, 172] on span "Available" at bounding box center [474, 170] width 44 height 17
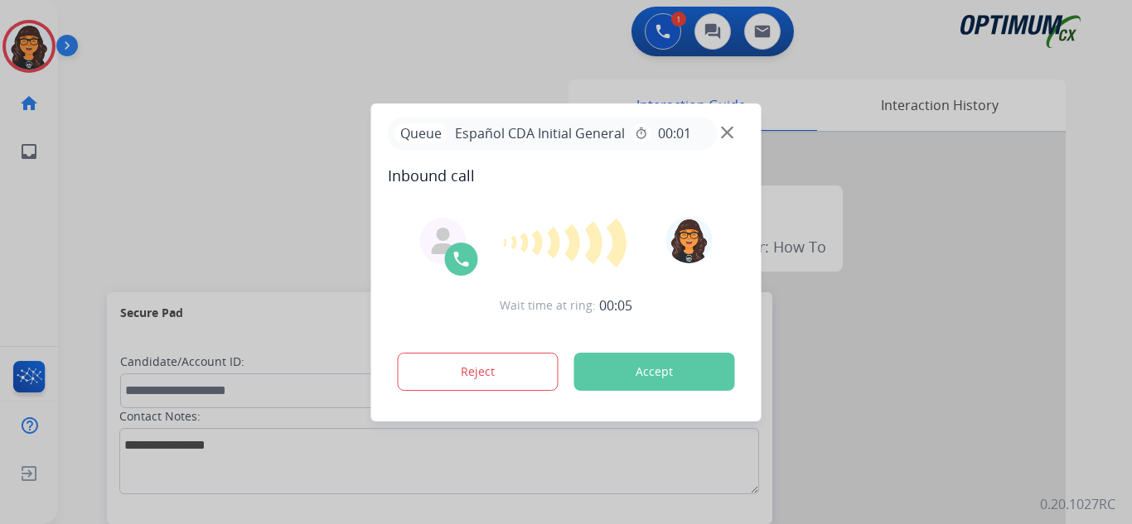
click at [649, 371] on button "Accept" at bounding box center [654, 372] width 161 height 38
click at [656, 370] on button "Accept" at bounding box center [654, 372] width 161 height 38
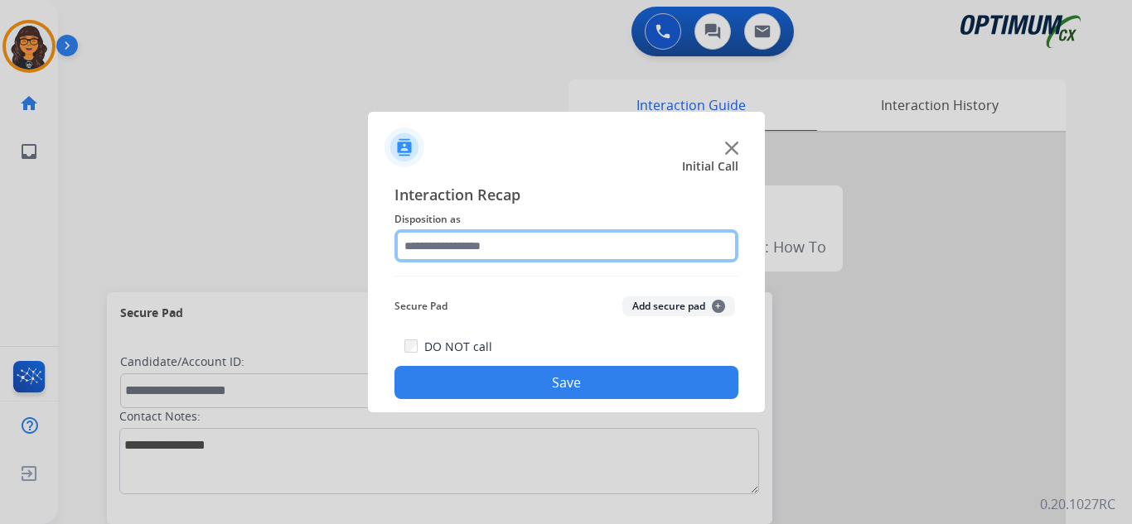
click at [445, 237] on input "text" at bounding box center [566, 246] width 344 height 33
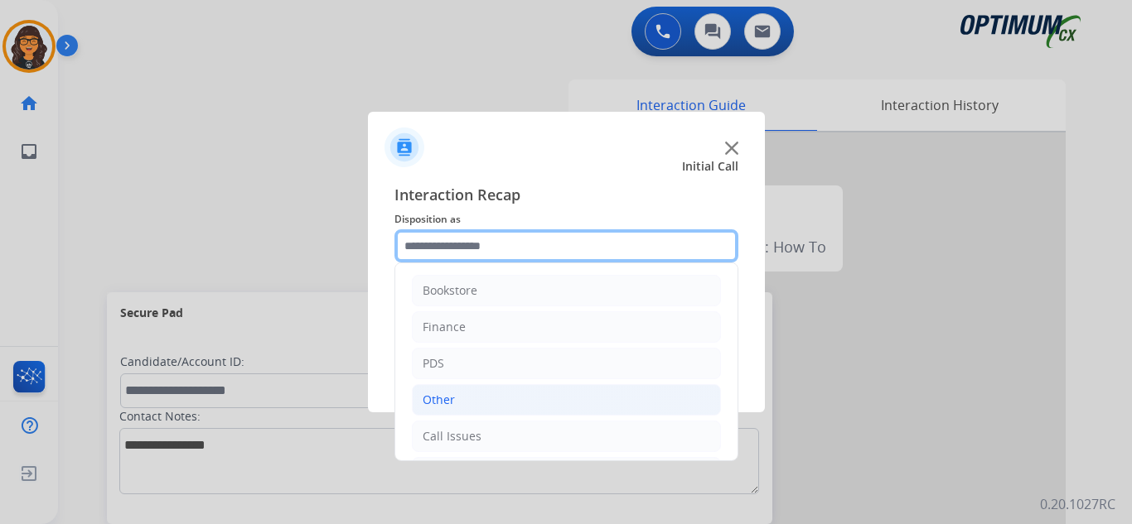
scroll to position [83, 0]
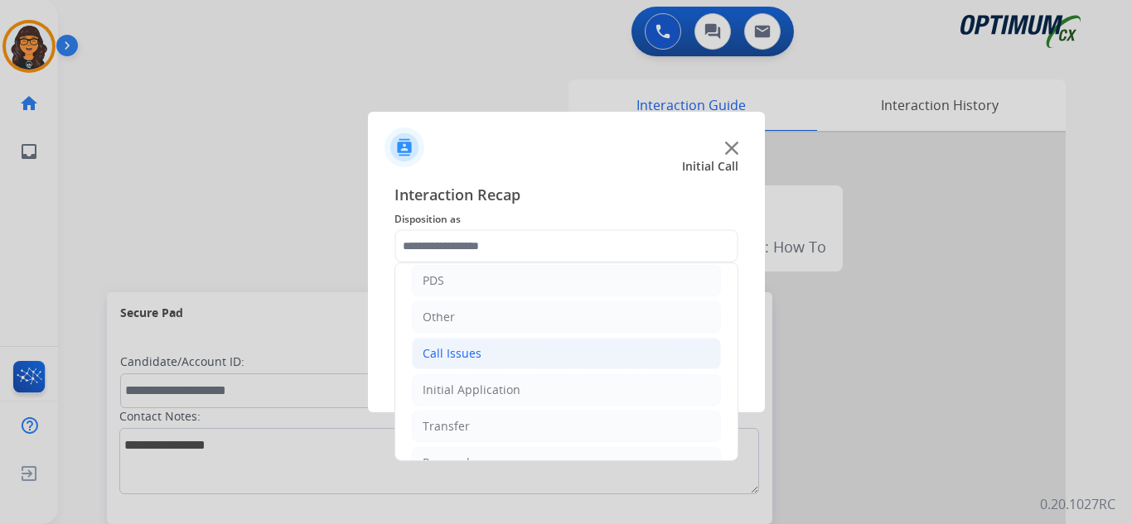
click at [473, 344] on li "Call Issues" at bounding box center [566, 353] width 309 height 31
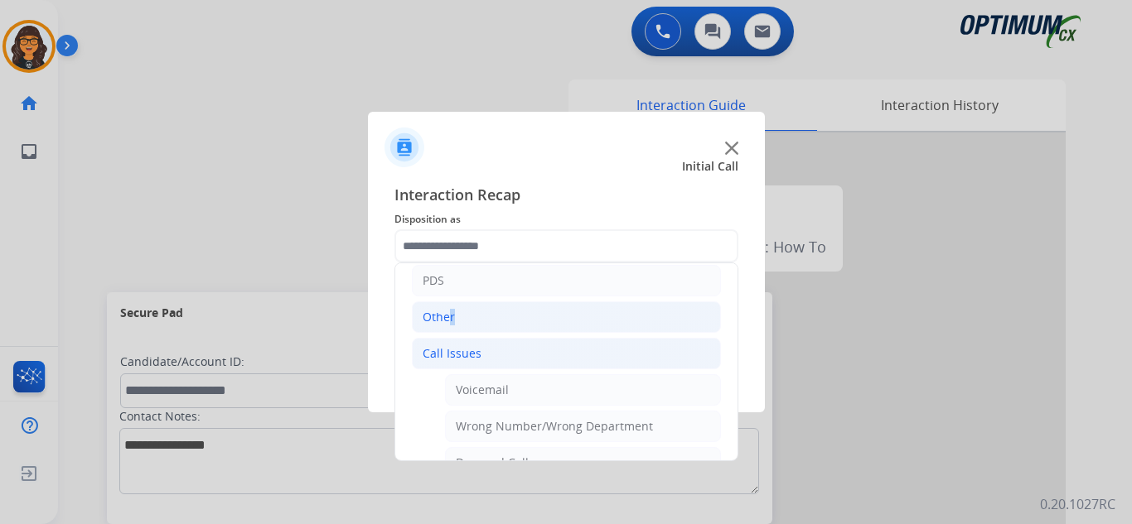
drag, startPoint x: 446, startPoint y: 320, endPoint x: 463, endPoint y: 318, distance: 17.5
click at [445, 320] on div "Other" at bounding box center [439, 317] width 32 height 17
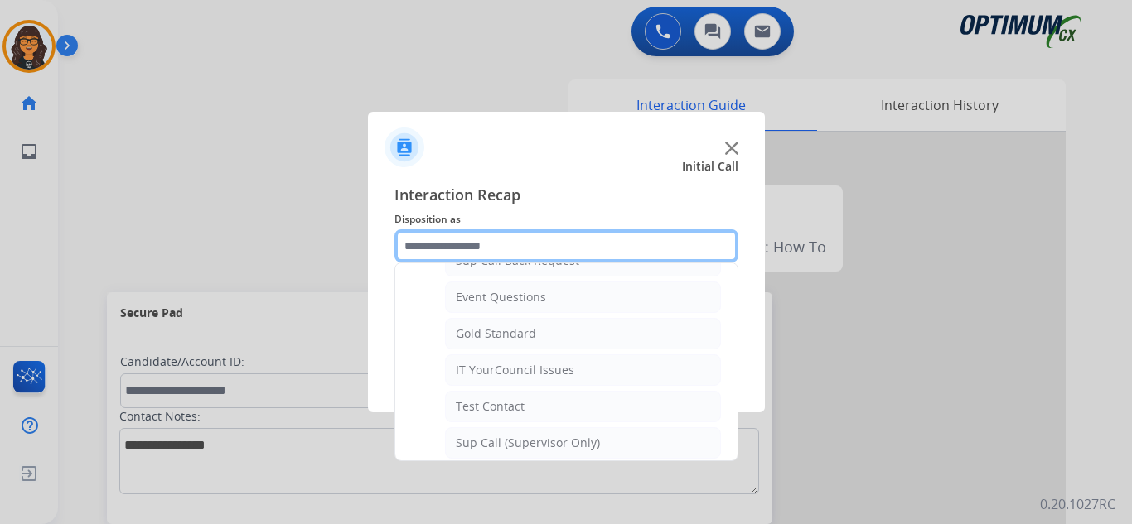
scroll to position [331, 0]
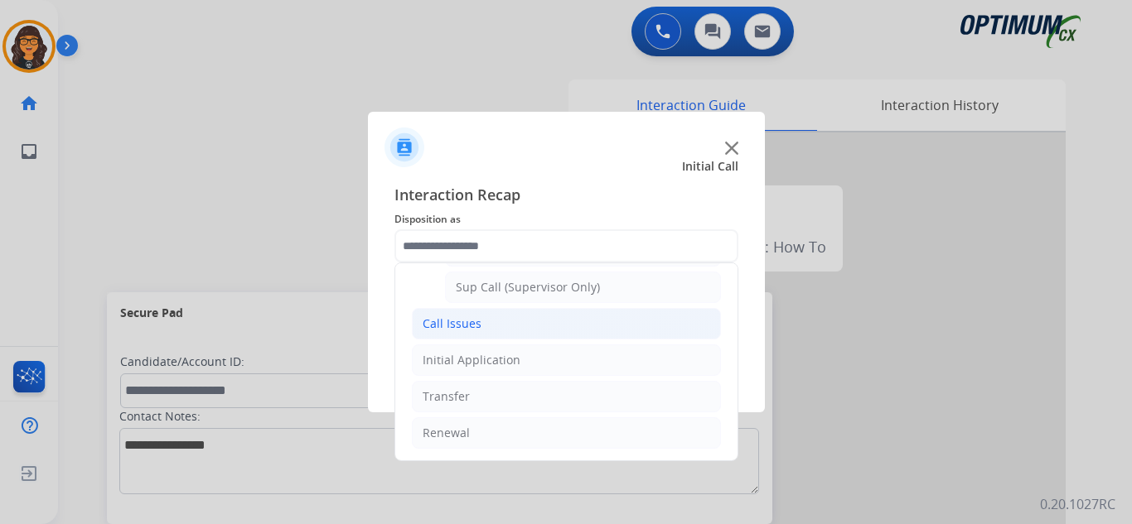
click at [463, 329] on div "Call Issues" at bounding box center [452, 324] width 59 height 17
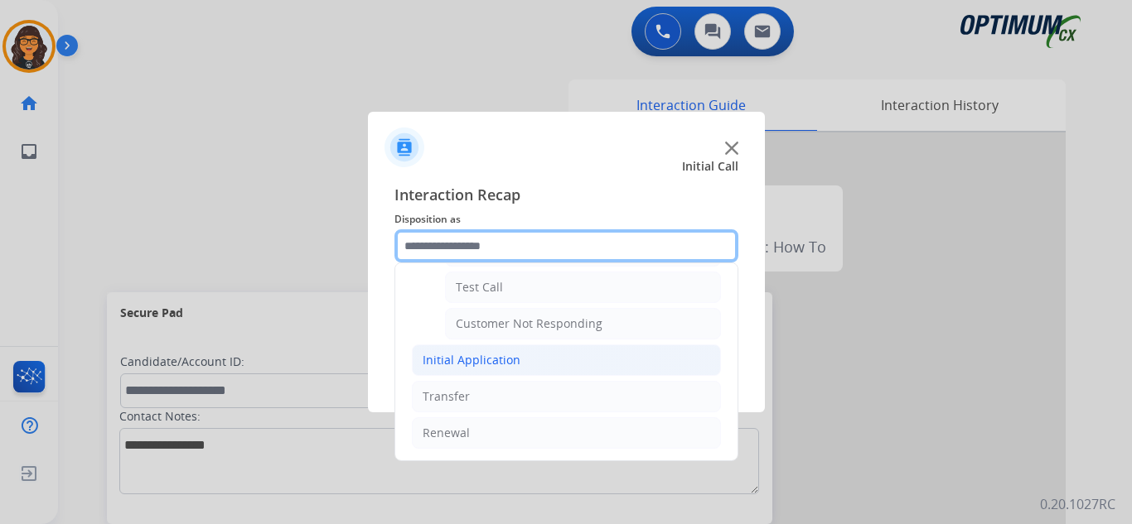
scroll to position [212, 0]
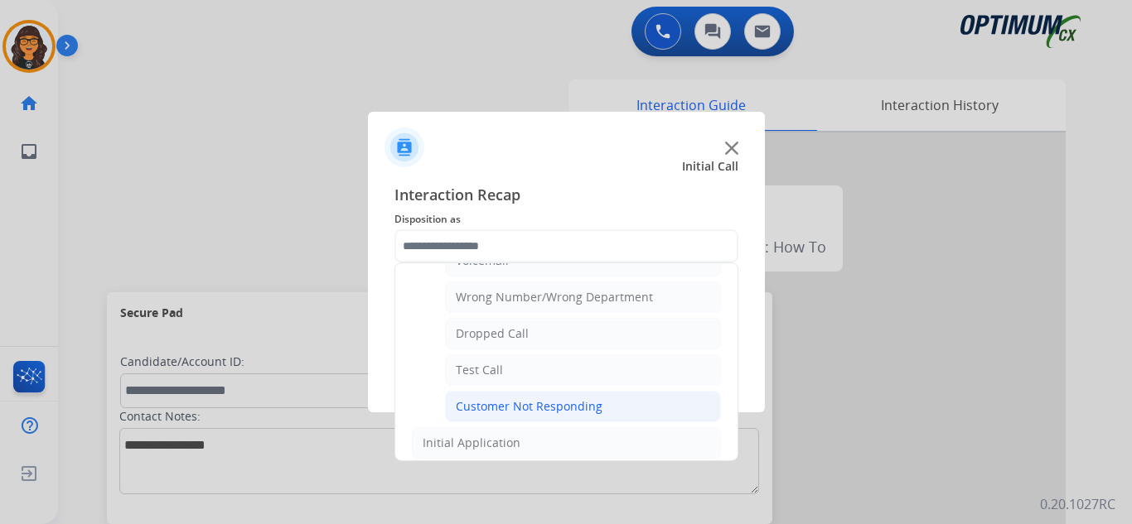
click at [537, 404] on div "Customer Not Responding" at bounding box center [529, 407] width 147 height 17
type input "**********"
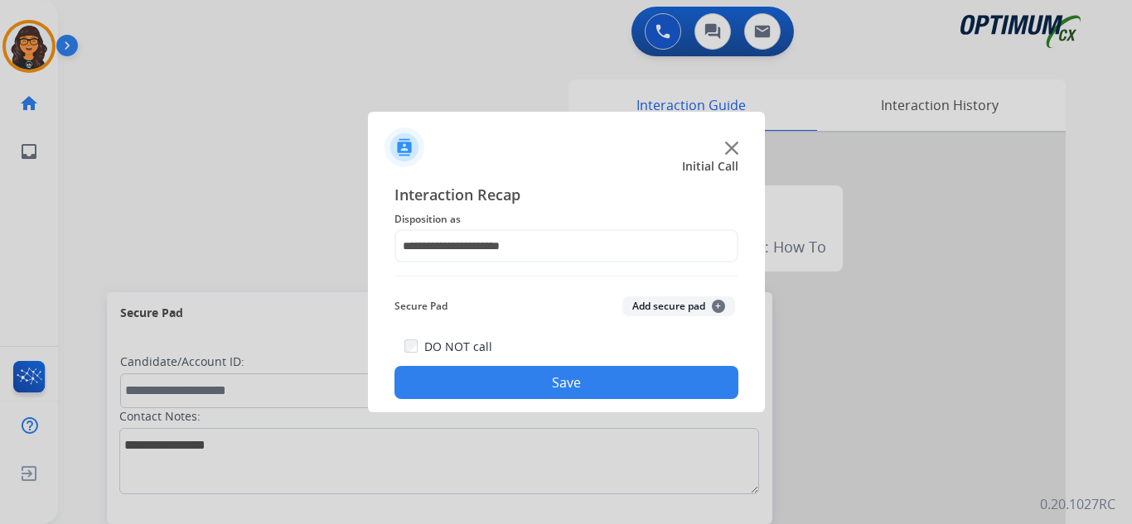
click at [525, 378] on button "Save" at bounding box center [566, 382] width 344 height 33
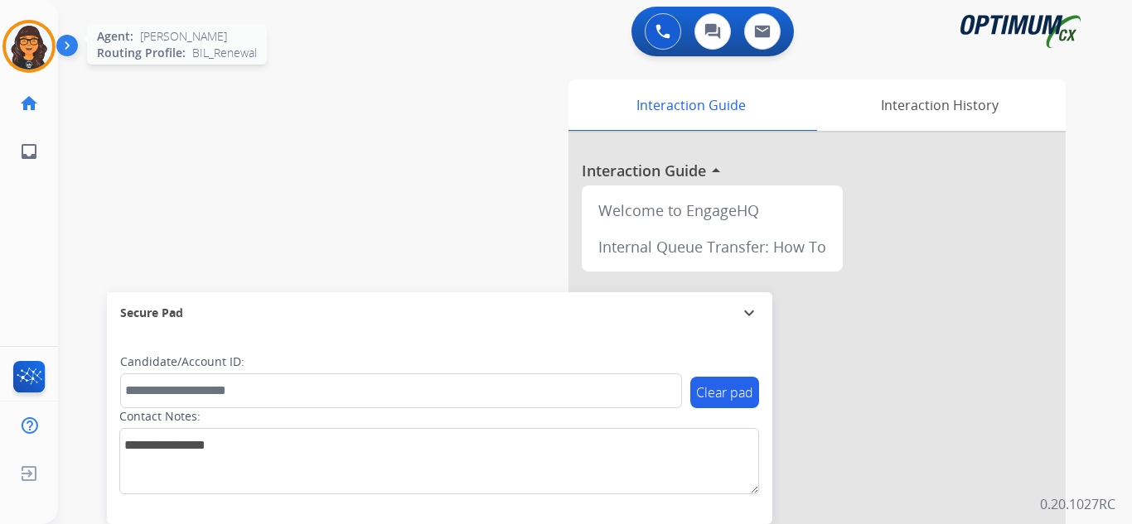
click at [30, 54] on img at bounding box center [29, 46] width 46 height 46
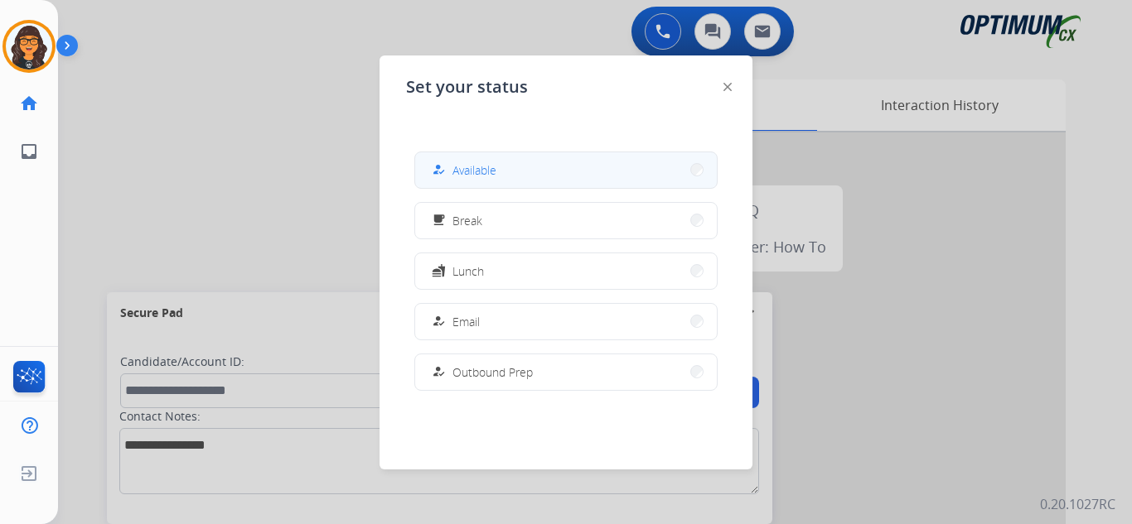
click at [516, 170] on button "how_to_reg Available" at bounding box center [566, 170] width 302 height 36
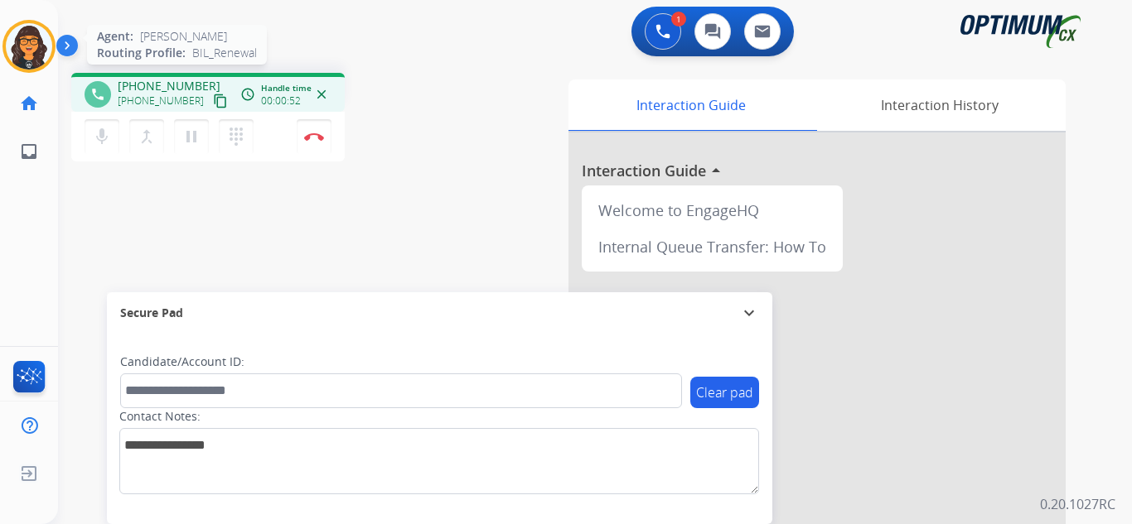
click at [23, 46] on img at bounding box center [29, 46] width 46 height 46
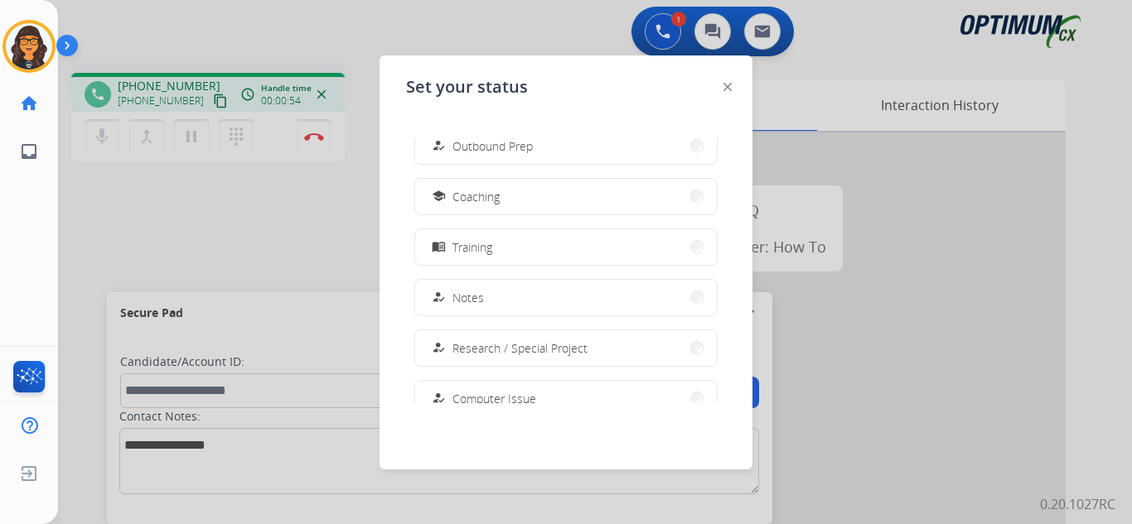
scroll to position [0, 0]
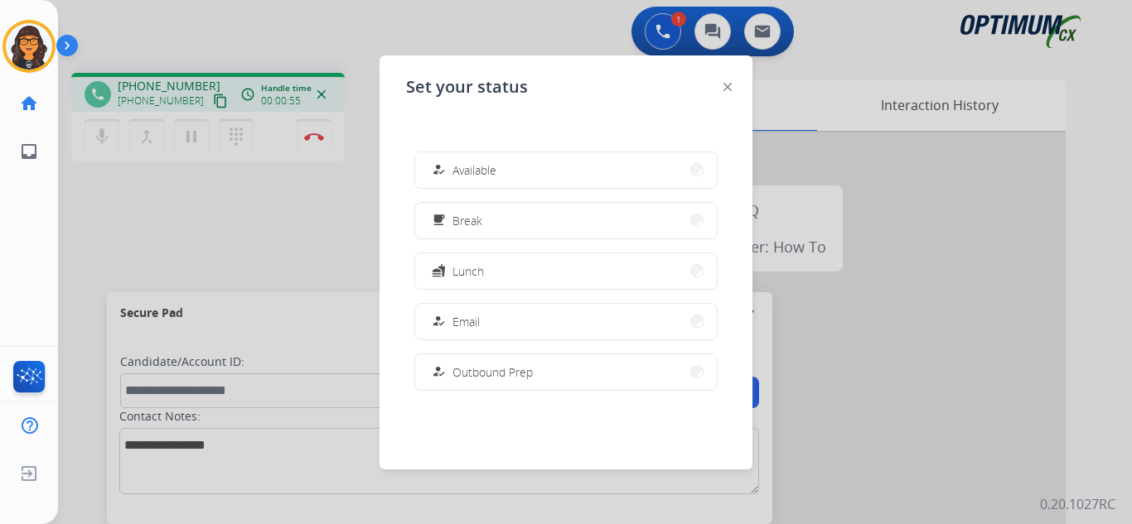
click at [723, 83] on img at bounding box center [727, 87] width 8 height 8
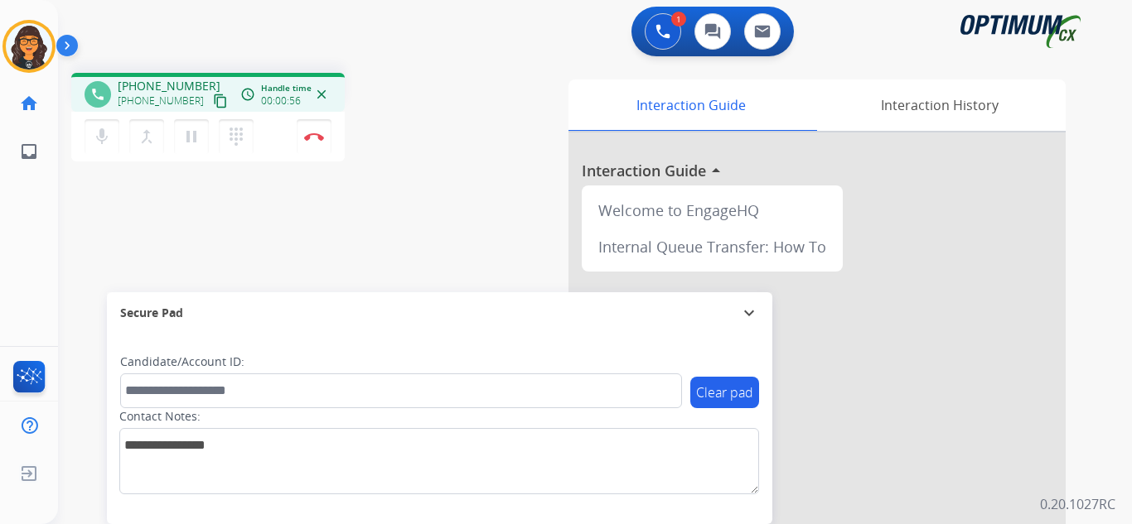
click at [213, 101] on mat-icon "content_copy" at bounding box center [220, 101] width 15 height 15
click at [27, 42] on img at bounding box center [29, 46] width 46 height 46
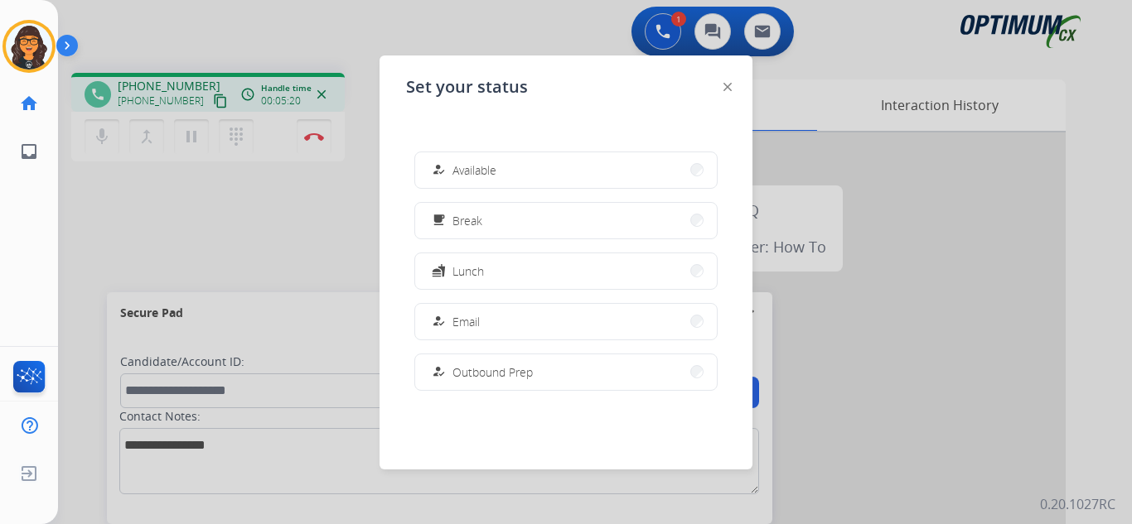
click at [730, 87] on img at bounding box center [727, 87] width 8 height 8
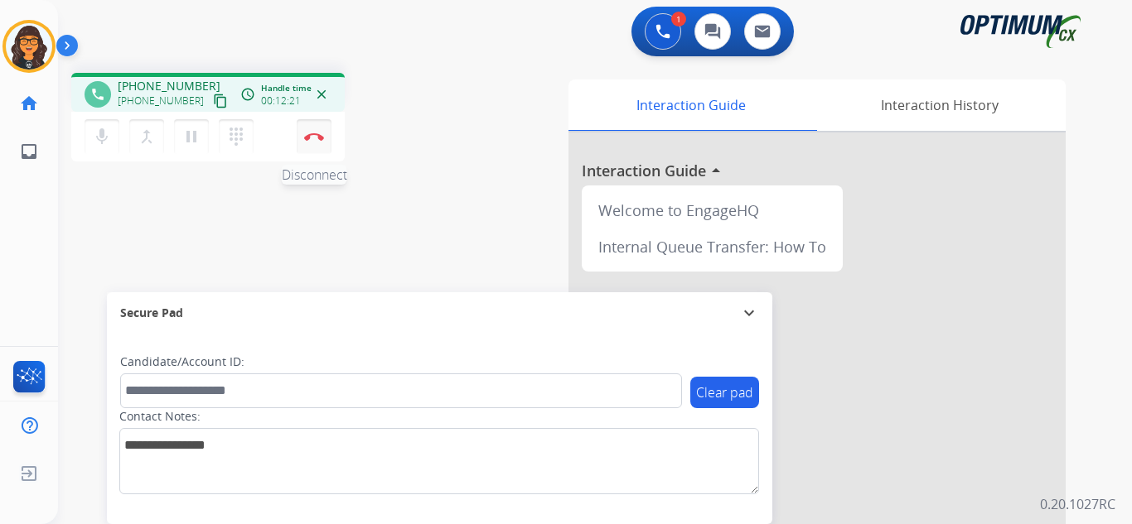
click at [308, 133] on img at bounding box center [314, 137] width 20 height 8
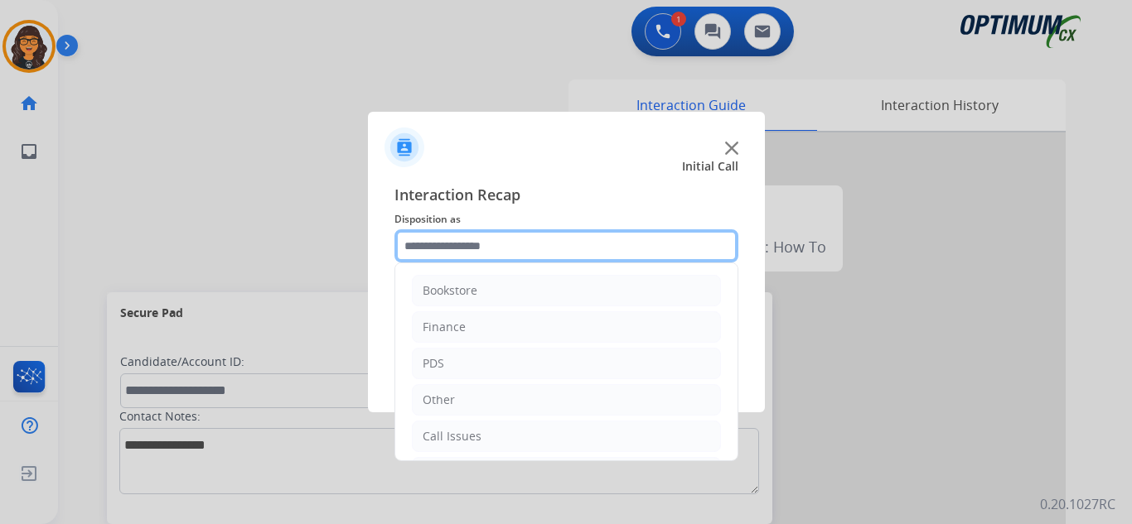
click at [450, 249] on input "text" at bounding box center [566, 246] width 344 height 33
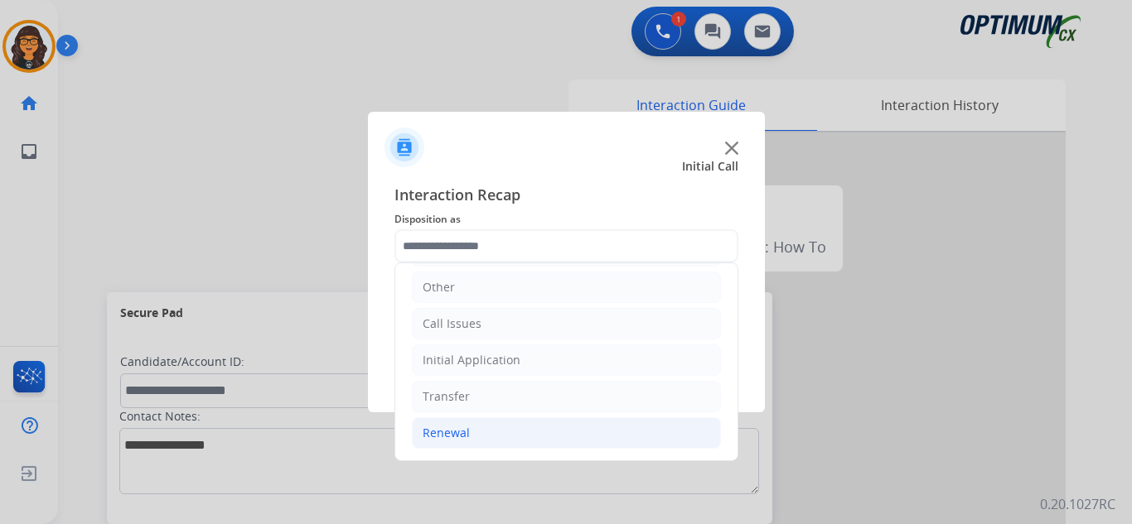
click at [440, 430] on div "Renewal" at bounding box center [446, 433] width 47 height 17
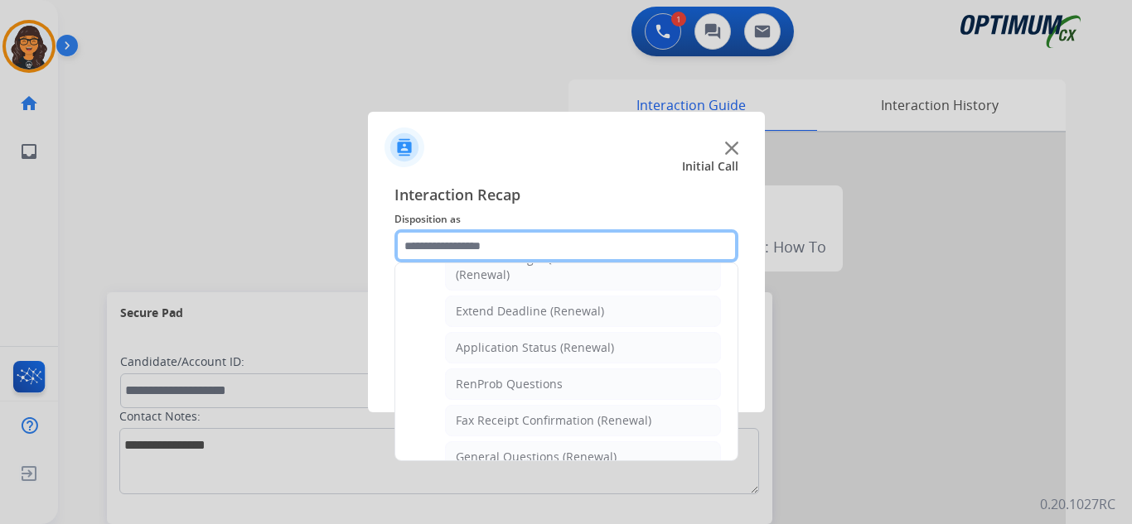
scroll to position [361, 0]
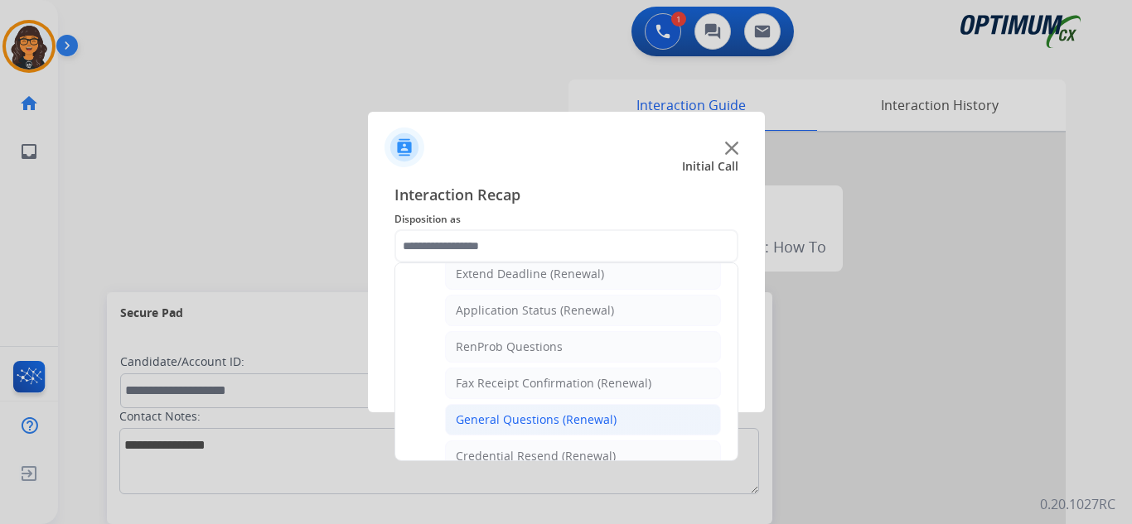
click at [503, 411] on li "General Questions (Renewal)" at bounding box center [583, 419] width 276 height 31
type input "**********"
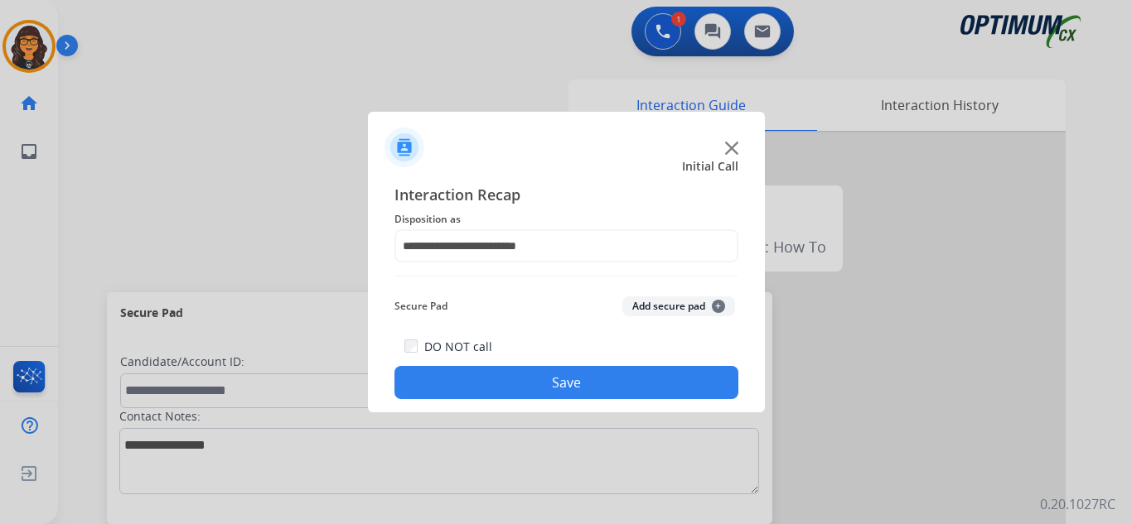
click at [549, 383] on button "Save" at bounding box center [566, 382] width 344 height 33
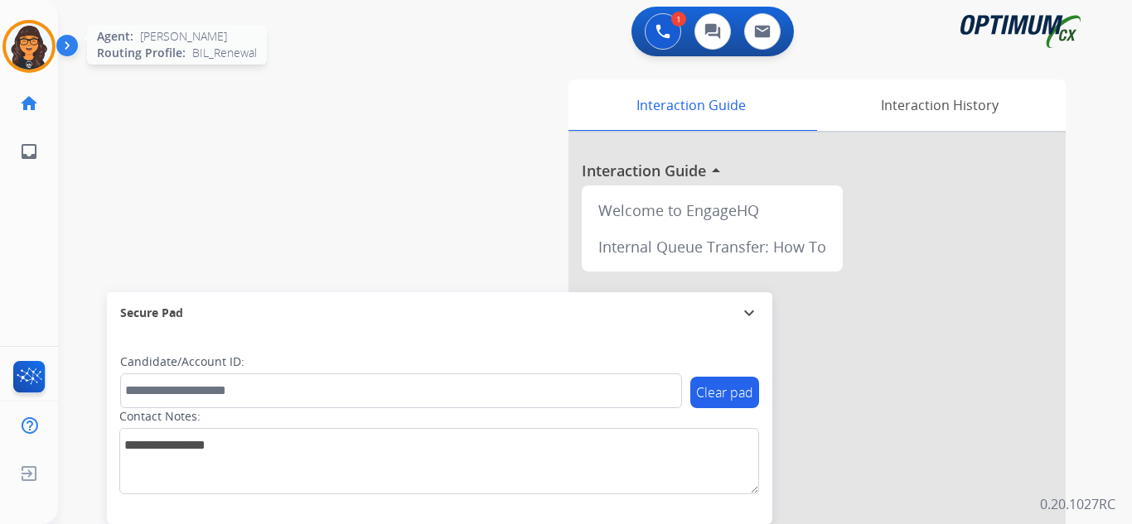
click at [29, 36] on img at bounding box center [29, 46] width 46 height 46
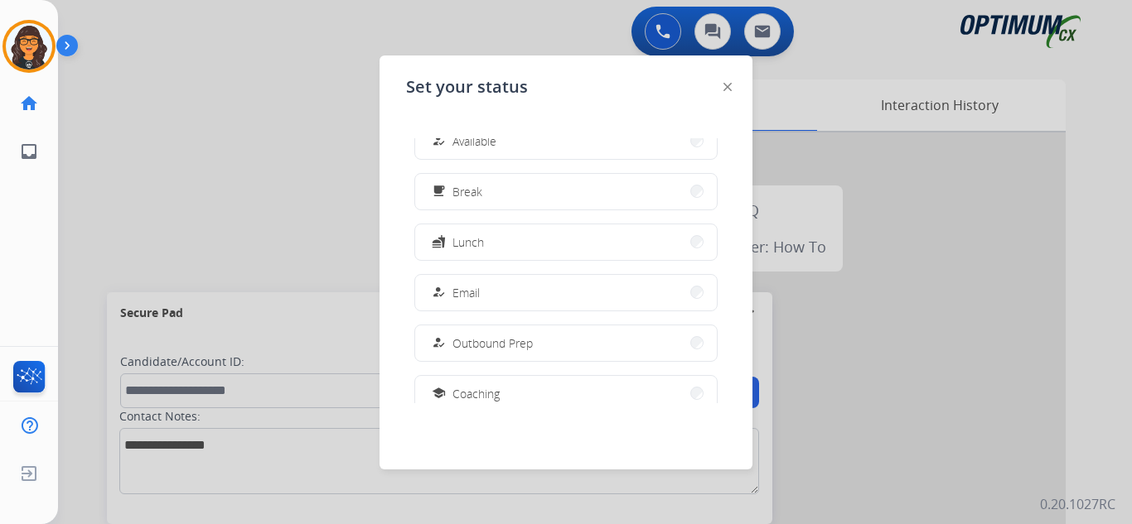
scroll to position [0, 0]
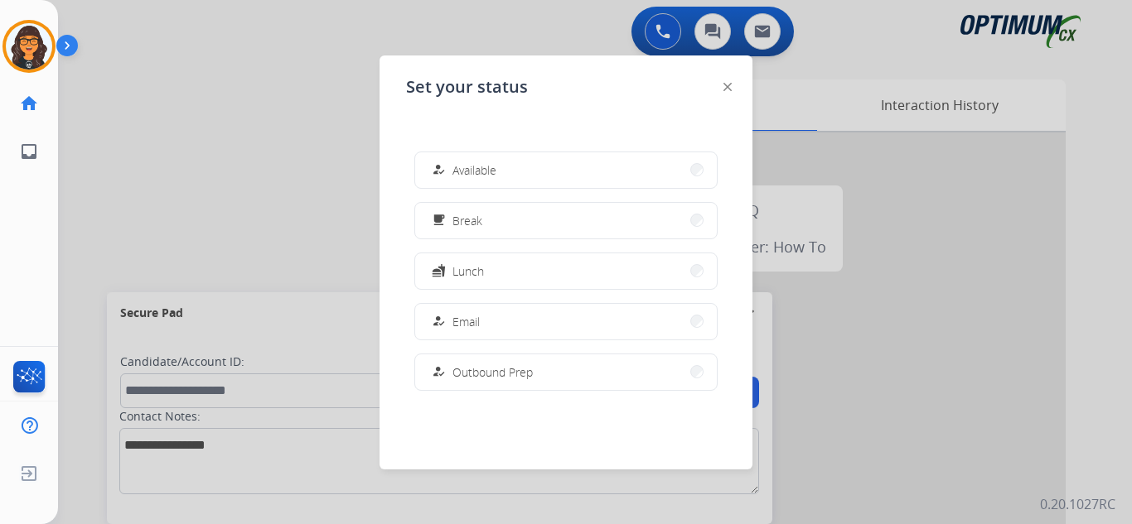
click at [205, 134] on div at bounding box center [566, 262] width 1132 height 524
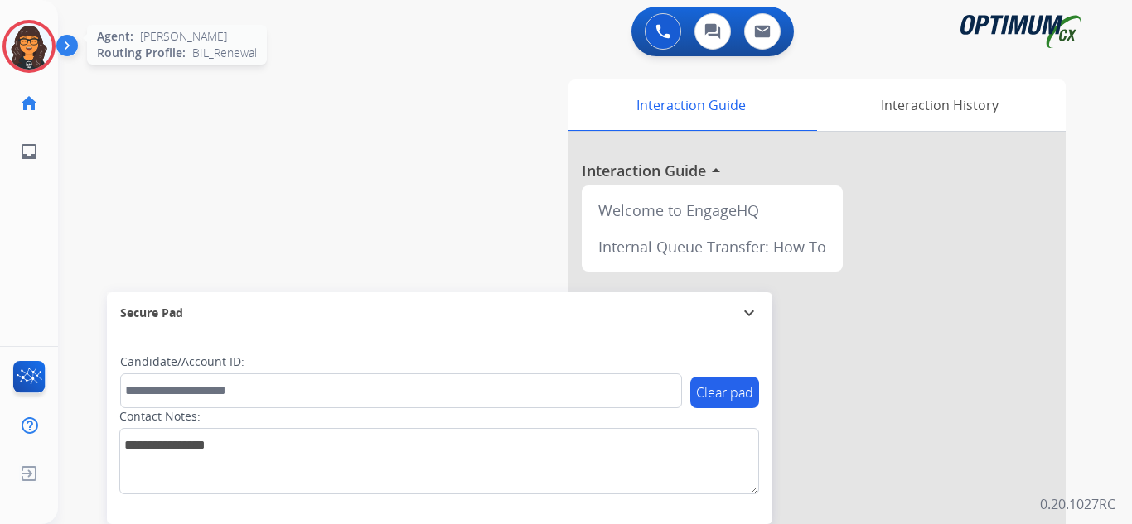
drag, startPoint x: 21, startPoint y: 34, endPoint x: 36, endPoint y: 38, distance: 15.5
click at [21, 34] on img at bounding box center [29, 46] width 46 height 46
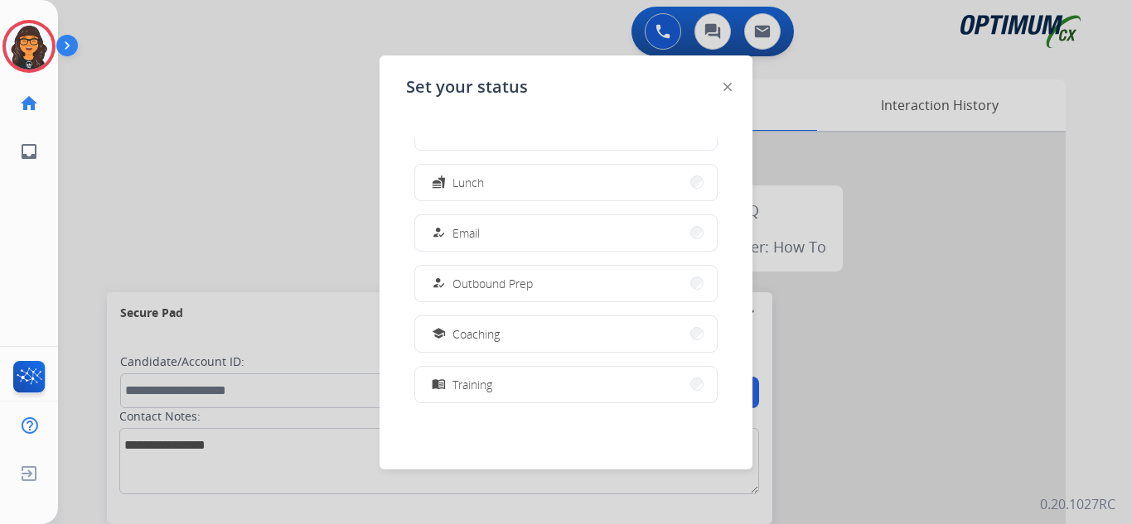
scroll to position [82, 0]
click at [726, 89] on img at bounding box center [727, 87] width 8 height 8
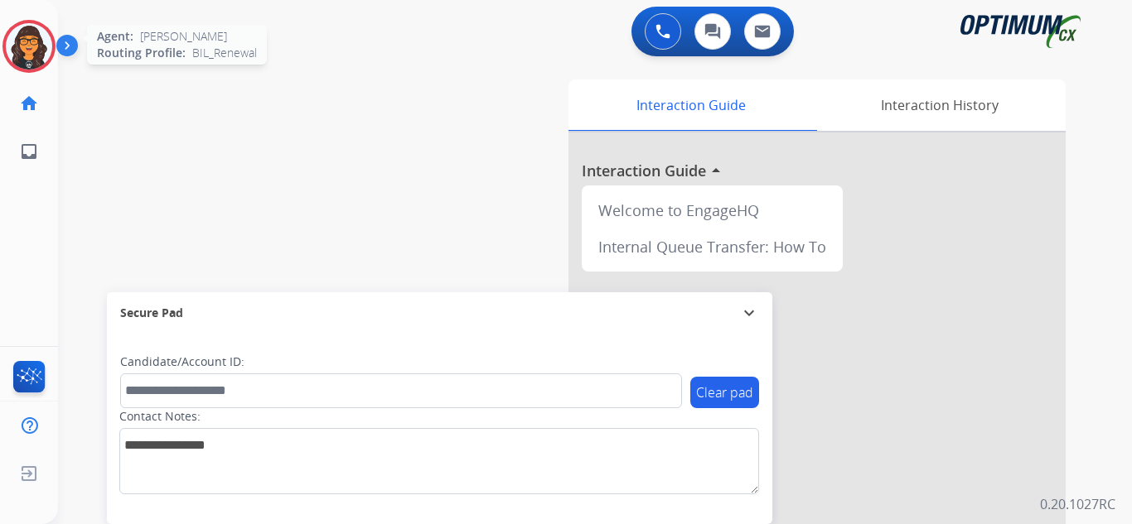
click at [29, 56] on img at bounding box center [29, 46] width 46 height 46
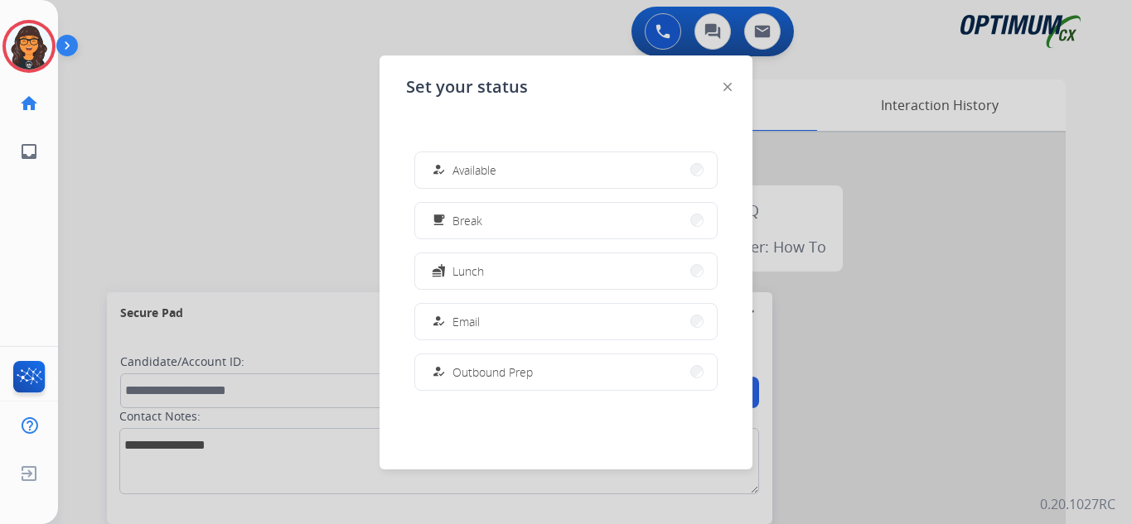
click at [495, 175] on span "Available" at bounding box center [474, 170] width 44 height 17
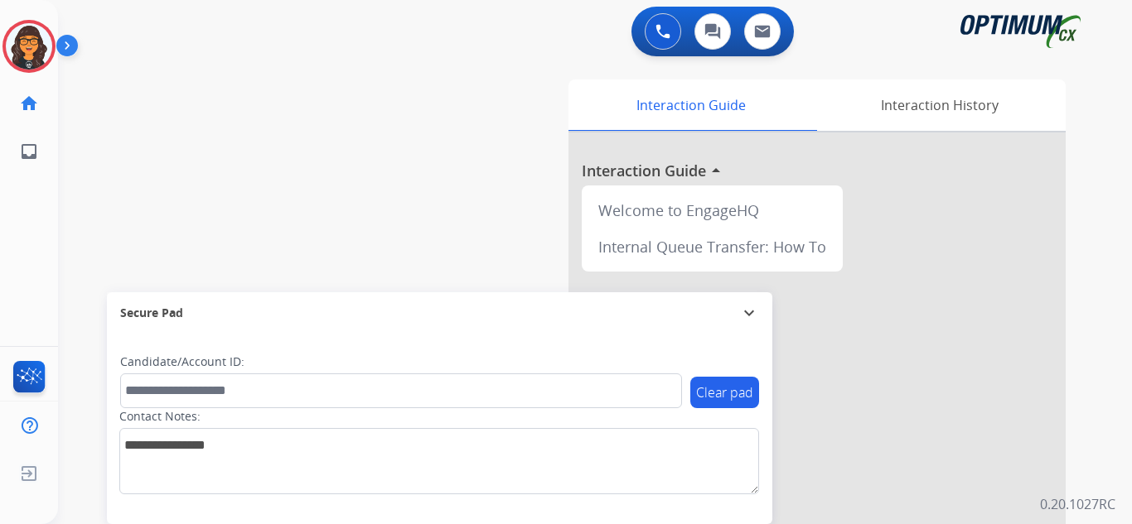
scroll to position [0, 0]
click at [24, 36] on img at bounding box center [29, 46] width 46 height 46
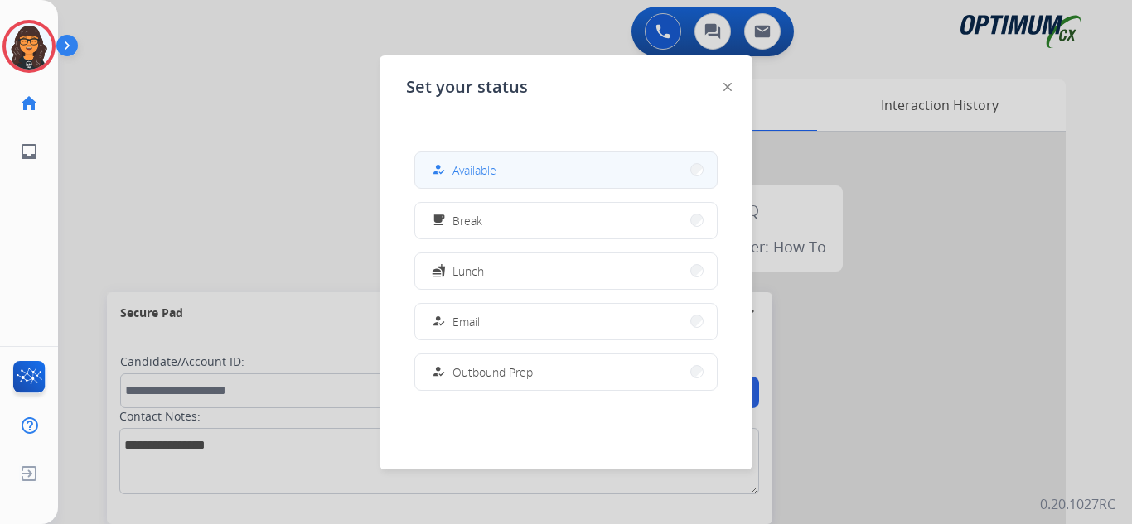
click at [495, 172] on span "Available" at bounding box center [474, 170] width 44 height 17
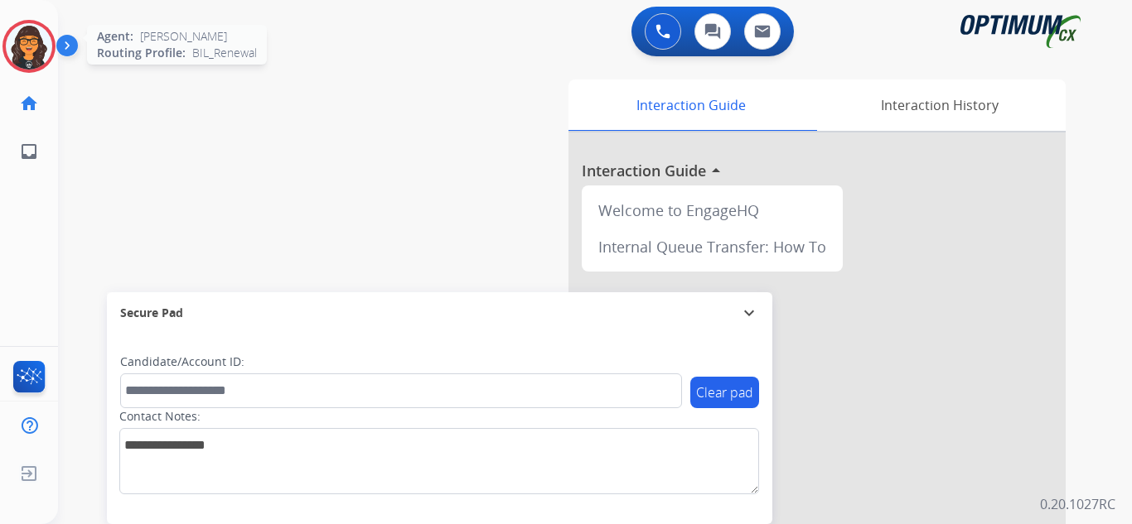
click at [31, 42] on img at bounding box center [29, 46] width 46 height 46
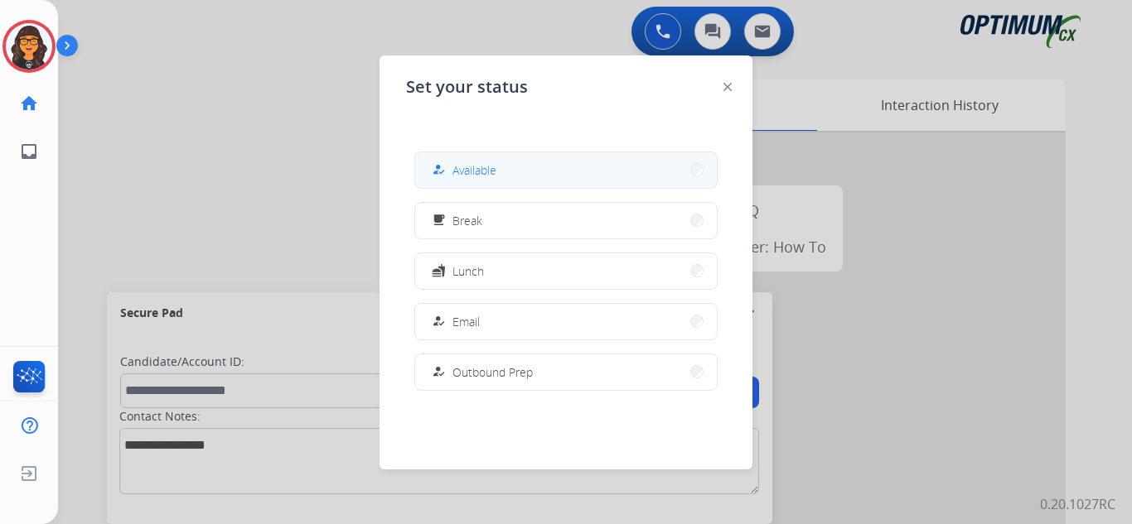
click at [487, 162] on span "Available" at bounding box center [474, 170] width 44 height 17
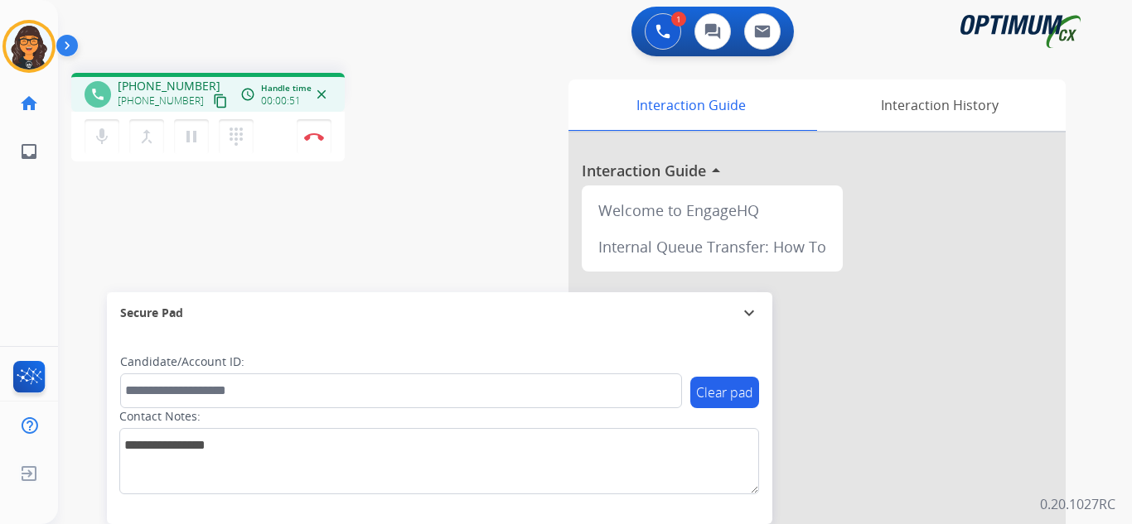
click at [213, 104] on mat-icon "content_copy" at bounding box center [220, 101] width 15 height 15
click at [309, 138] on img at bounding box center [314, 137] width 20 height 8
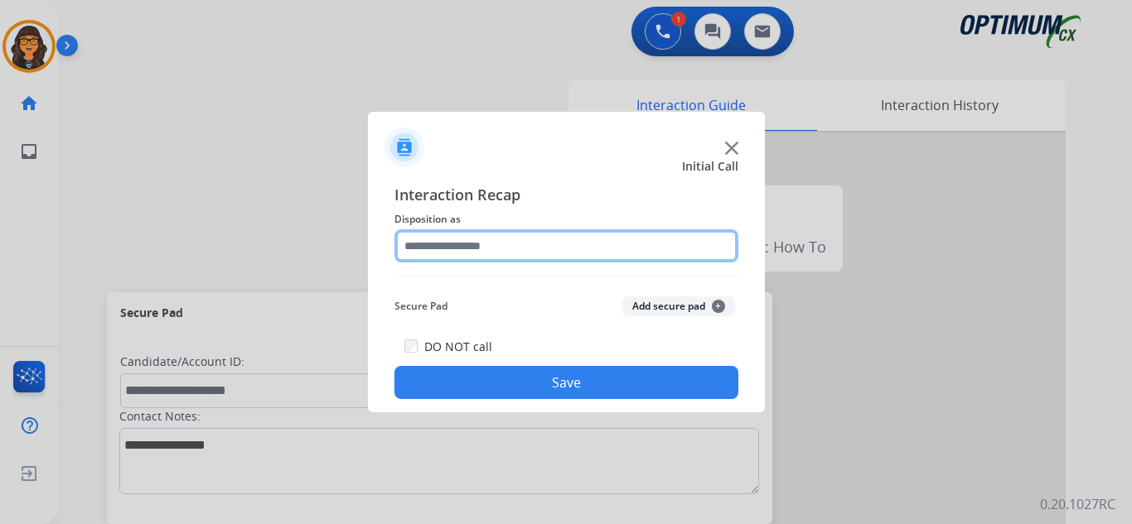
click at [467, 243] on input "text" at bounding box center [566, 246] width 344 height 33
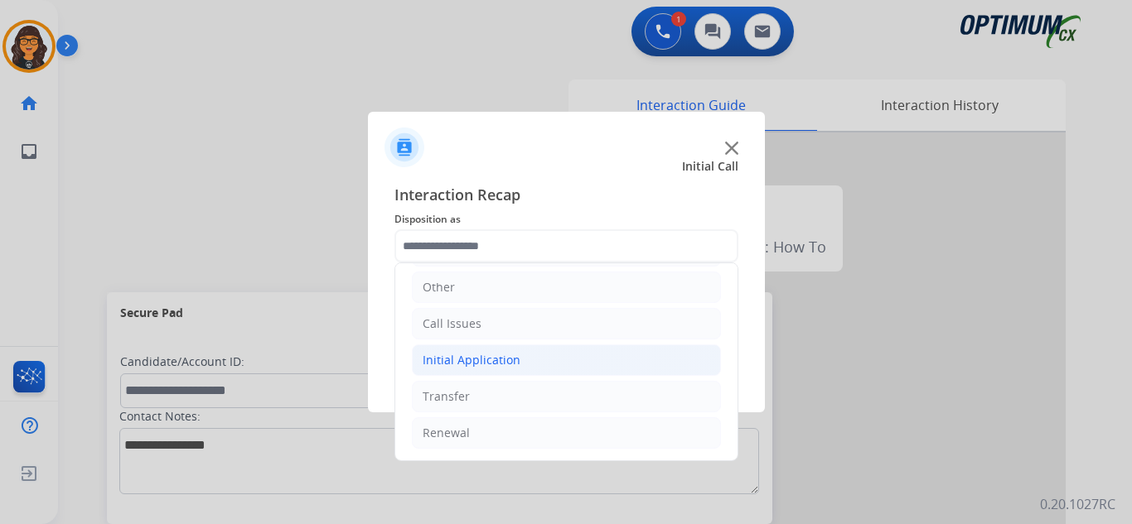
click at [475, 360] on div "Initial Application" at bounding box center [472, 360] width 98 height 17
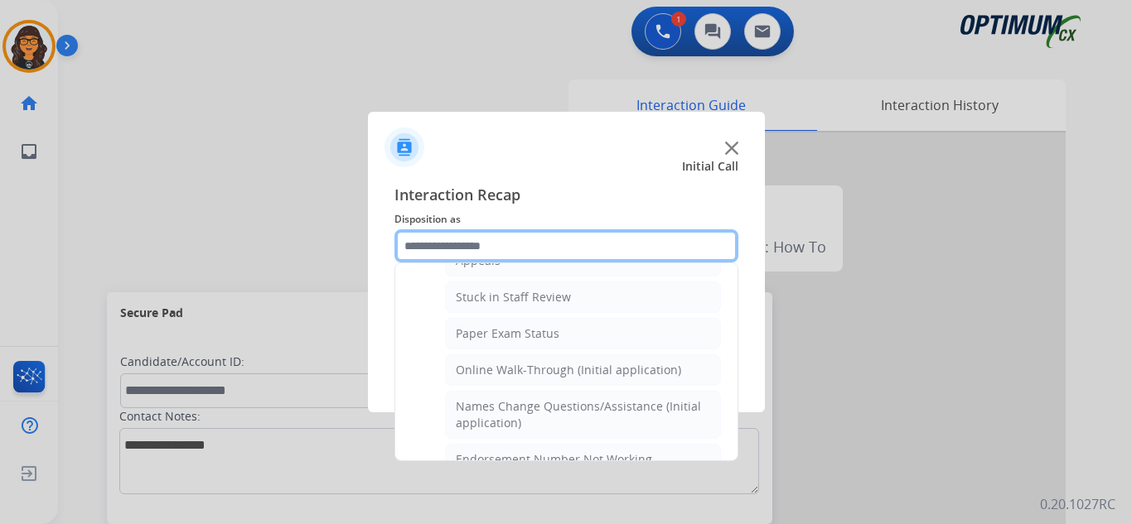
scroll to position [278, 0]
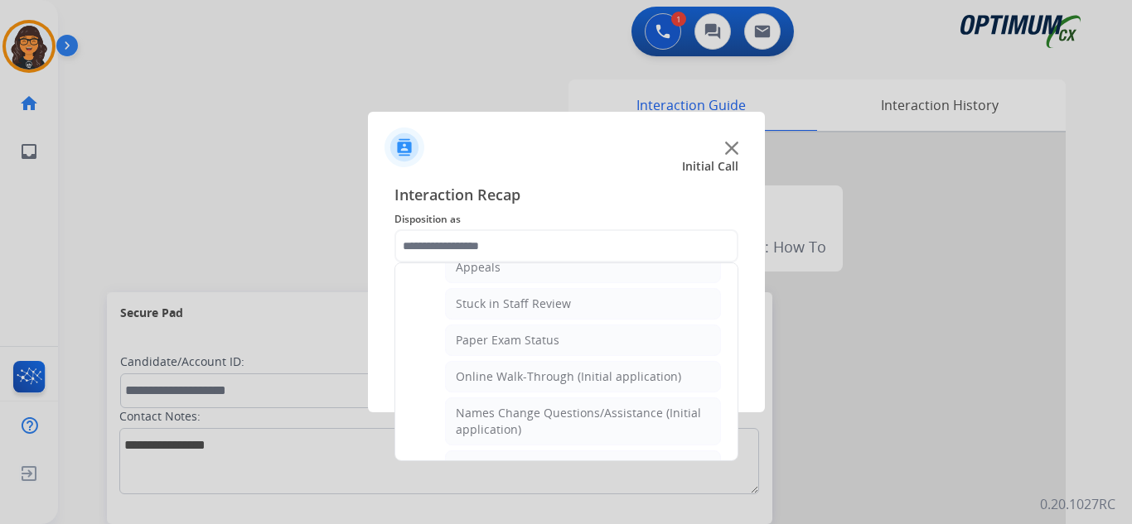
click at [544, 375] on div "Online Walk-Through (Initial application)" at bounding box center [568, 377] width 225 height 17
type input "**********"
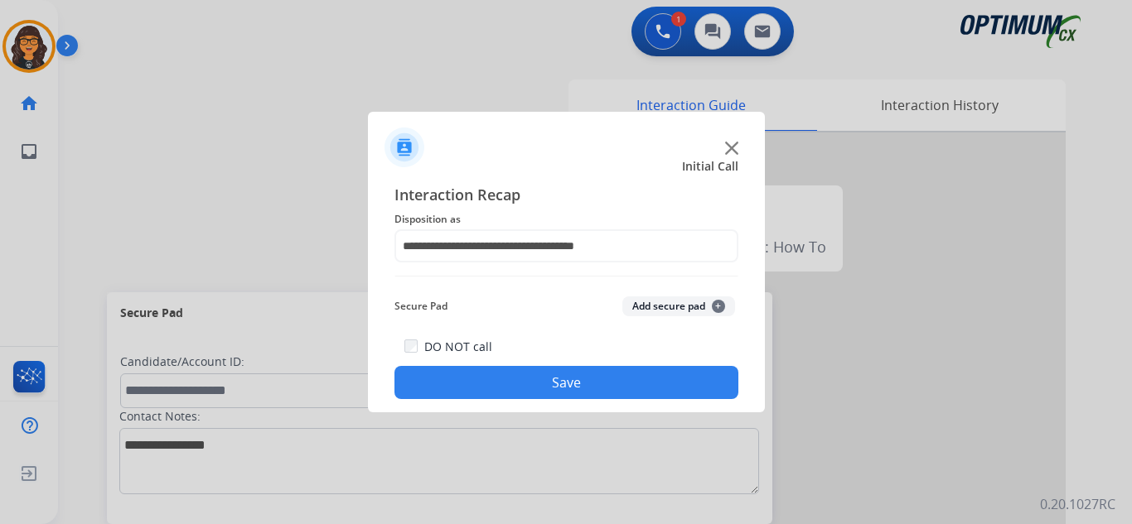
click at [533, 375] on button "Save" at bounding box center [566, 382] width 344 height 33
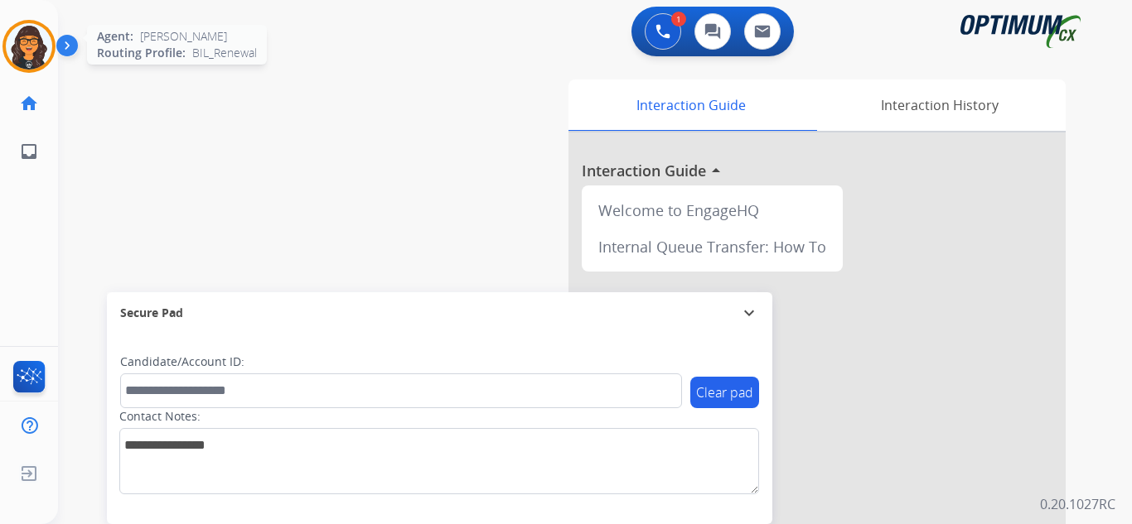
click at [22, 44] on img at bounding box center [29, 46] width 46 height 46
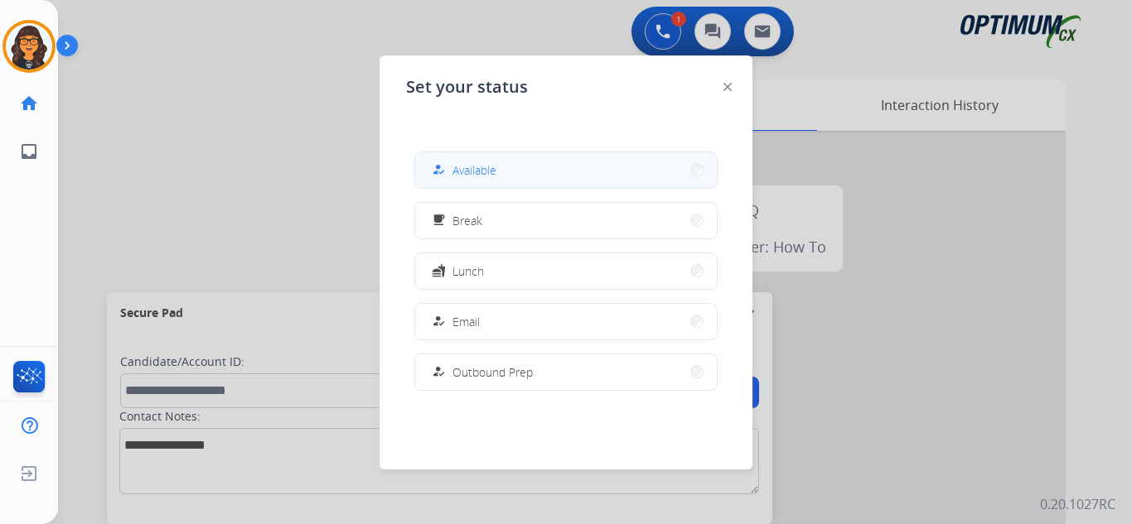
click at [530, 163] on button "how_to_reg Available" at bounding box center [566, 170] width 302 height 36
